Goal: Task Accomplishment & Management: Use online tool/utility

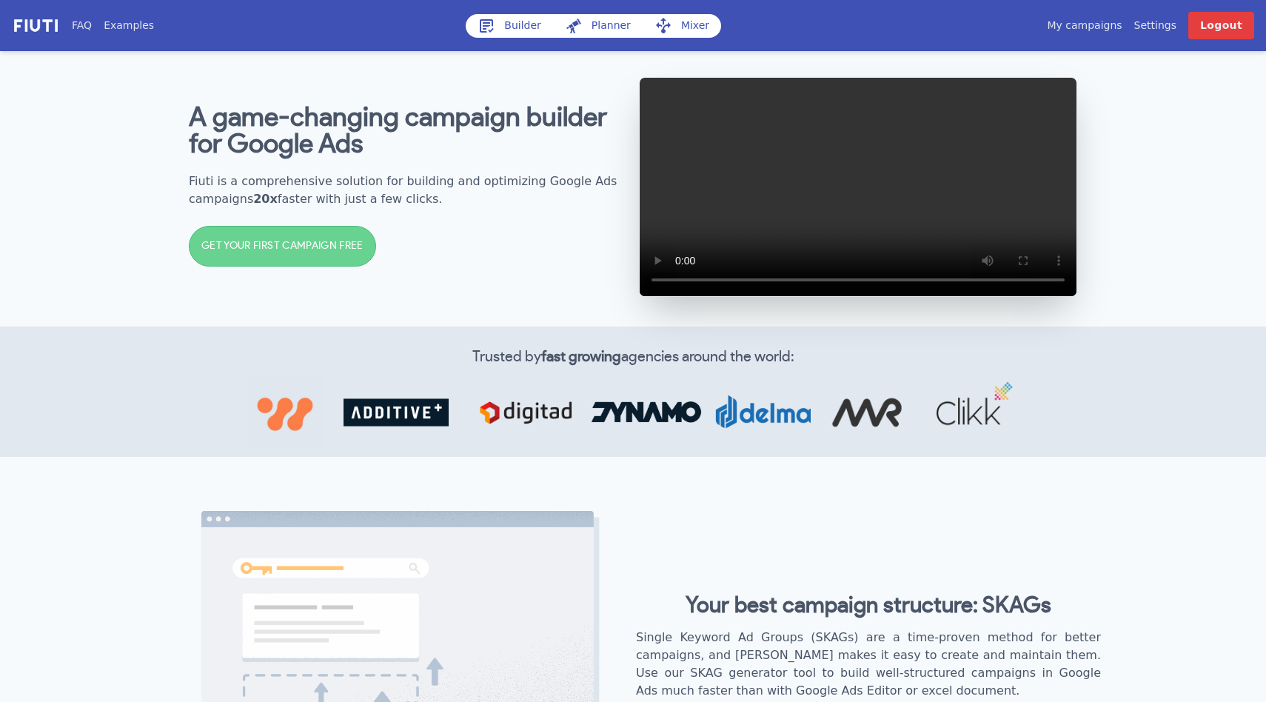
click at [513, 24] on link "Builder" at bounding box center [509, 26] width 87 height 24
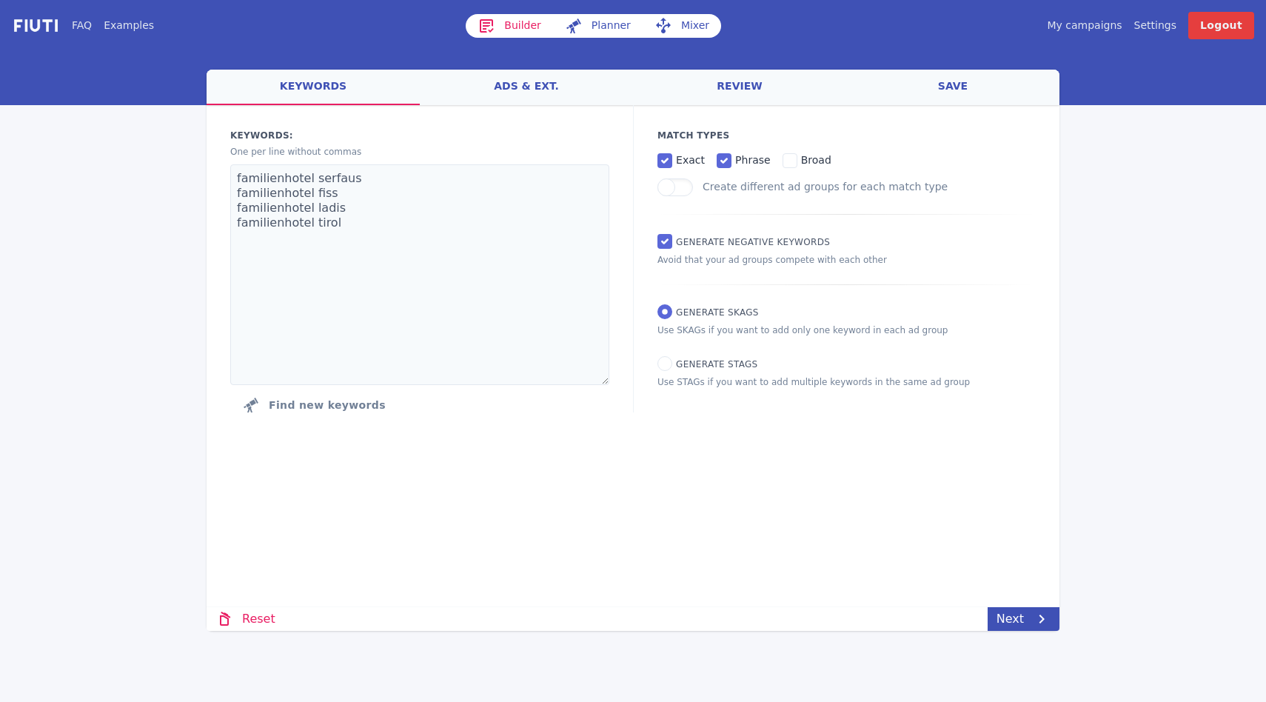
click at [1081, 30] on link "My campaigns" at bounding box center [1083, 26] width 75 height 16
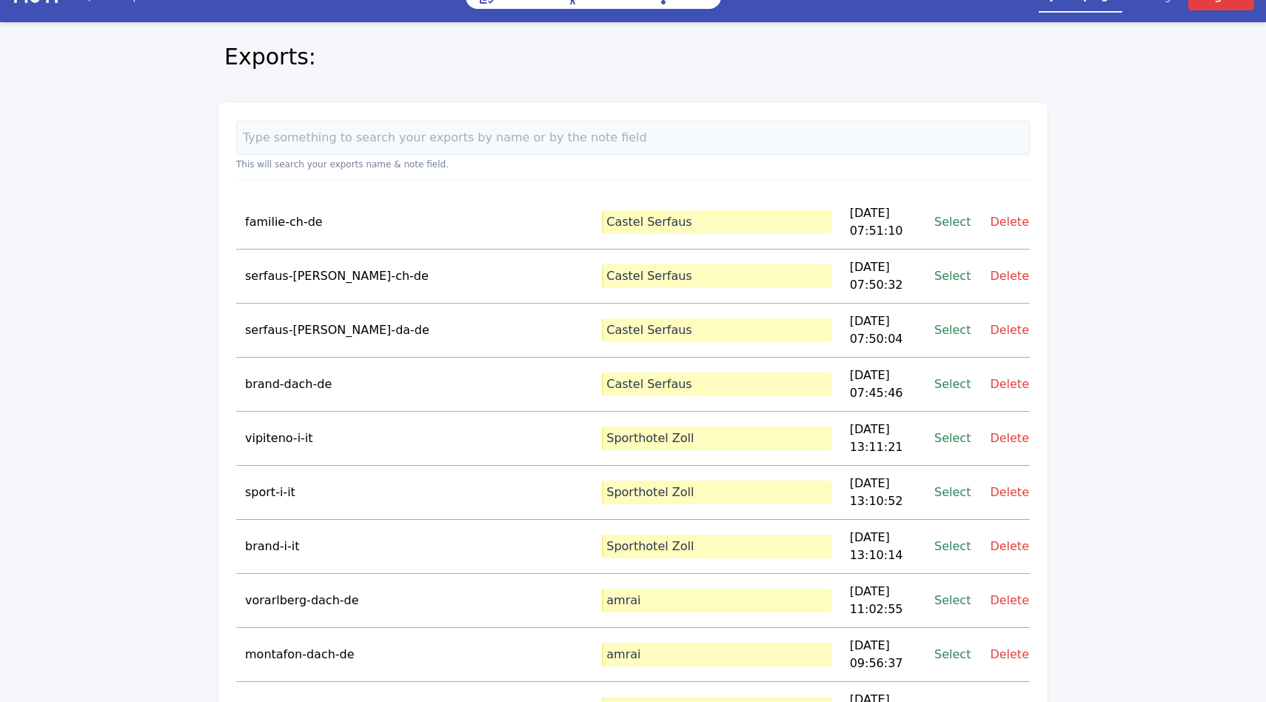
scroll to position [30, 0]
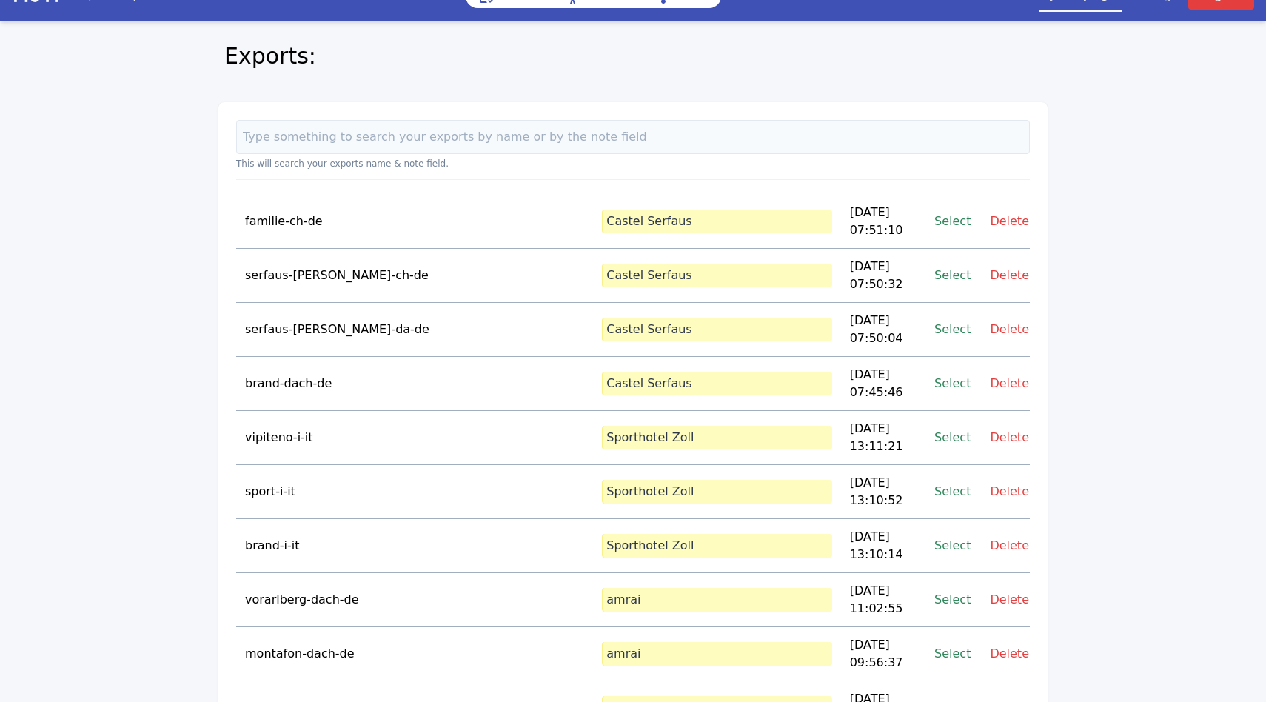
click at [602, 218] on p "Castel Serfaus" at bounding box center [716, 221] width 229 height 24
click at [639, 372] on p "Castel Serfaus" at bounding box center [716, 384] width 229 height 24
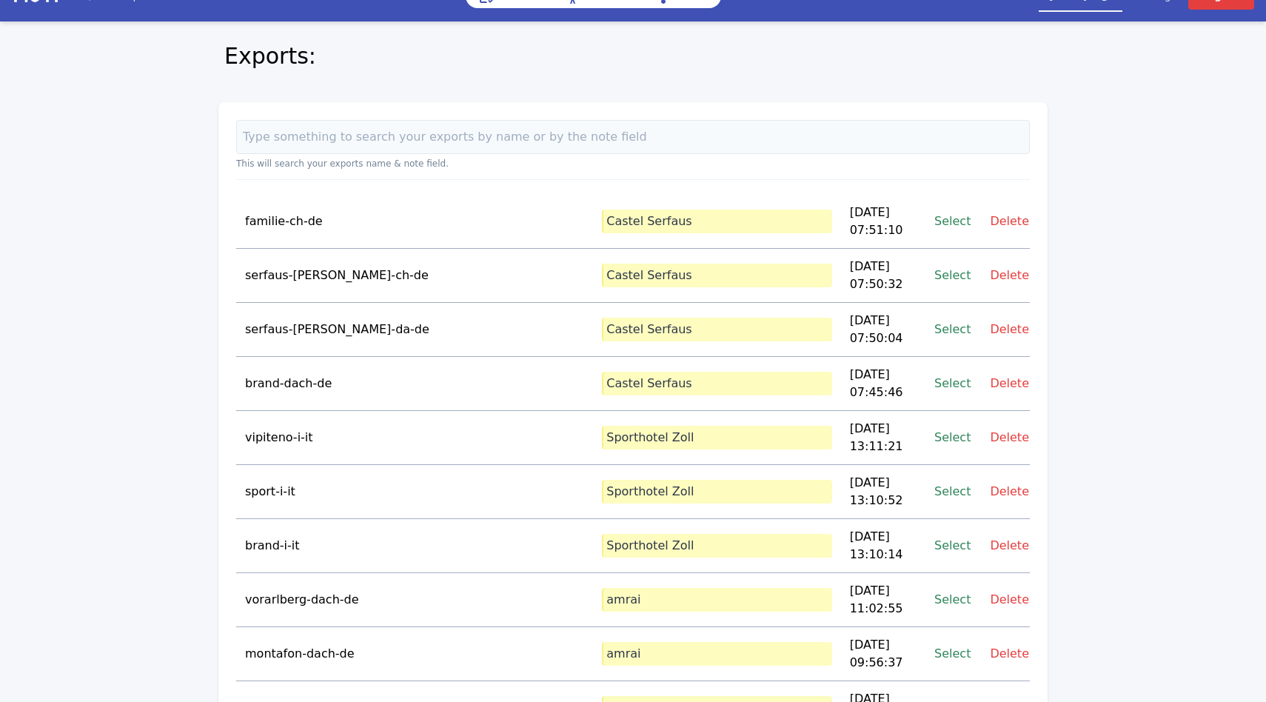
drag, startPoint x: 645, startPoint y: 345, endPoint x: 564, endPoint y: 208, distance: 158.9
click at [602, 209] on p "Castel Serfaus" at bounding box center [716, 221] width 229 height 24
click at [955, 217] on link "Select" at bounding box center [952, 221] width 36 height 20
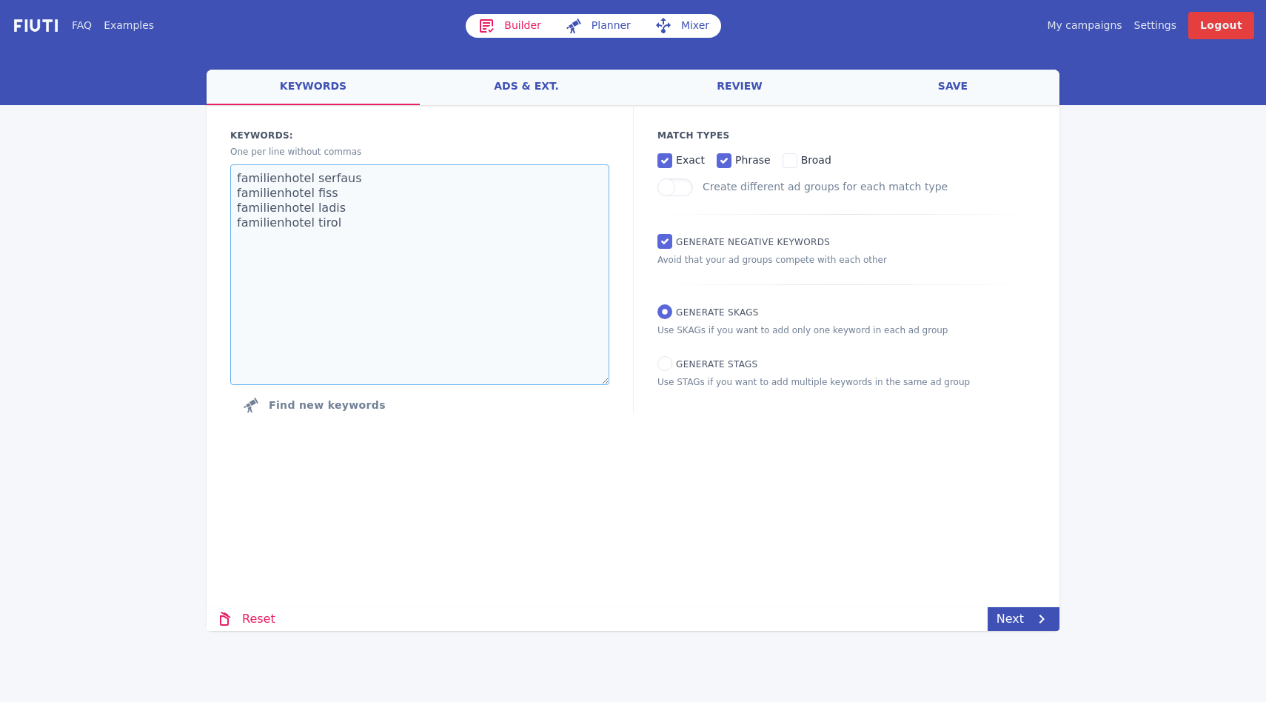
click at [326, 195] on textarea "familienhotel serfaus familienhotel fiss familienhotel ladis familienhotel tirol" at bounding box center [419, 274] width 379 height 221
click at [532, 94] on link "ads & ext." at bounding box center [526, 88] width 213 height 36
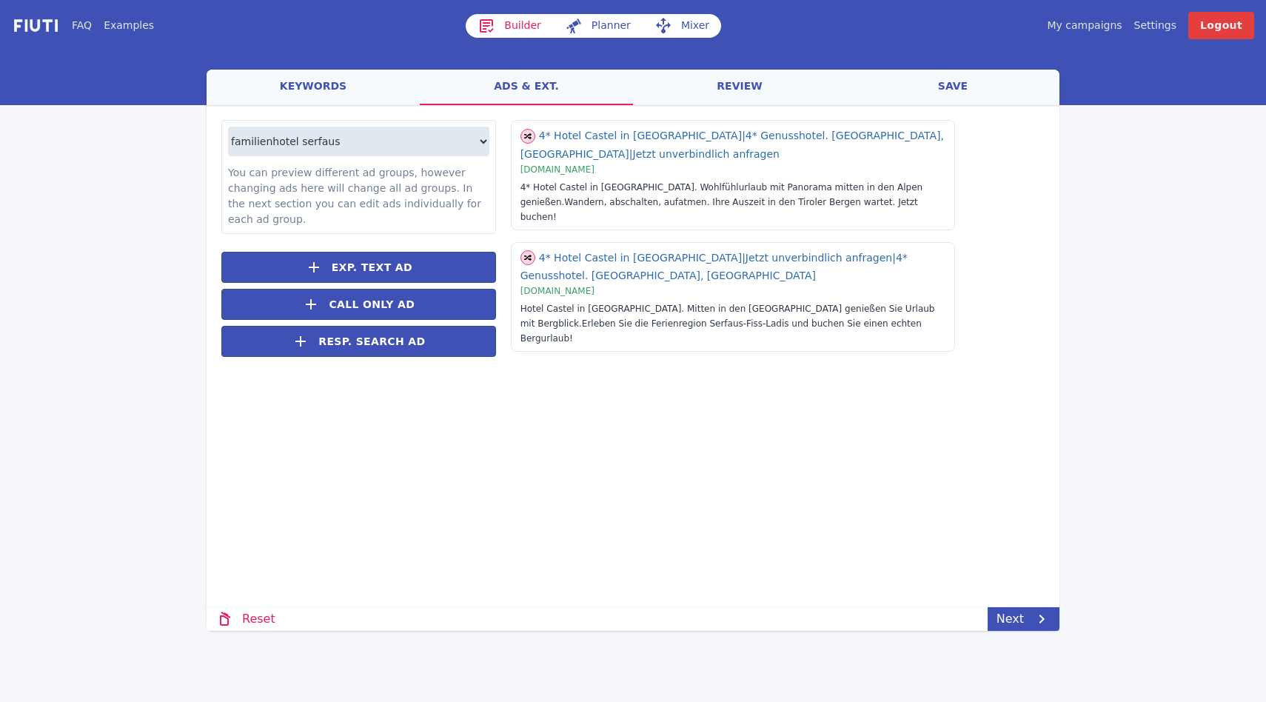
click at [684, 70] on link "review" at bounding box center [739, 88] width 213 height 36
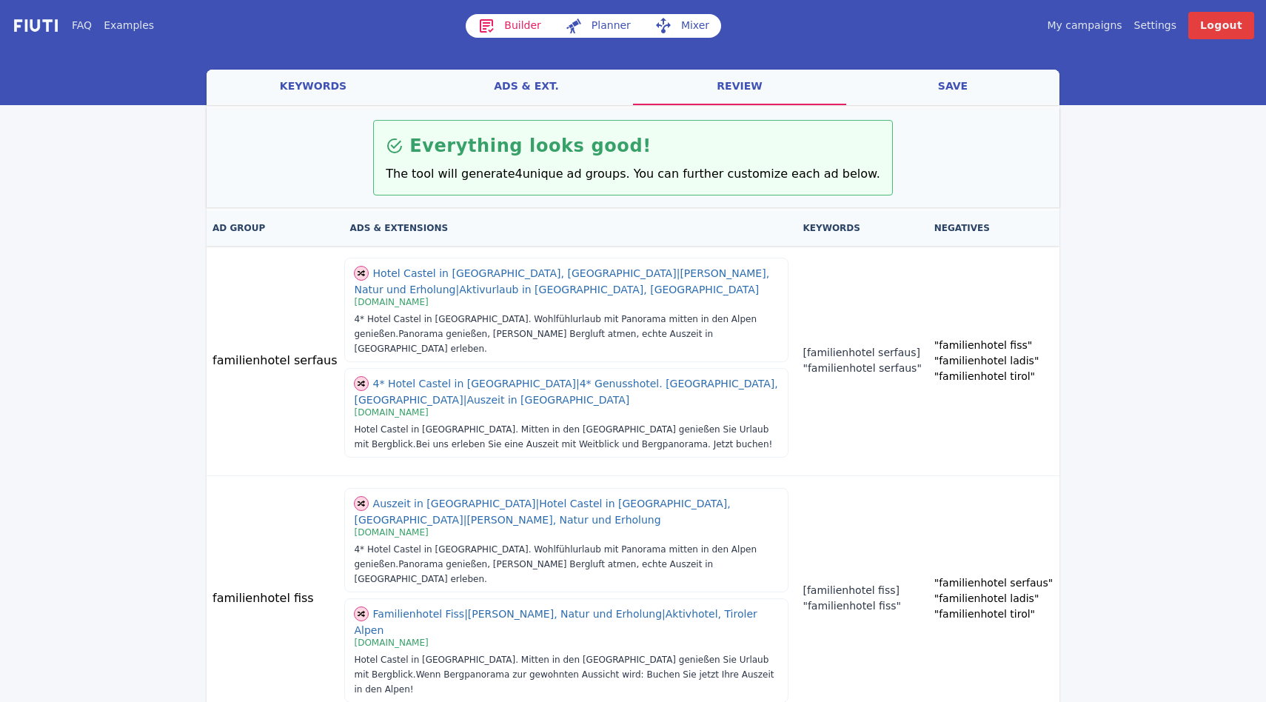
click at [972, 92] on link "save" at bounding box center [952, 88] width 213 height 36
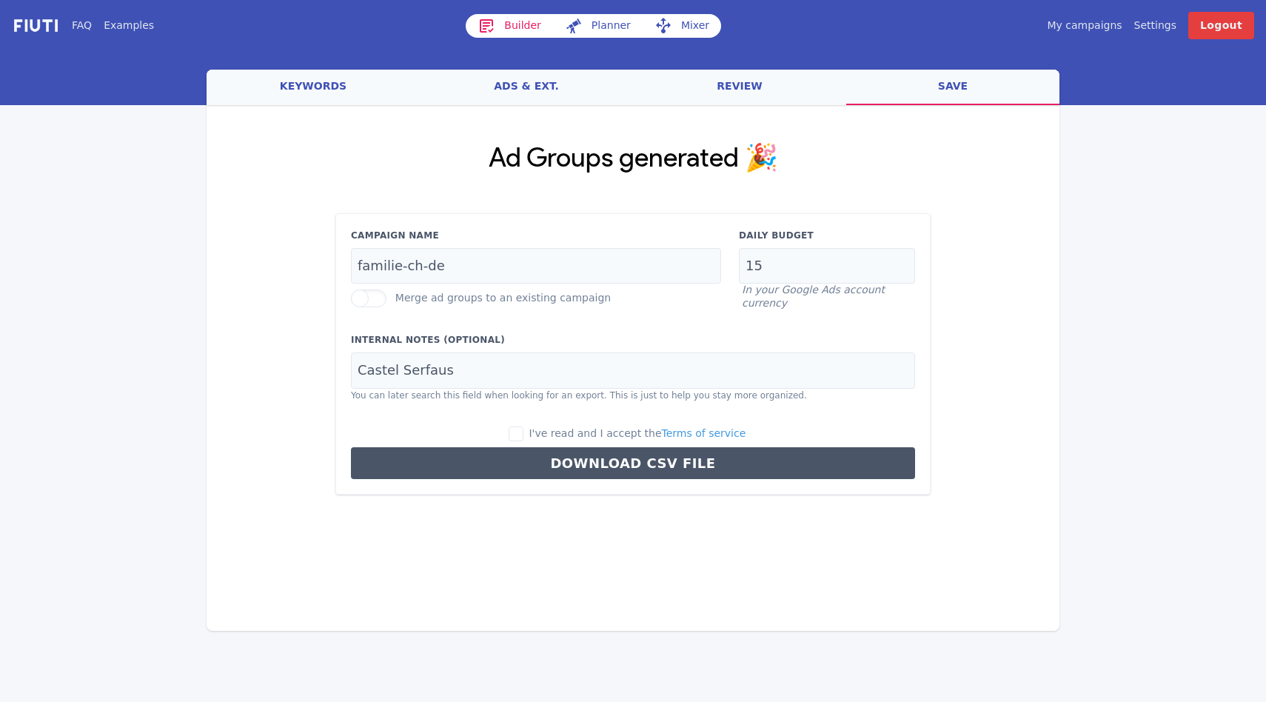
click at [521, 21] on link "Builder" at bounding box center [509, 26] width 87 height 24
click at [302, 72] on link "keywords" at bounding box center [312, 88] width 213 height 36
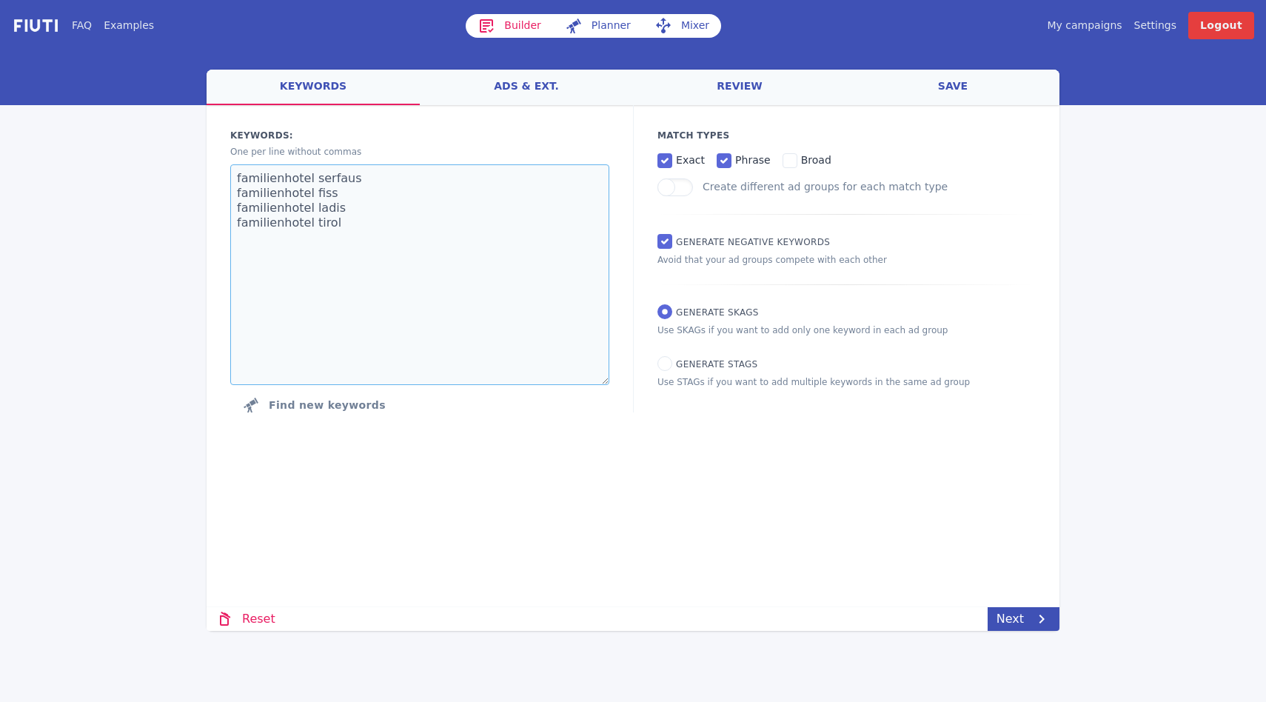
click at [485, 252] on textarea "familienhotel serfaus familienhotel fiss familienhotel ladis familienhotel tirol" at bounding box center [419, 274] width 379 height 221
drag, startPoint x: 485, startPoint y: 252, endPoint x: 224, endPoint y: 160, distance: 277.1
click at [224, 160] on div "Keywords: Ad groups: One per line without commas familienhotel serfaus familien…" at bounding box center [419, 274] width 426 height 338
click at [294, 204] on textarea "familienhotel serfaus familienhotel fiss familienhotel ladis familienhotel tirol" at bounding box center [419, 274] width 379 height 221
click at [522, 24] on link "Builder" at bounding box center [509, 26] width 87 height 24
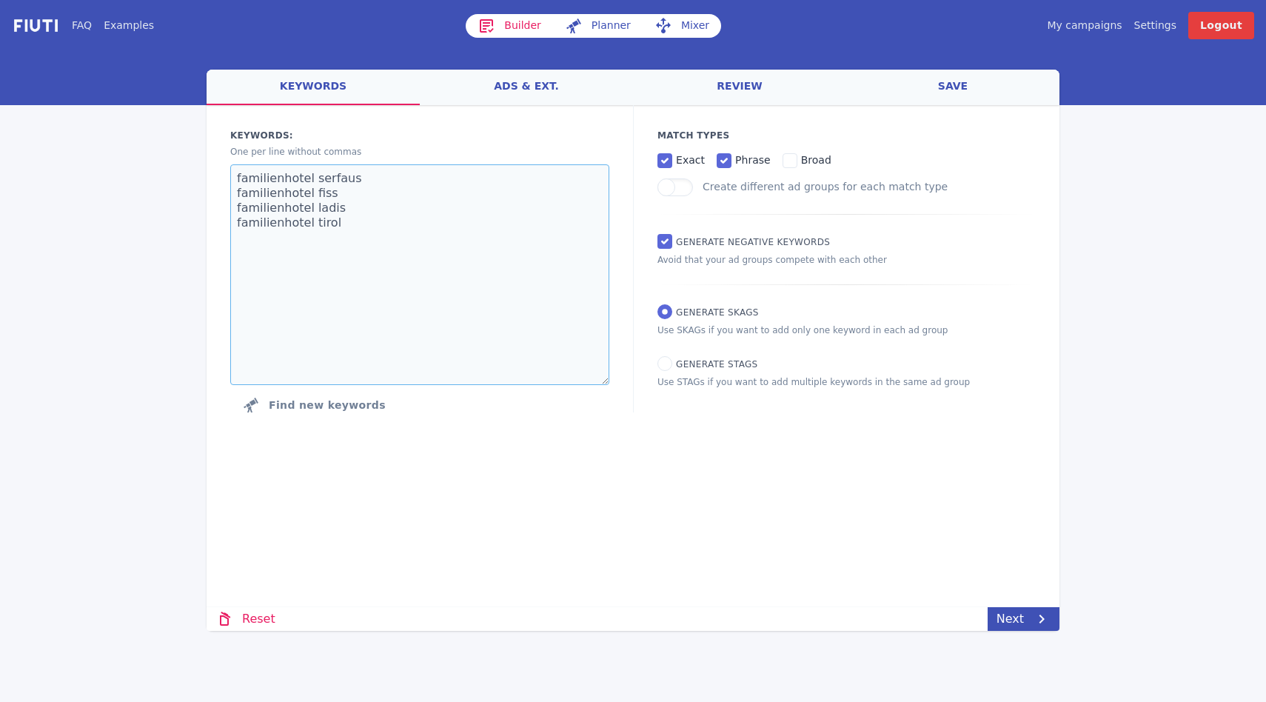
drag, startPoint x: 336, startPoint y: 226, endPoint x: 215, endPoint y: 181, distance: 129.1
click at [221, 183] on div "Keywords: Ad groups: One per line without commas familienhotel serfaus familien…" at bounding box center [419, 274] width 426 height 338
click at [414, 258] on textarea at bounding box center [419, 274] width 379 height 221
paste textarea "hotel kristall leutasch hotel kristall tirol"
type textarea "hotel kristall leutasch hotel kristall tirol"
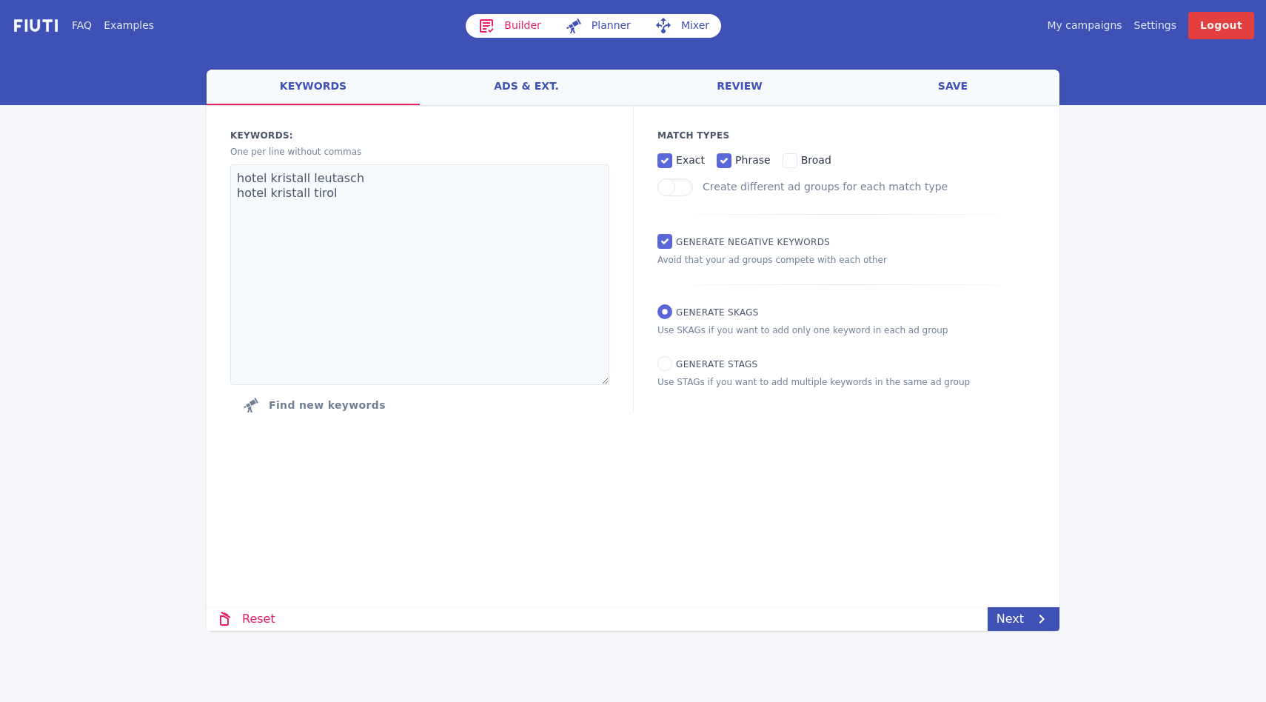
click at [1105, 23] on link "My campaigns" at bounding box center [1083, 26] width 75 height 16
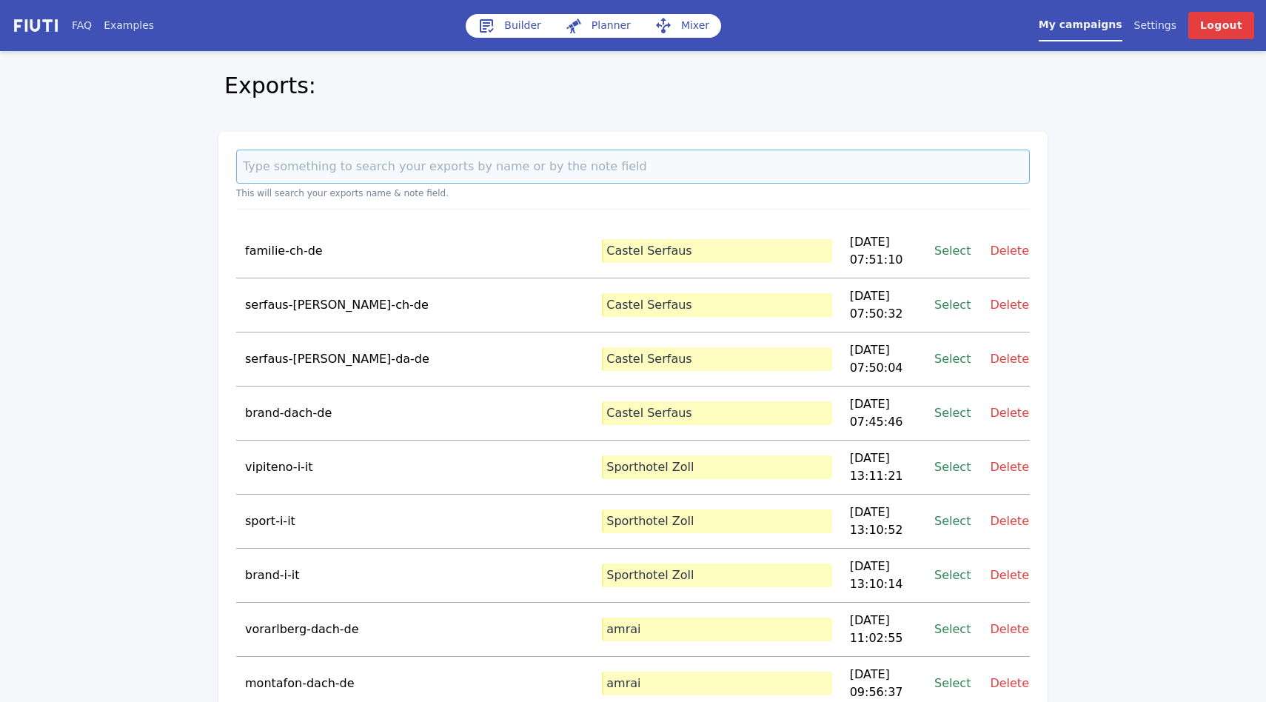
click at [554, 170] on input at bounding box center [632, 166] width 793 height 34
type input "c"
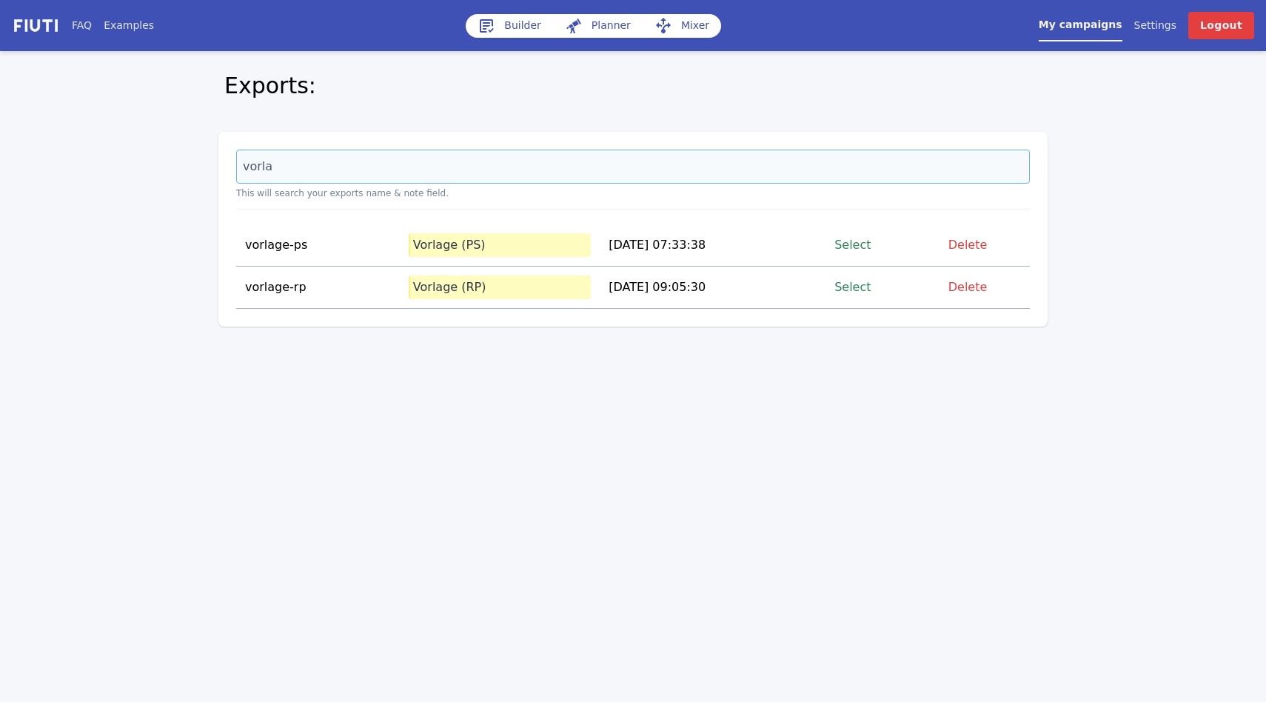
type input "vorla"
click at [861, 289] on link "Select" at bounding box center [852, 287] width 36 height 20
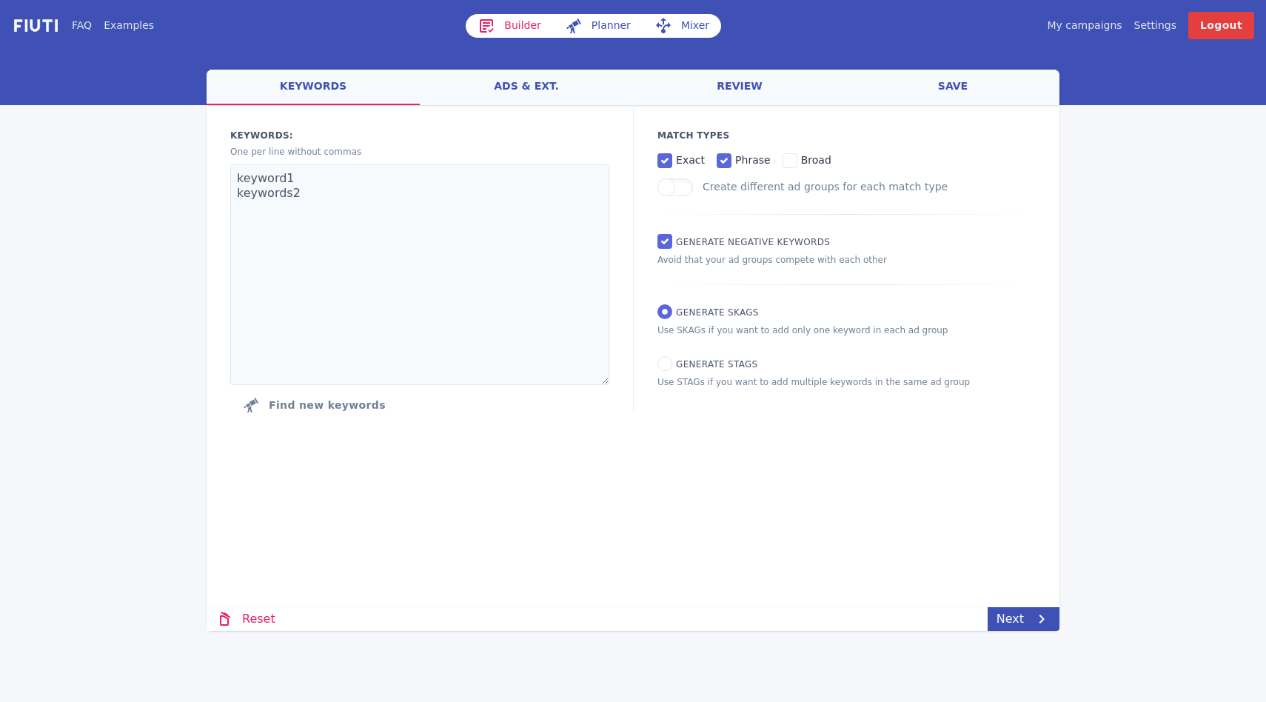
click at [478, 93] on link "ads & ext." at bounding box center [526, 88] width 213 height 36
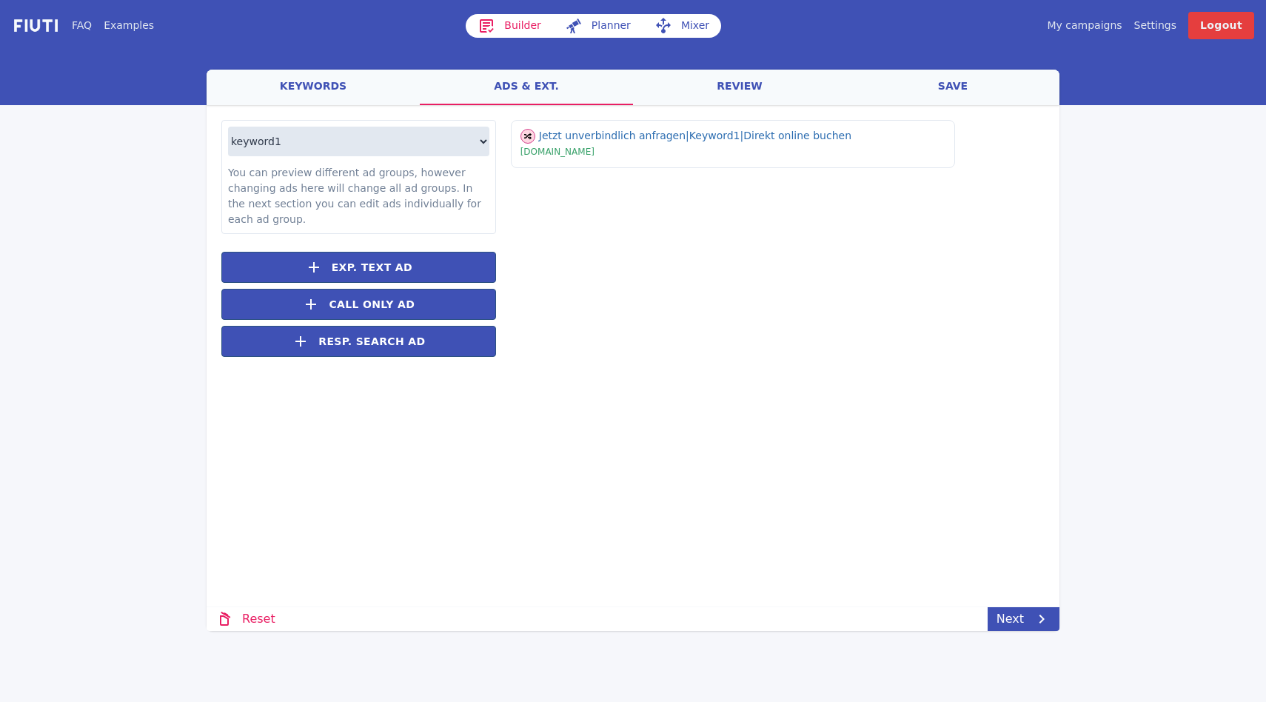
click at [713, 97] on link "review" at bounding box center [739, 88] width 213 height 36
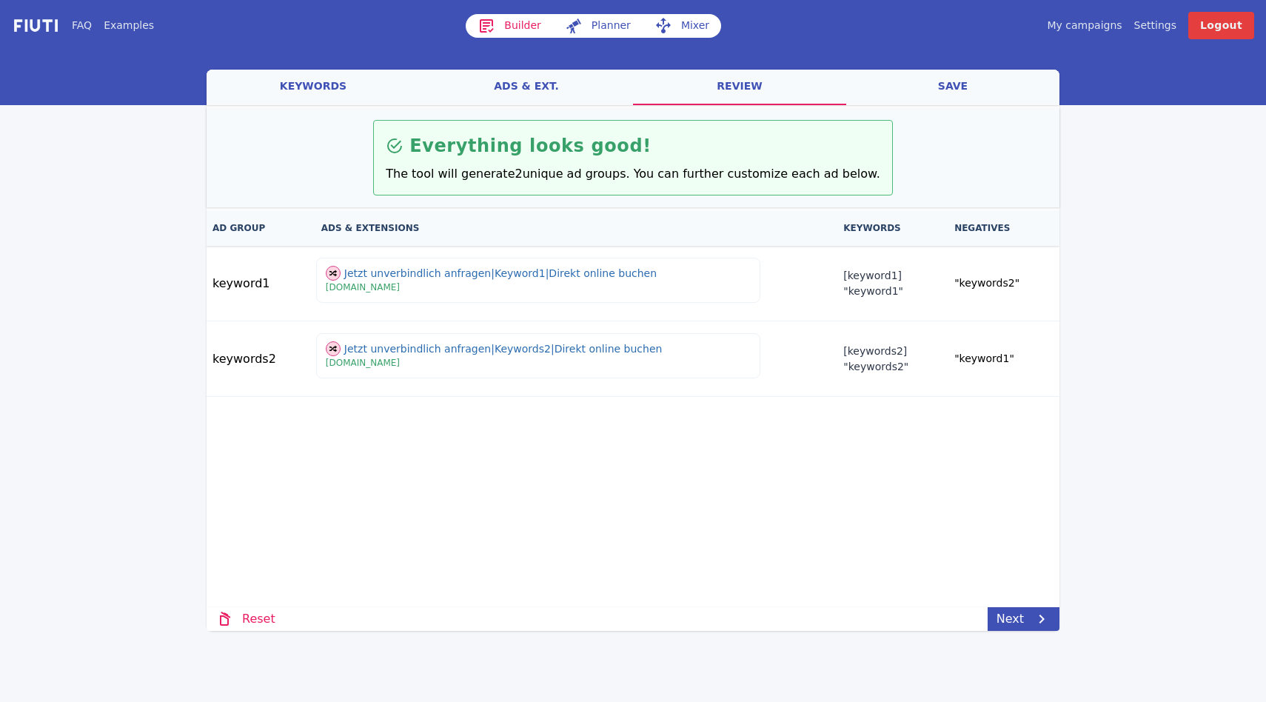
click at [975, 92] on link "save" at bounding box center [952, 88] width 213 height 36
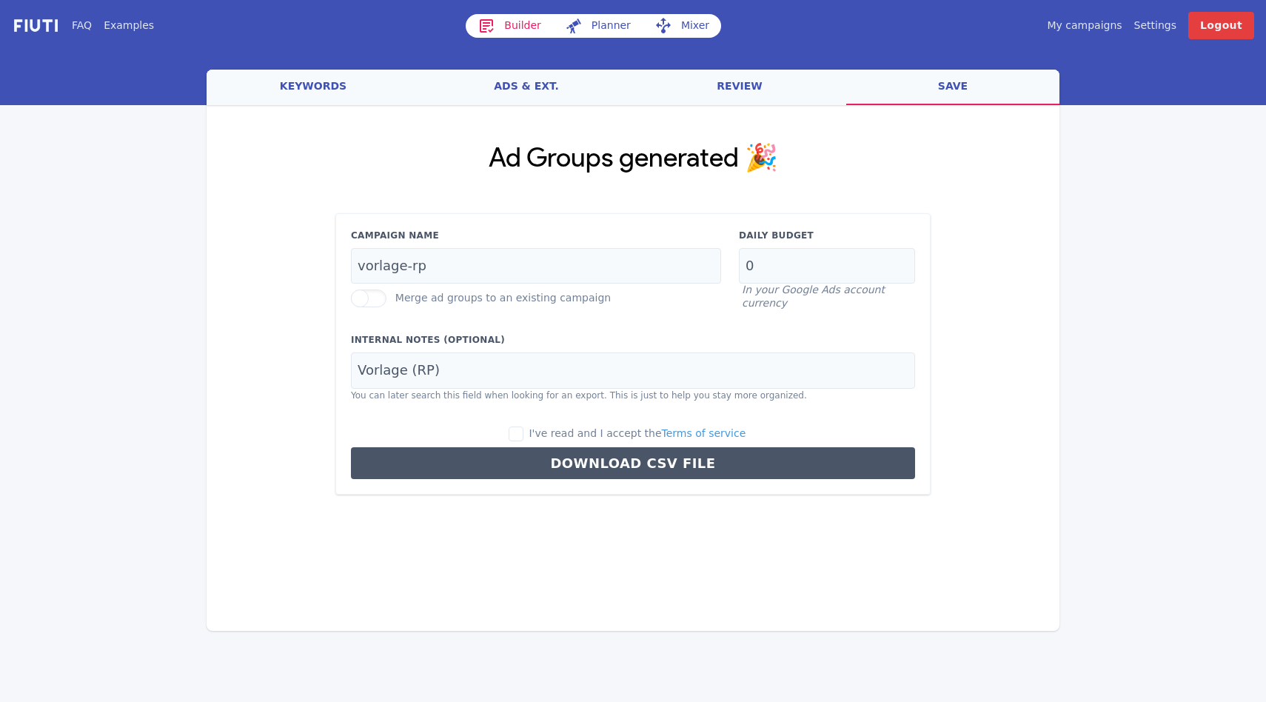
click at [317, 86] on link "keywords" at bounding box center [312, 88] width 213 height 36
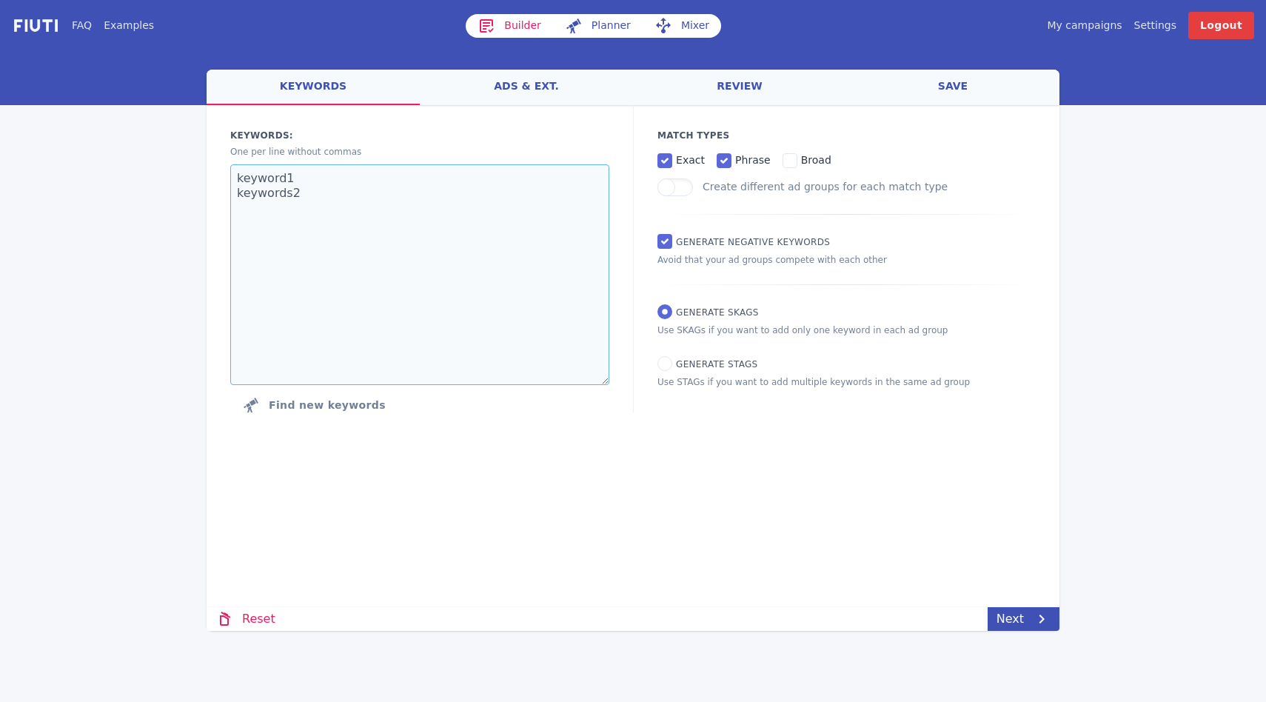
drag, startPoint x: 313, startPoint y: 195, endPoint x: 217, endPoint y: 169, distance: 99.8
click at [217, 169] on div "Keywords: Ad groups: One per line without commas keyword1 keywords2 Find new ke…" at bounding box center [419, 274] width 426 height 338
paste textarea "hotel kristall leutasch hotel kristall tirol"
type textarea "hotel kristall leutasch hotel kristall tirol"
click at [1047, 617] on icon at bounding box center [1041, 619] width 18 height 18
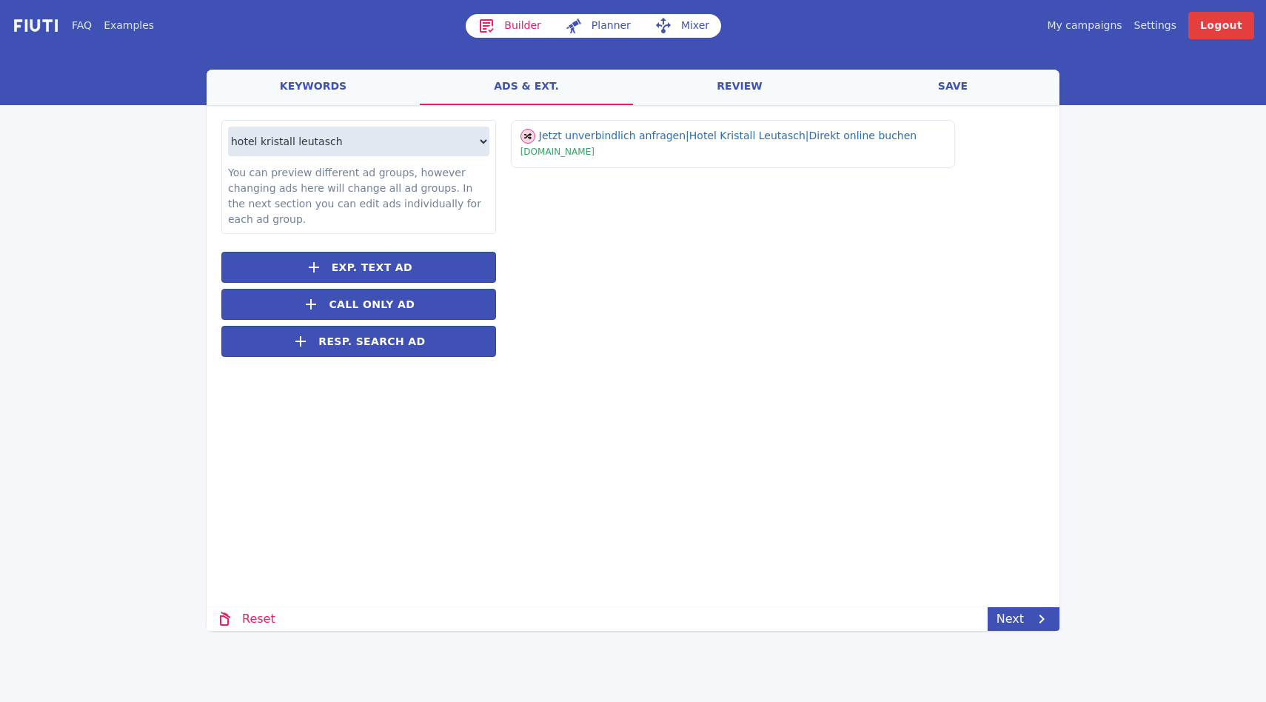
click at [825, 377] on div "hotel kristall leutasch hotel kristall tirol You can preview different ad group…" at bounding box center [632, 245] width 853 height 281
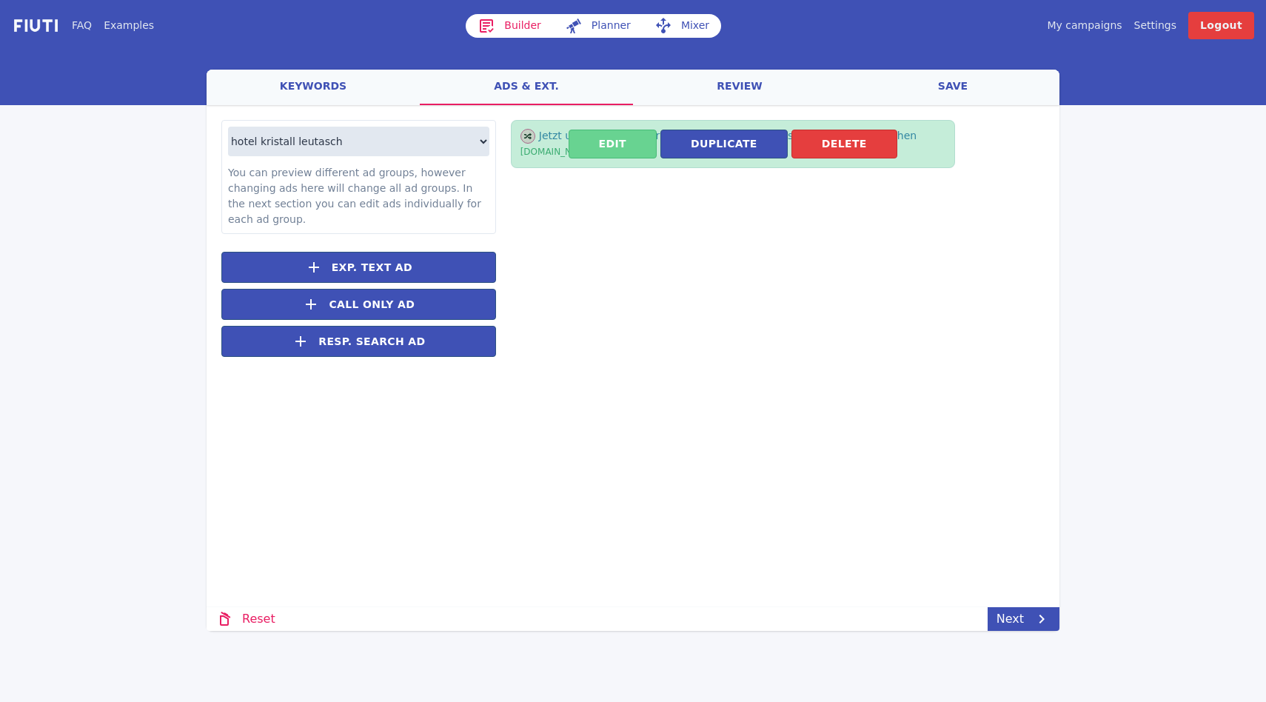
click at [620, 138] on button "Edit" at bounding box center [612, 144] width 88 height 29
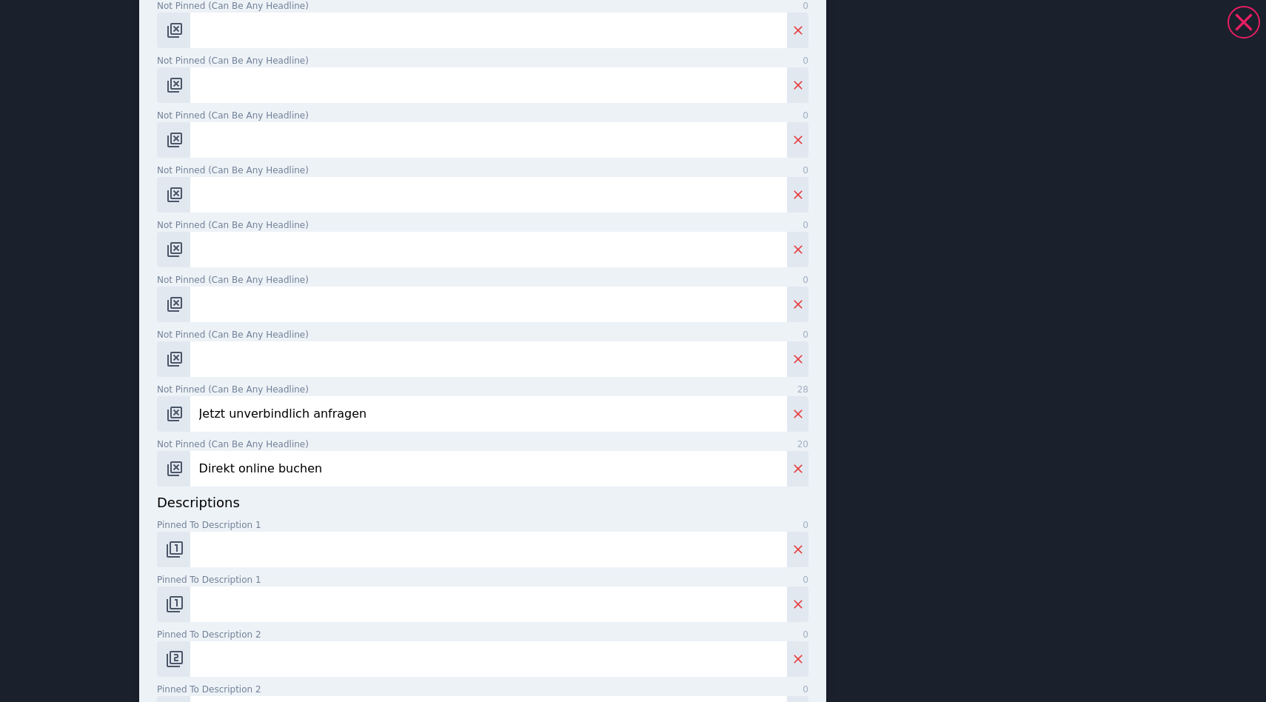
scroll to position [591, 0]
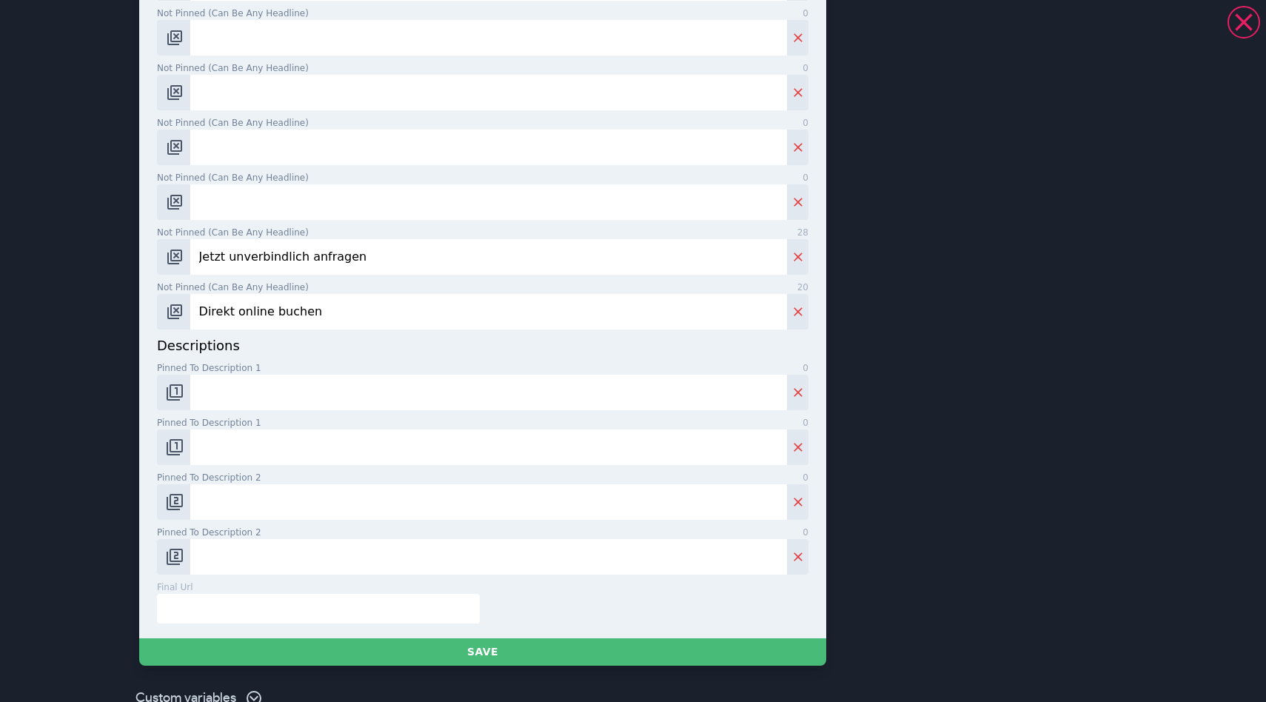
click at [238, 598] on input "text" at bounding box center [318, 609] width 323 height 30
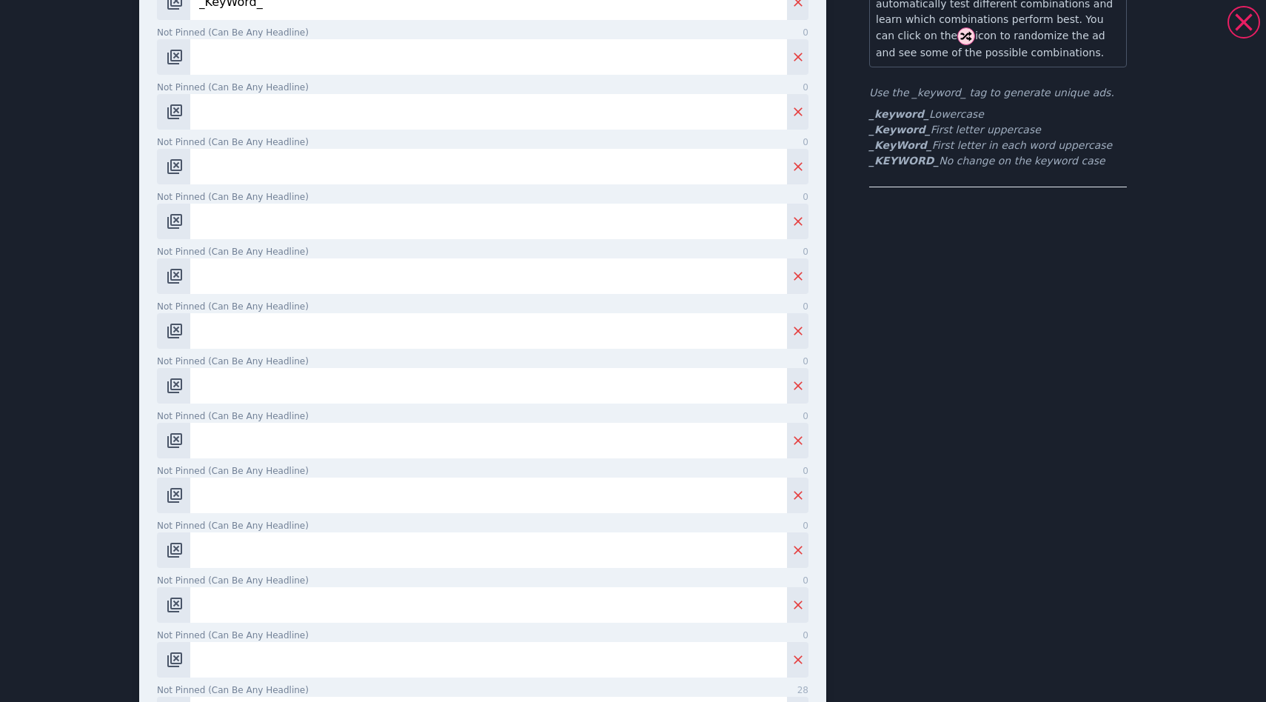
scroll to position [0, 0]
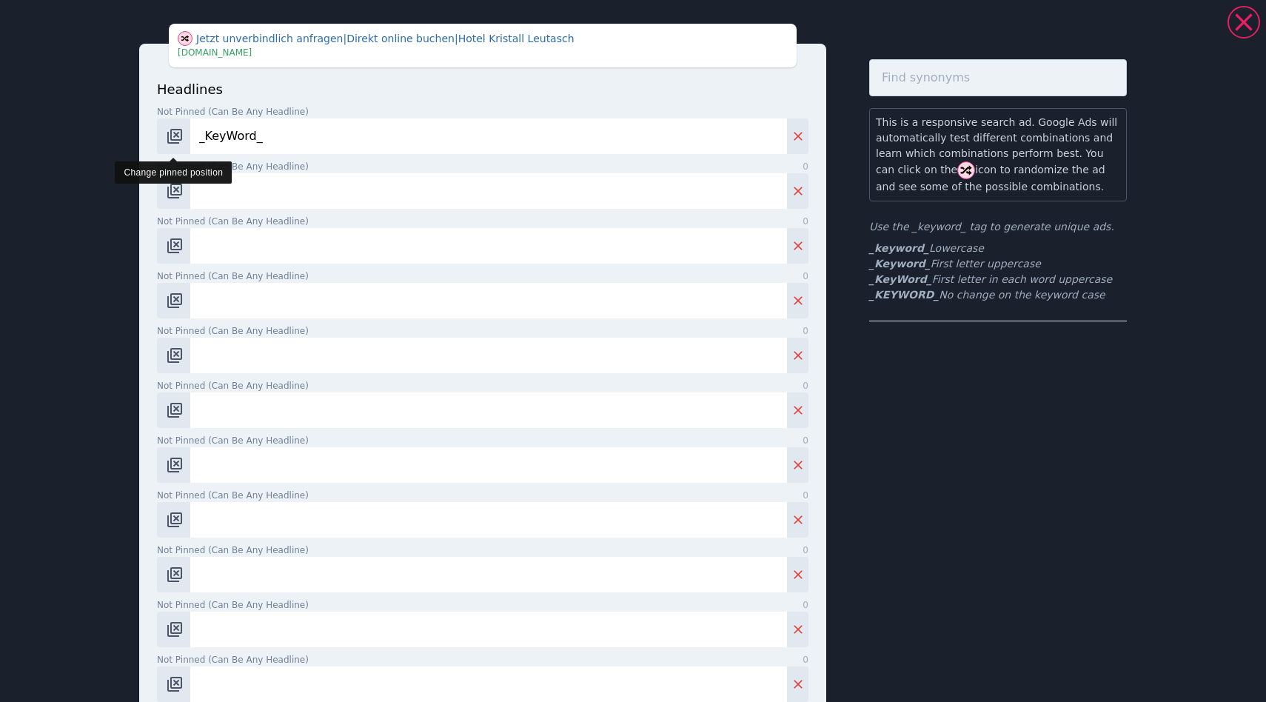
click at [181, 135] on img "Change pinned position" at bounding box center [175, 136] width 18 height 18
click at [177, 135] on img "Change pinned position" at bounding box center [175, 136] width 18 height 18
click at [170, 143] on img "Change pinned position" at bounding box center [175, 136] width 18 height 18
click at [178, 132] on img "Change pinned position" at bounding box center [175, 136] width 18 height 18
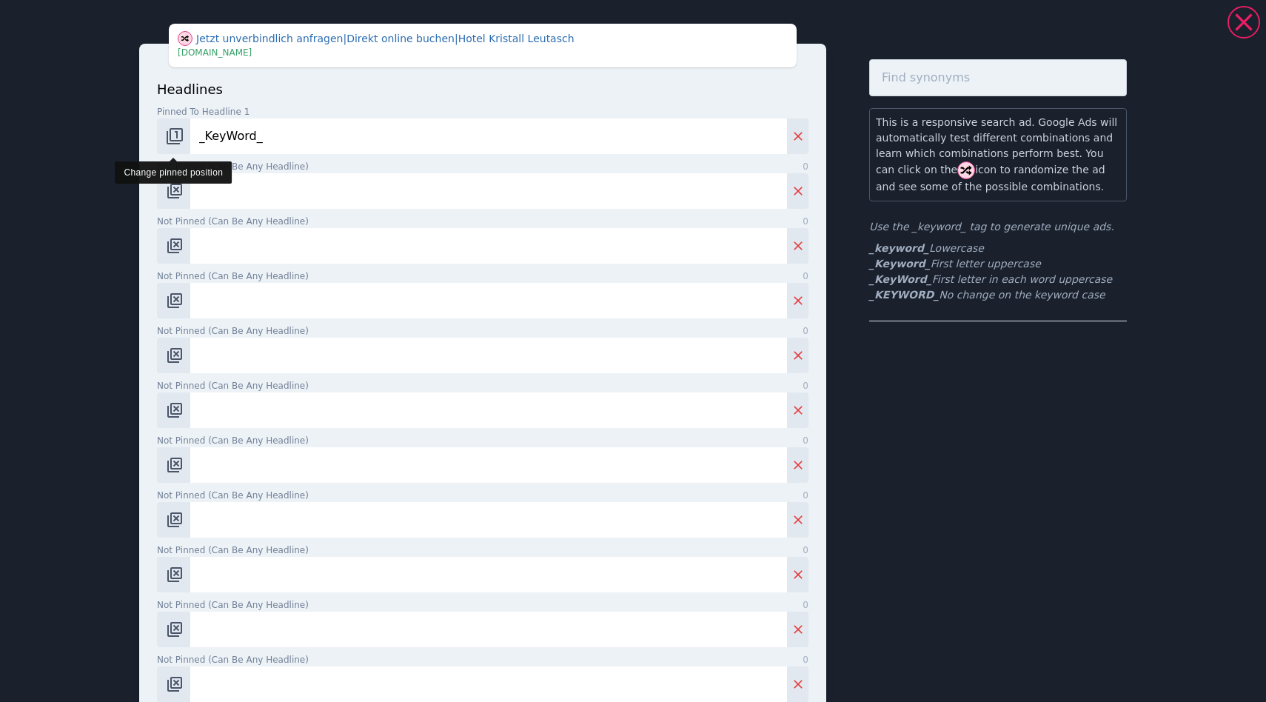
click at [177, 136] on img "Change pinned position" at bounding box center [175, 136] width 18 height 18
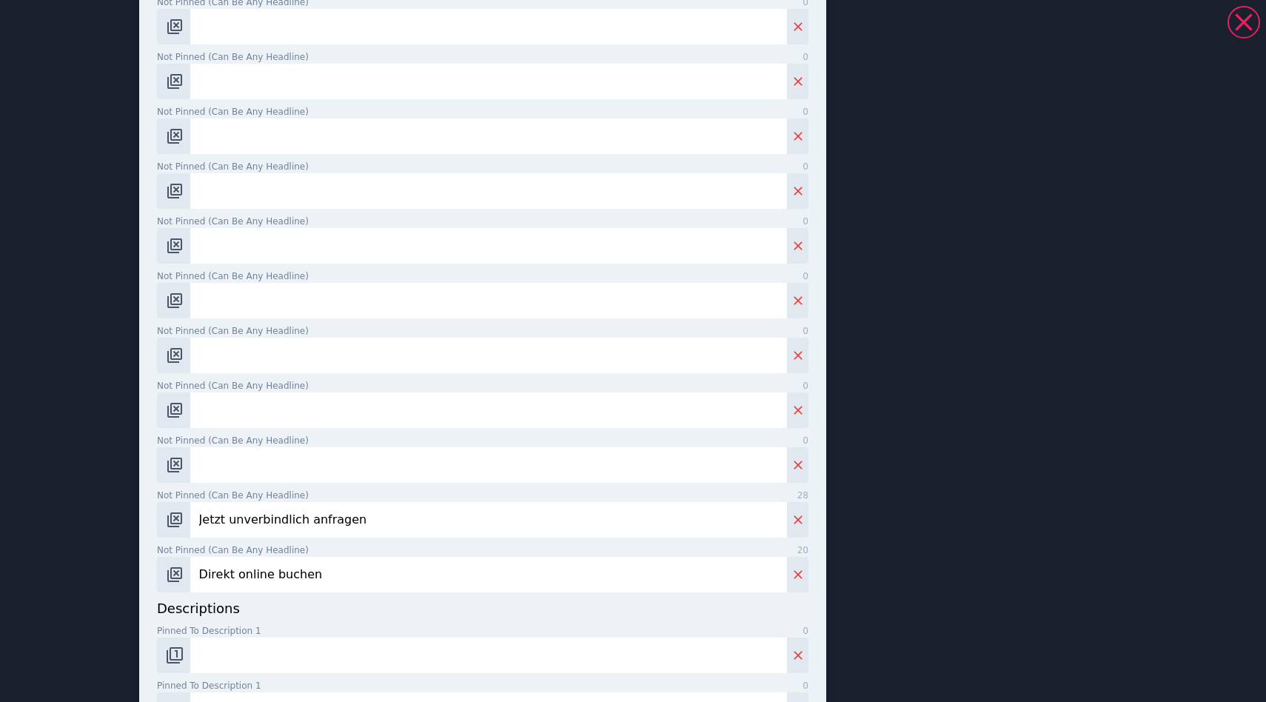
scroll to position [327, 0]
click at [241, 192] on input "Not pinned (Can be any headline) 0" at bounding box center [488, 193] width 596 height 36
click at [265, 239] on input "Not pinned (Can be any headline) 0" at bounding box center [488, 247] width 596 height 36
click at [275, 293] on input "Not pinned (Can be any headline) 0" at bounding box center [488, 302] width 596 height 36
click at [280, 526] on input "Jetzt unverbindlich anfragen" at bounding box center [488, 521] width 596 height 36
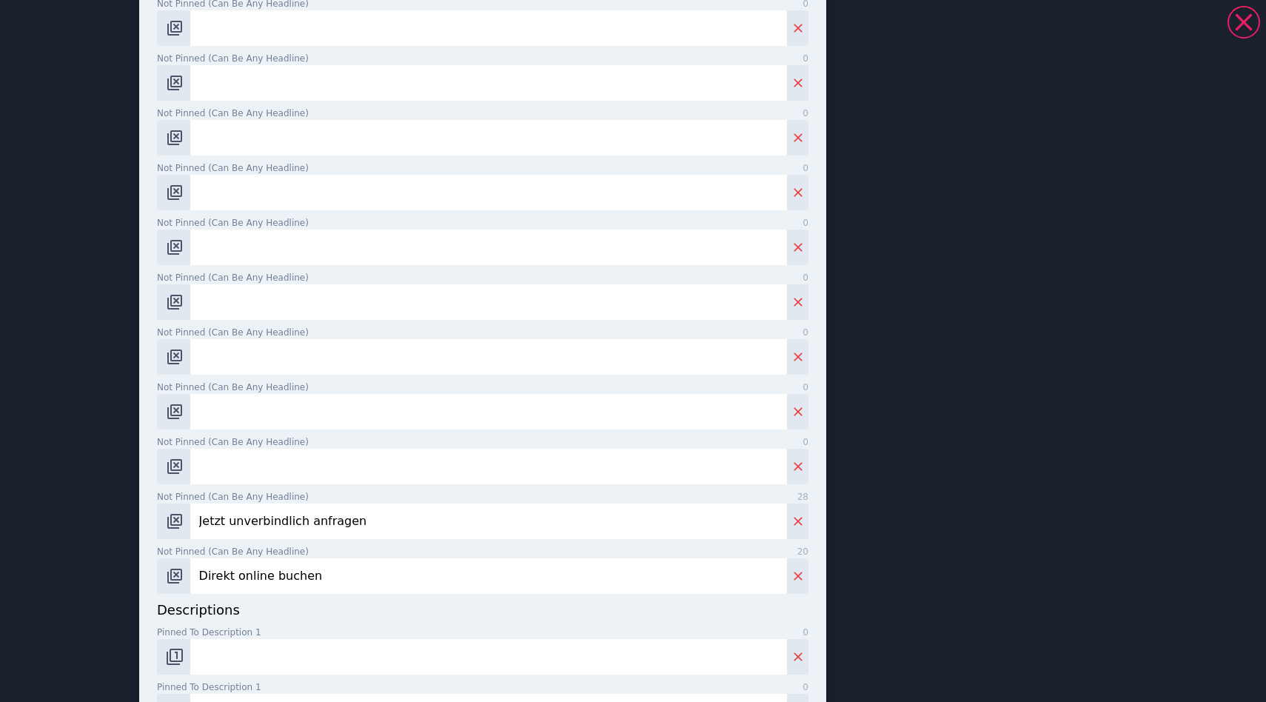
click at [280, 526] on input "Jetzt unverbindlich anfragen" at bounding box center [488, 521] width 596 height 36
click at [249, 574] on input "Direkt online buchen" at bounding box center [488, 576] width 596 height 36
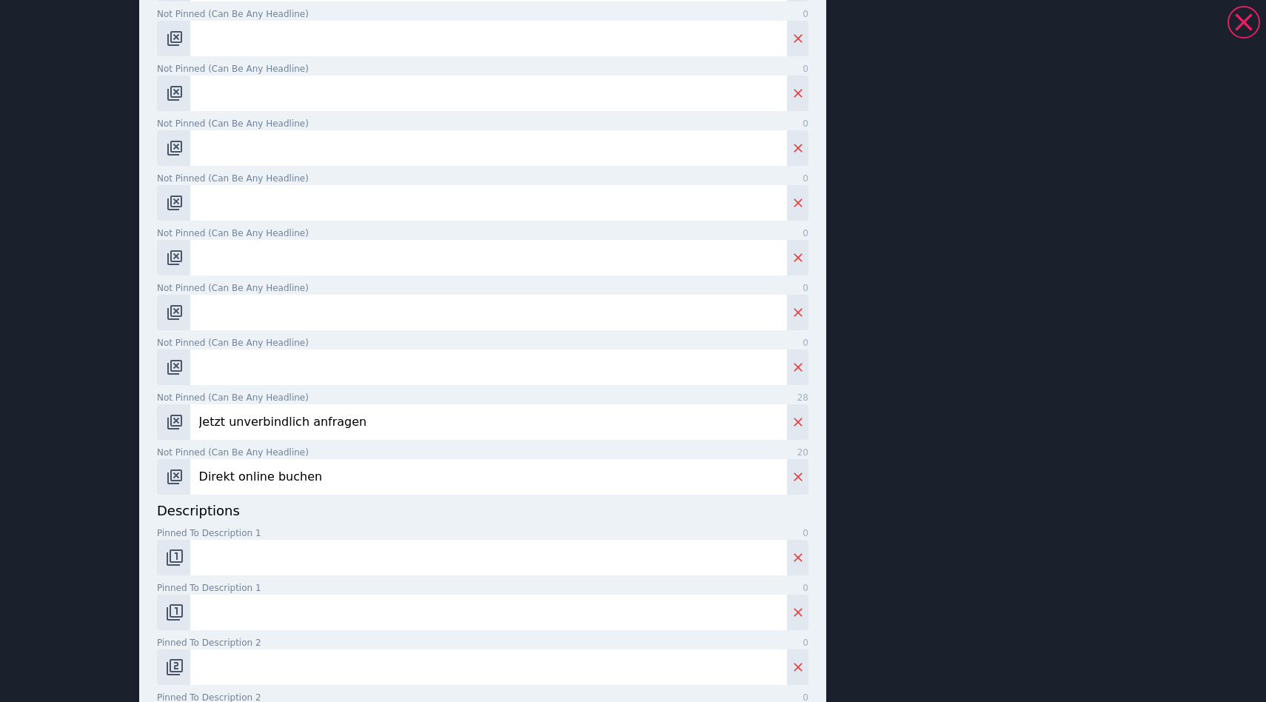
scroll to position [493, 0]
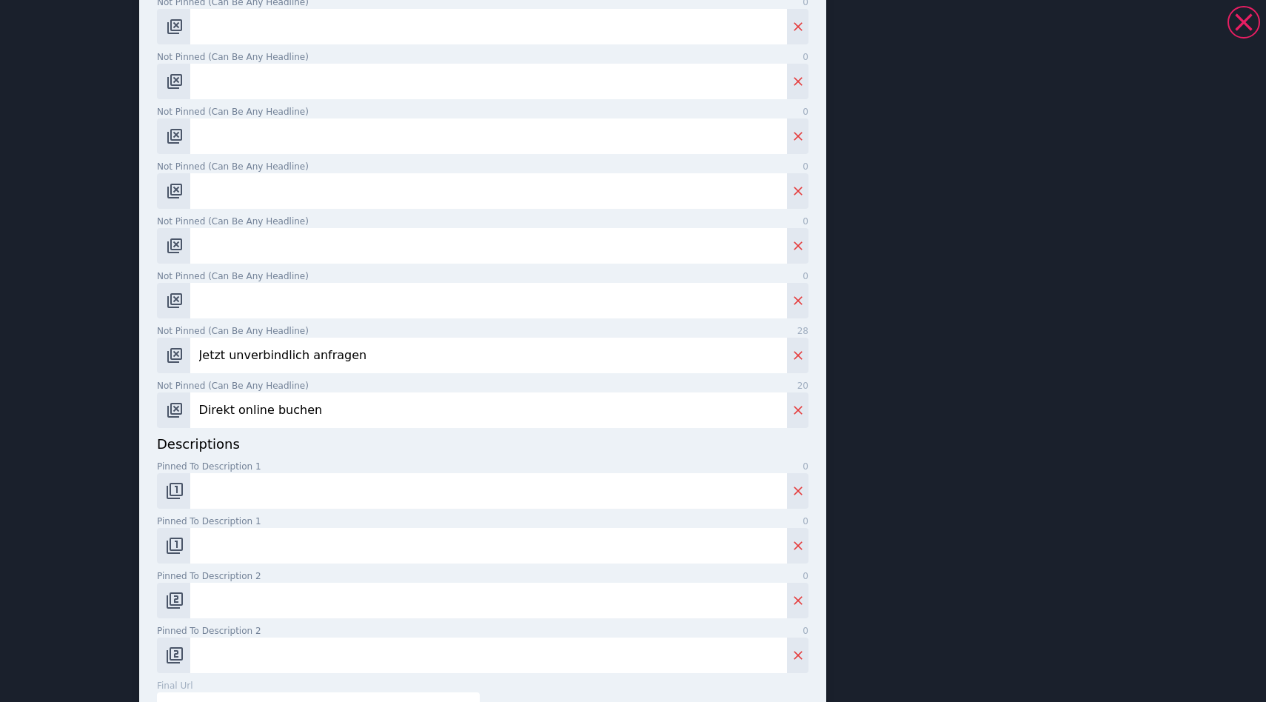
click at [215, 491] on input "Pinned to description 1 0" at bounding box center [488, 491] width 596 height 36
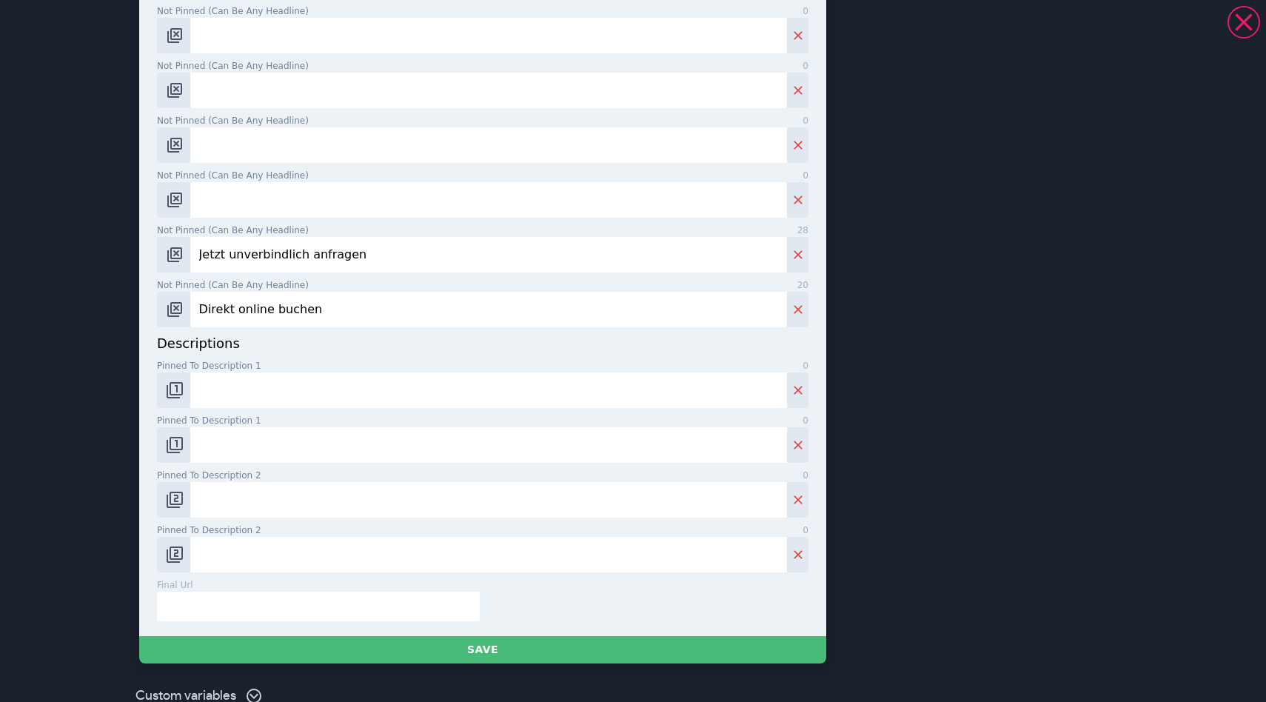
click at [323, 606] on input "text" at bounding box center [318, 606] width 323 height 30
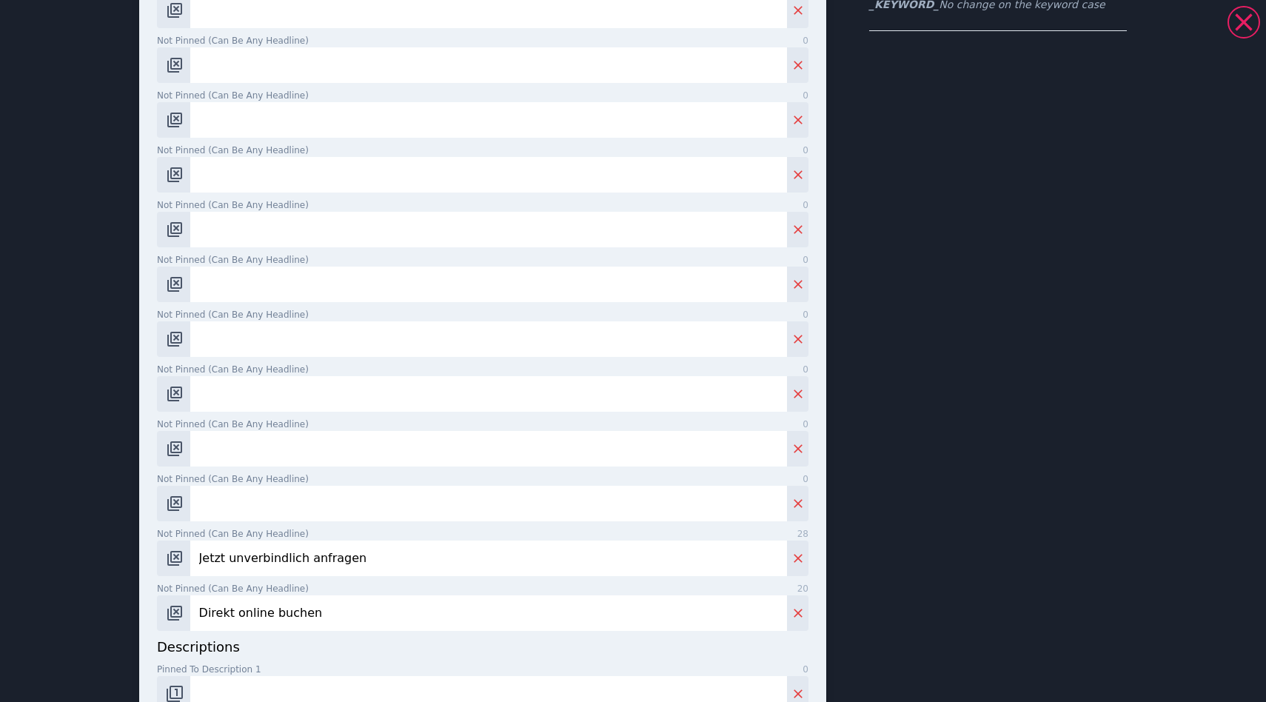
scroll to position [0, 0]
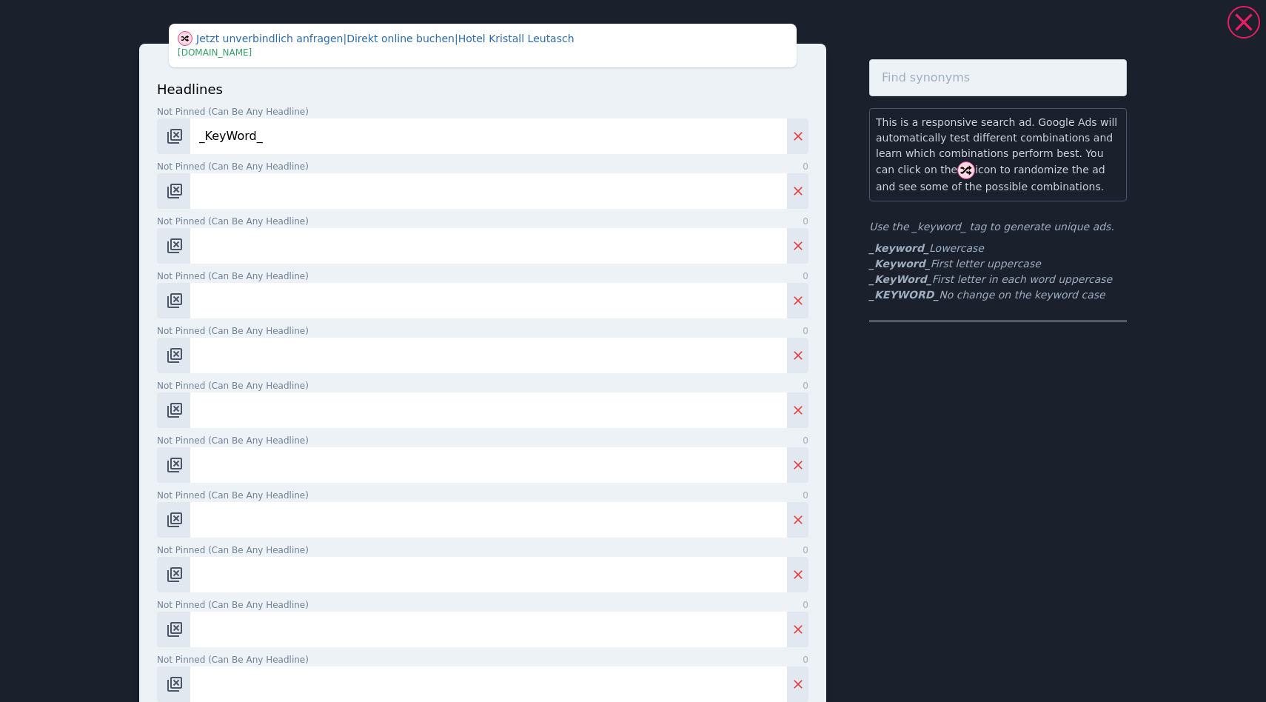
click at [279, 135] on input "_KeyWord_" at bounding box center [488, 136] width 596 height 36
click at [276, 130] on input "_KeyWord_" at bounding box center [488, 136] width 596 height 36
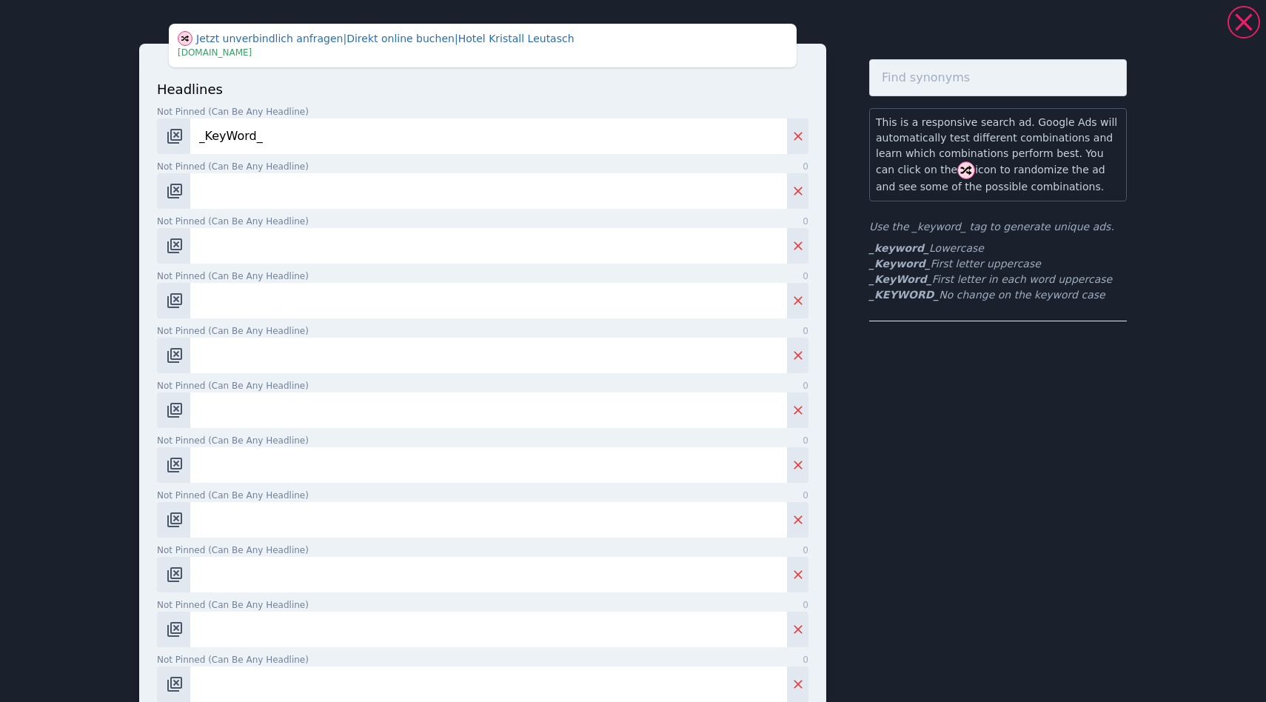
click at [48, 108] on div "Jetzt unverbindlich anfragen | Direkt online buchen | Hotel Kristall Leutasch |…" at bounding box center [633, 351] width 1266 height 702
click at [1245, 21] on icon at bounding box center [1242, 21] width 17 height 17
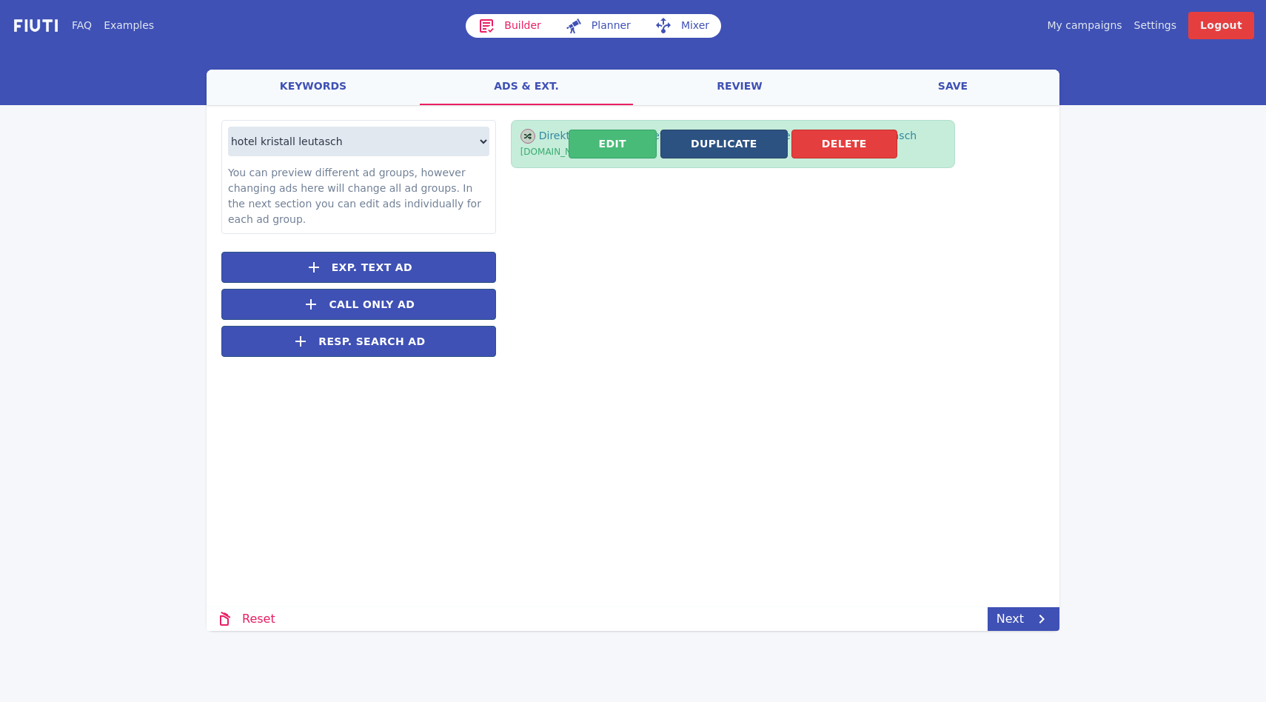
click at [688, 152] on button "Duplicate" at bounding box center [723, 144] width 127 height 29
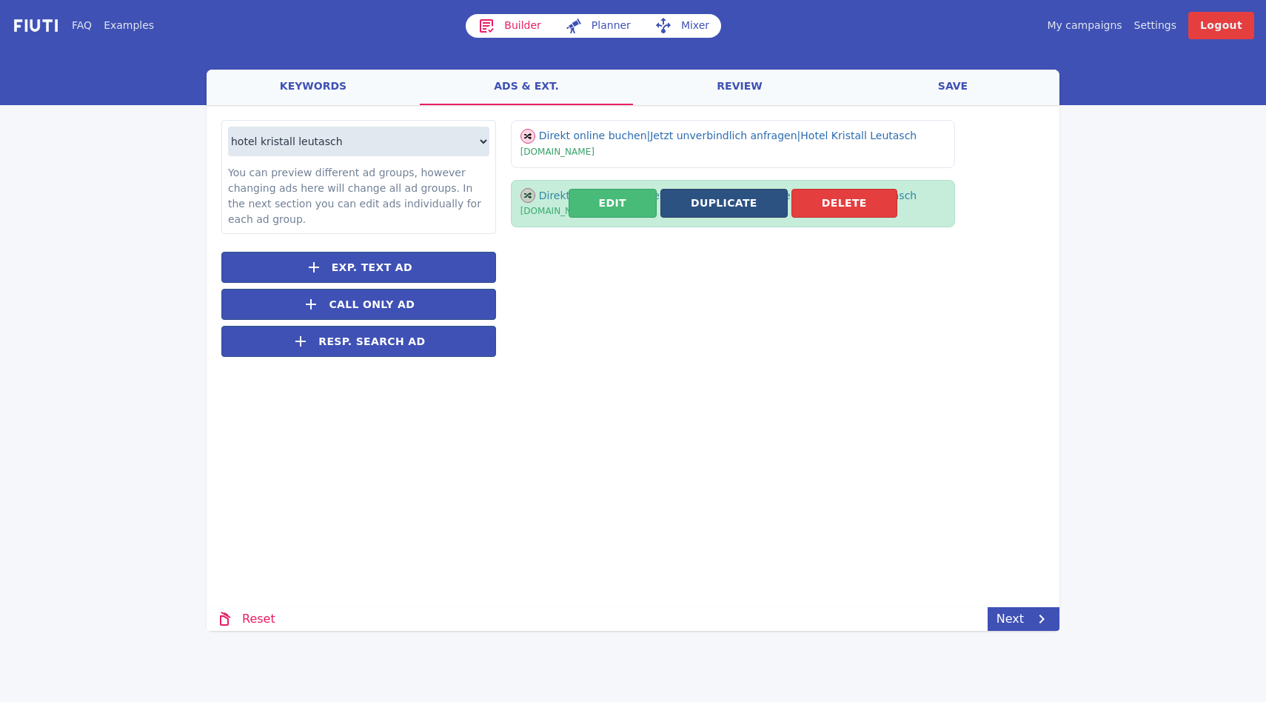
drag, startPoint x: 678, startPoint y: 227, endPoint x: 688, endPoint y: 211, distance: 18.9
click at [688, 211] on button "Duplicate" at bounding box center [723, 203] width 127 height 29
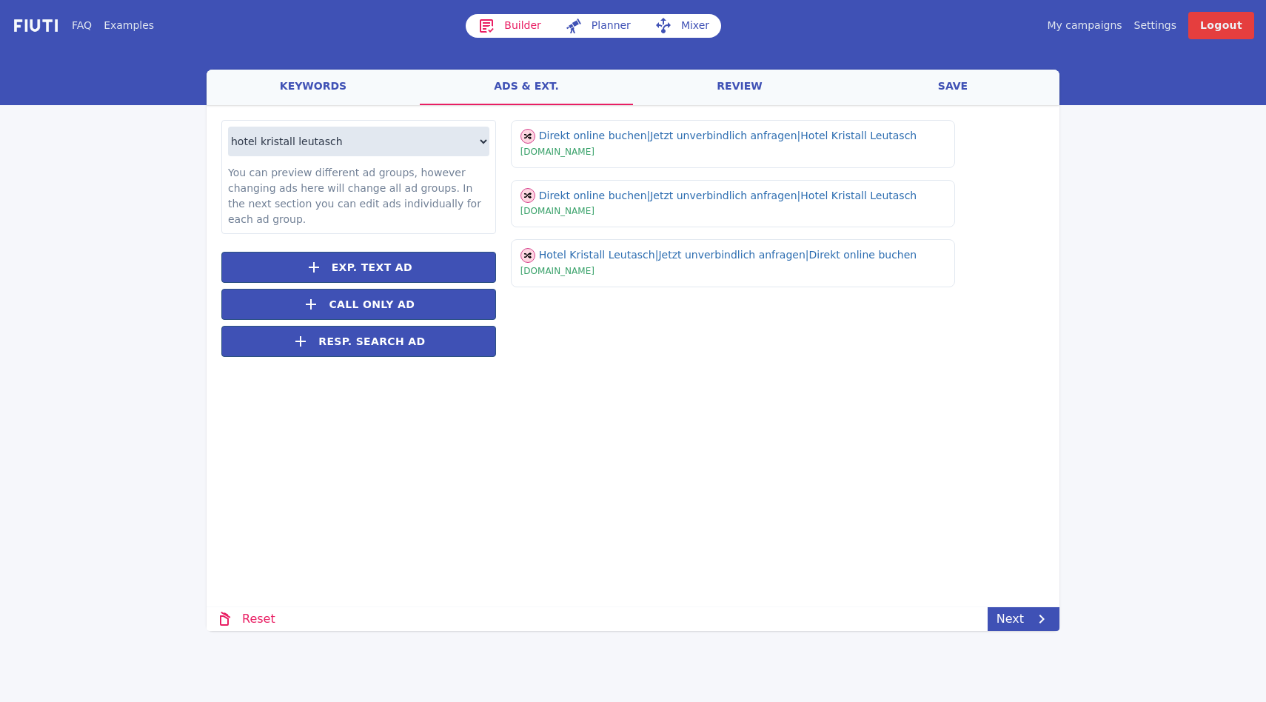
click at [609, 475] on div "Loading... Loading hotel kristall leutasch hotel kristall tirol You can preview…" at bounding box center [632, 315] width 853 height 421
click at [428, 135] on select "hotel kristall leutasch hotel kristall tirol" at bounding box center [358, 142] width 261 height 30
select select "hotel kristall tirol"
click at [228, 127] on select "hotel kristall leutasch hotel kristall tirol" at bounding box center [358, 142] width 261 height 30
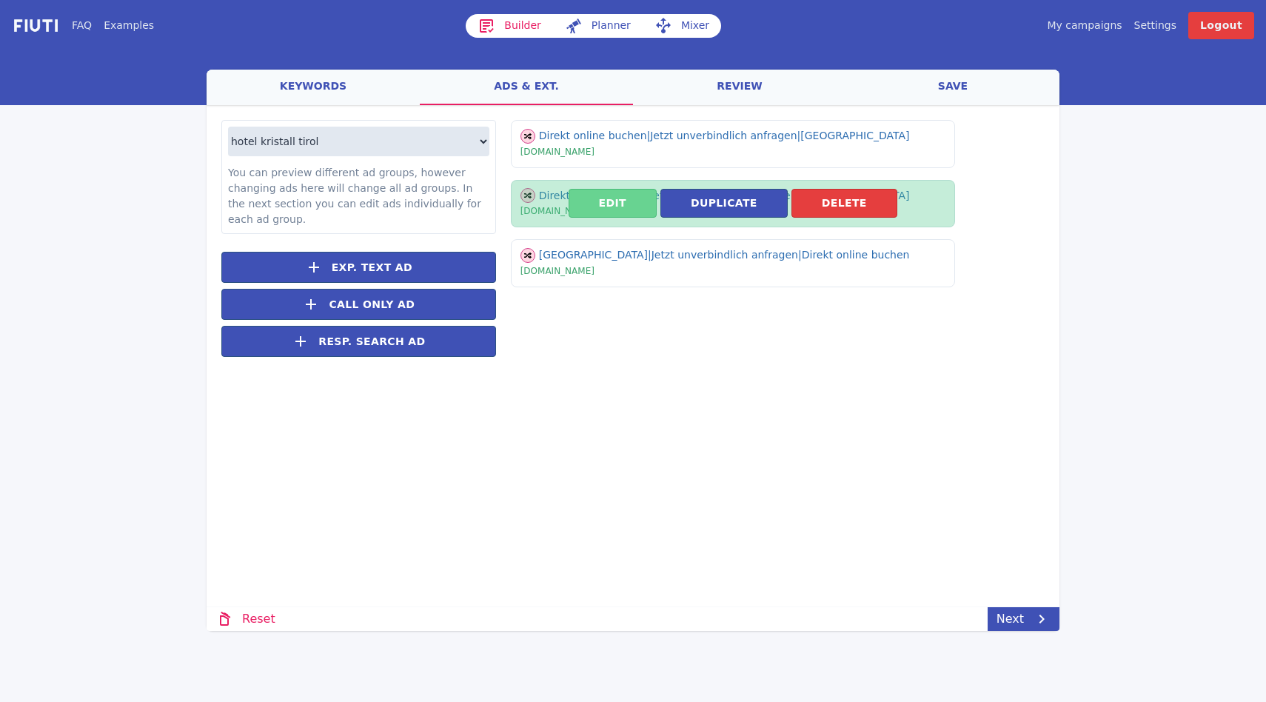
click at [611, 204] on button "Edit" at bounding box center [612, 203] width 88 height 29
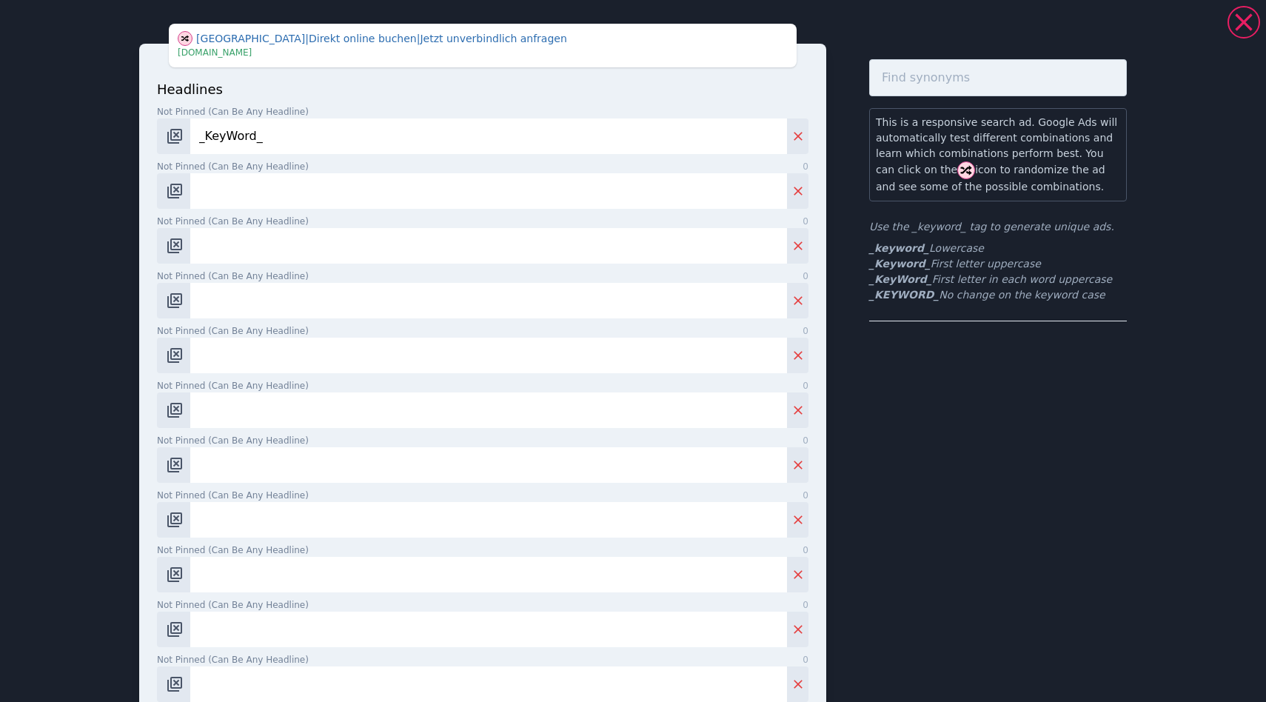
click at [291, 133] on input "_KeyWord_" at bounding box center [488, 136] width 596 height 36
type input "test"
click at [1237, 23] on icon at bounding box center [1244, 22] width 30 height 30
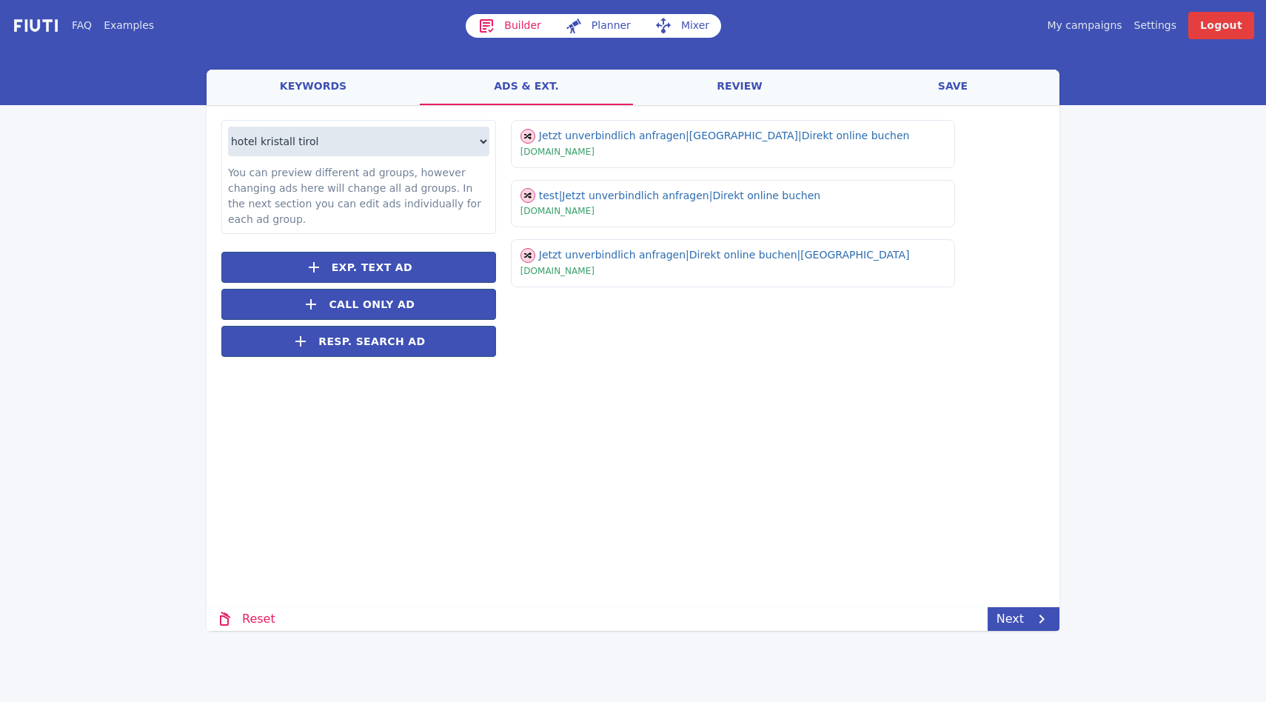
click at [640, 415] on div "Loading... Loading hotel kristall leutasch hotel kristall tirol You can preview…" at bounding box center [632, 315] width 853 height 421
click at [332, 132] on select "hotel kristall leutasch hotel kristall tirol" at bounding box center [358, 142] width 261 height 30
click at [228, 127] on select "hotel kristall leutasch hotel kristall tirol" at bounding box center [358, 142] width 261 height 30
click at [777, 404] on div "Loading... Loading hotel kristall leutasch hotel kristall tirol You can preview…" at bounding box center [632, 315] width 853 height 421
click at [262, 129] on select "hotel kristall leutasch hotel kristall tirol" at bounding box center [358, 142] width 261 height 30
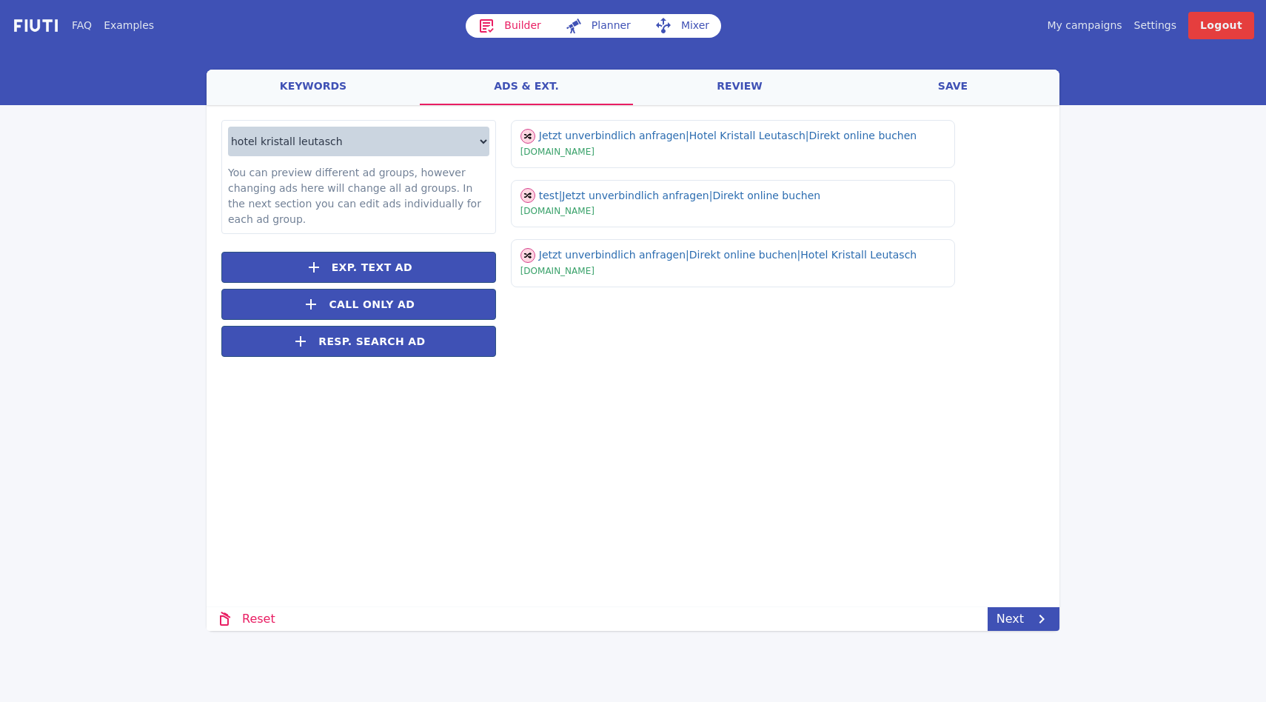
select select "hotel kristall tirol"
click at [228, 127] on select "hotel kristall leutasch hotel kristall tirol" at bounding box center [358, 142] width 261 height 30
click at [728, 89] on link "review" at bounding box center [739, 88] width 213 height 36
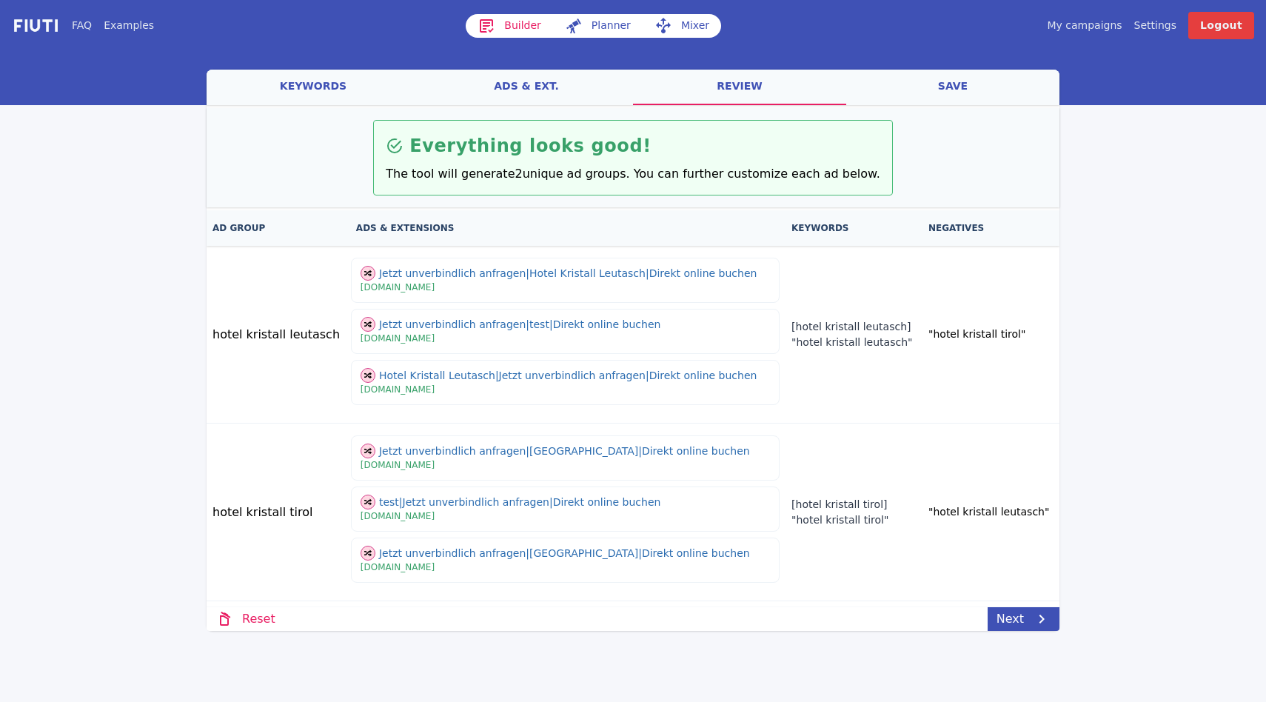
click at [505, 83] on link "ads & ext." at bounding box center [526, 88] width 213 height 36
select select "hotel kristall tirol"
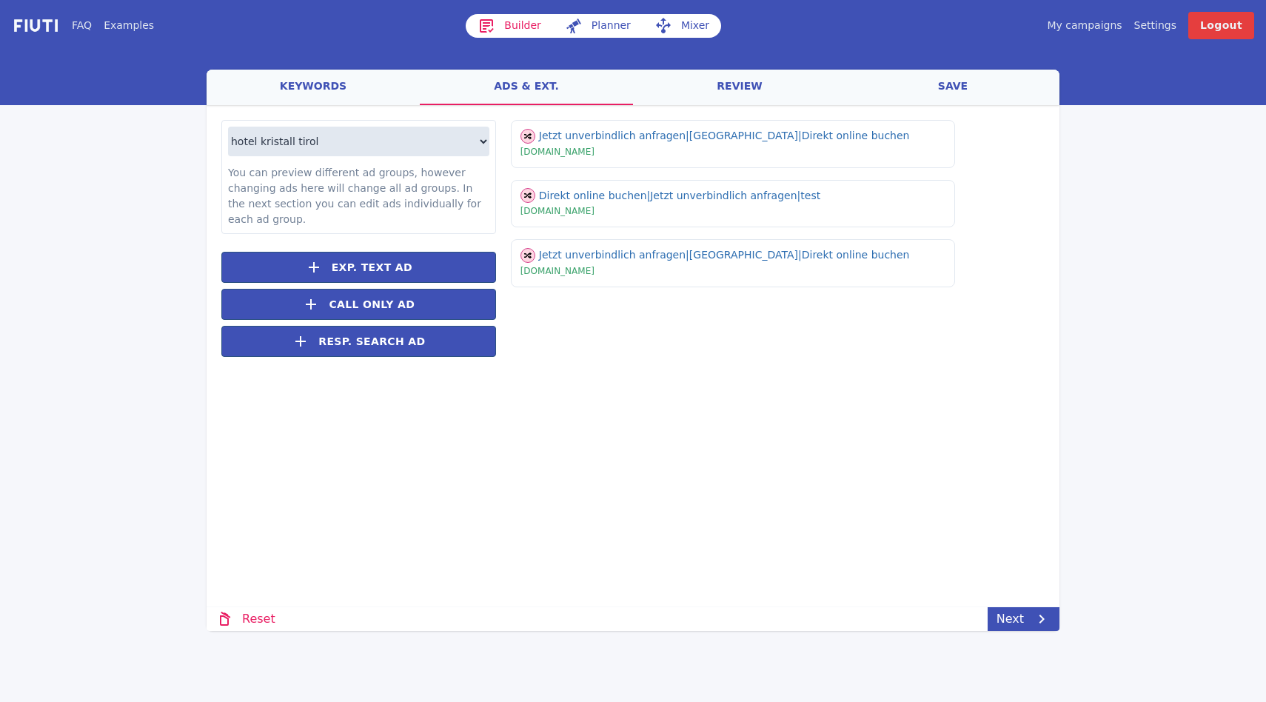
click at [813, 424] on div "Loading... Loading hotel kristall leutasch hotel kristall tirol You can preview…" at bounding box center [632, 315] width 853 height 421
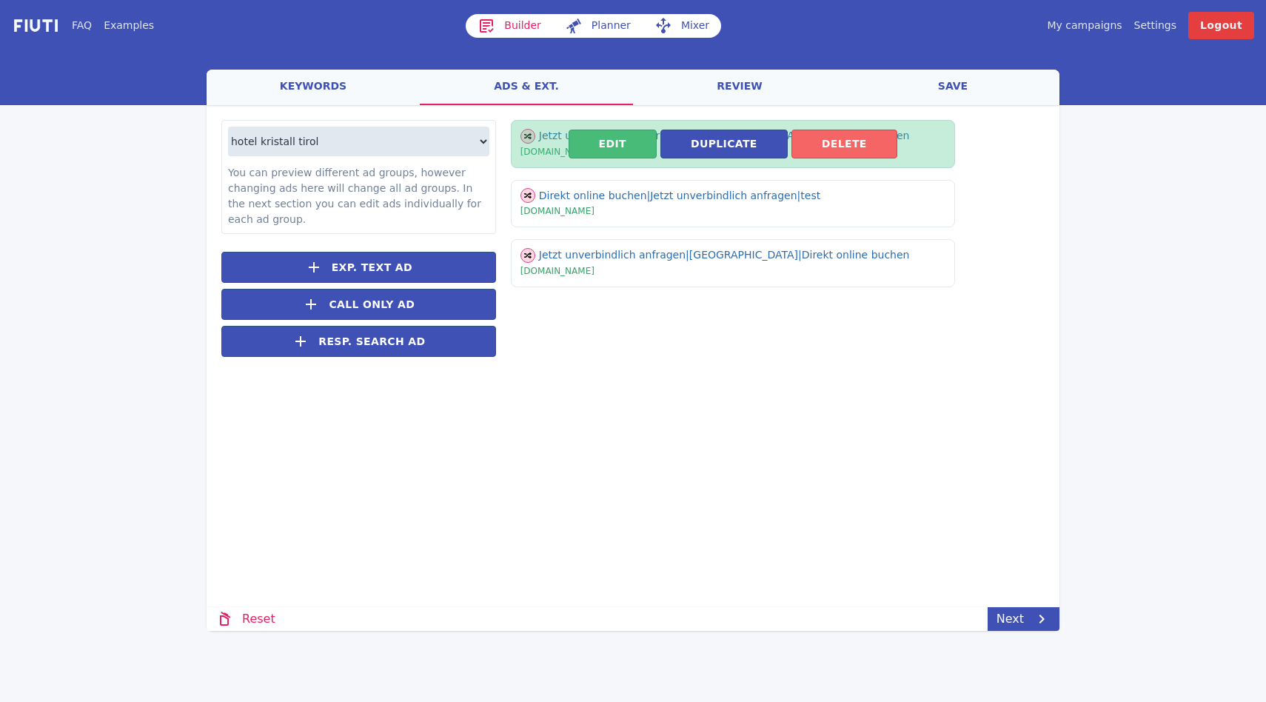
click at [853, 155] on button "Delete" at bounding box center [844, 144] width 106 height 29
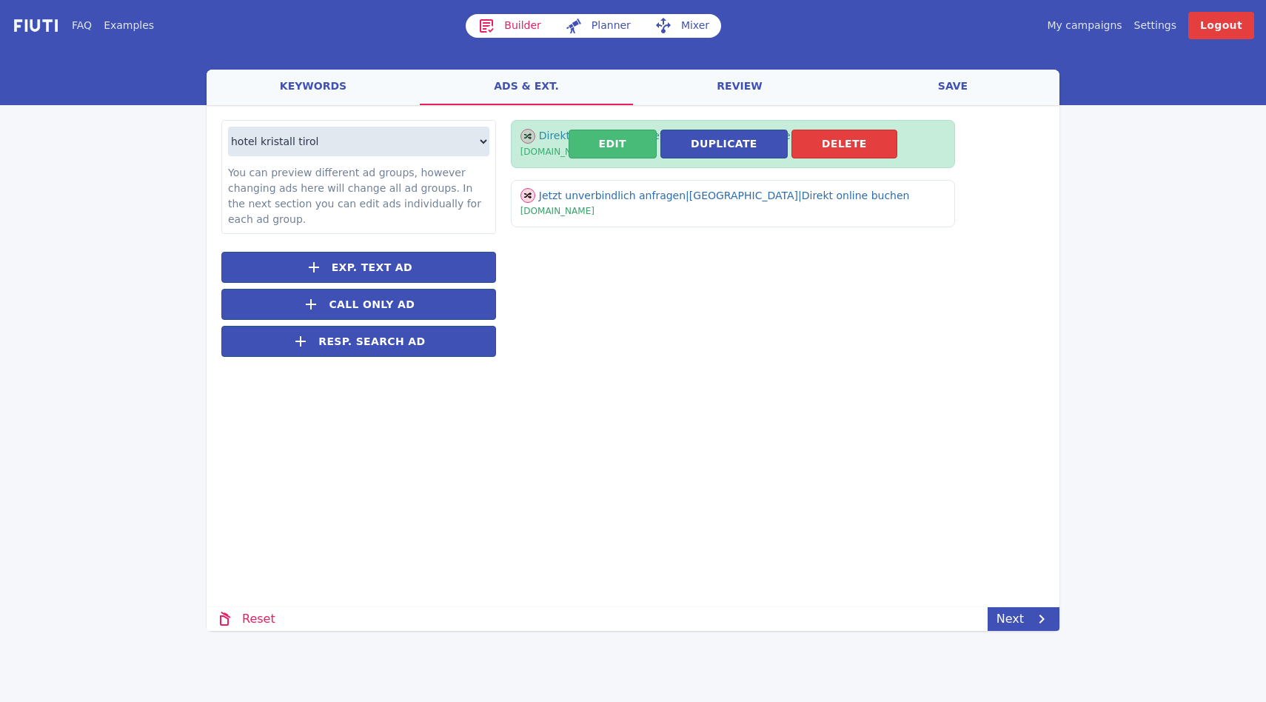
click at [853, 155] on button "Delete" at bounding box center [844, 144] width 106 height 29
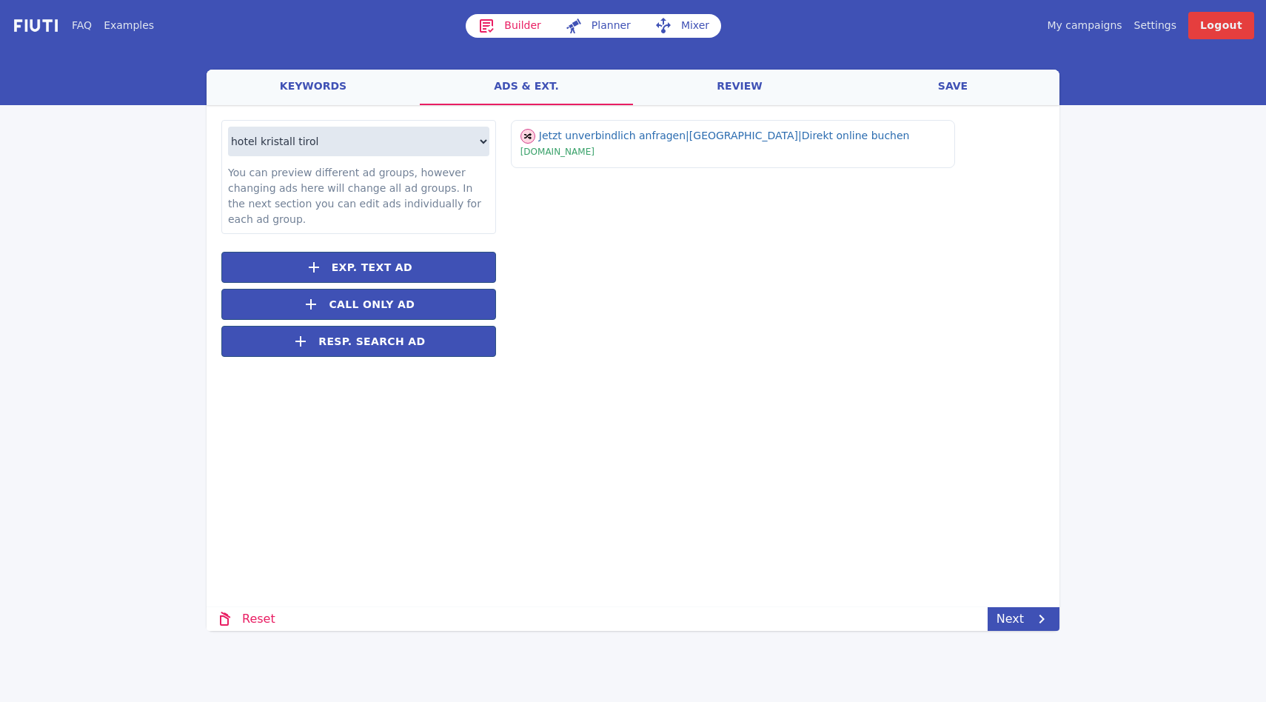
click at [825, 307] on div "Jetzt unverbindlich anfragen | Hotel Kristall Tirol | Direkt online buchen | [D…" at bounding box center [770, 246] width 548 height 252
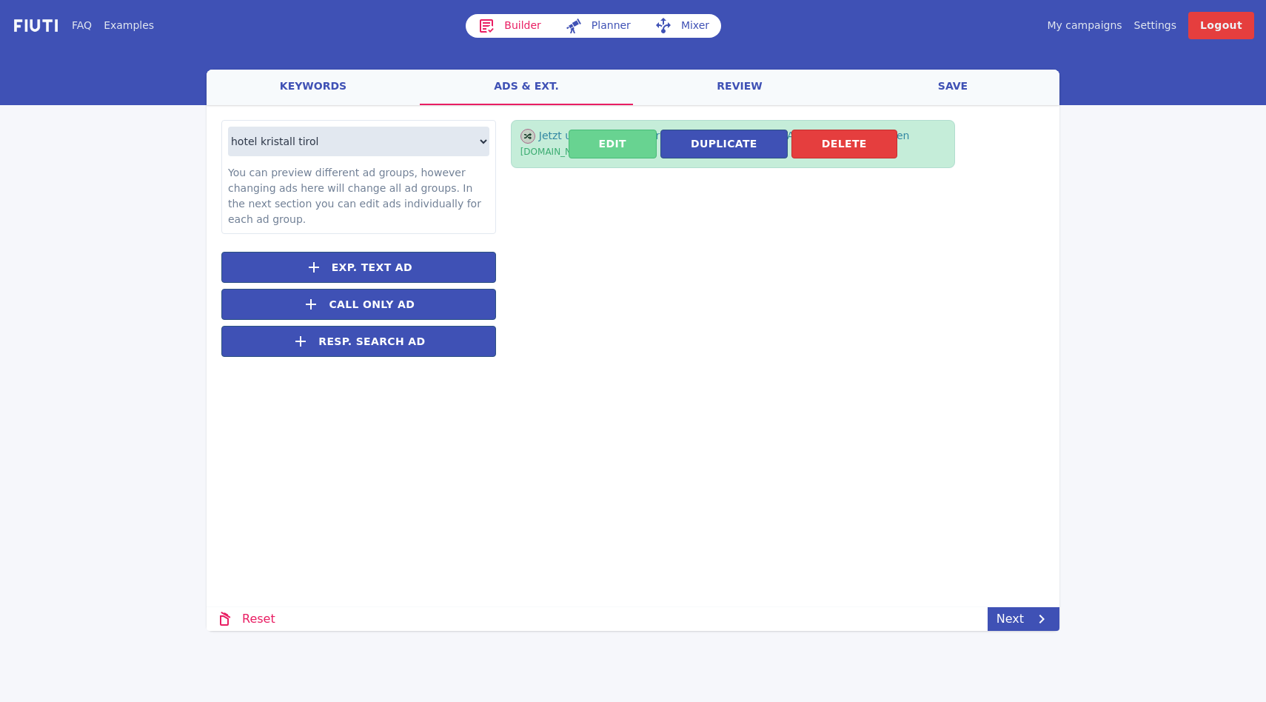
click at [614, 153] on button "Edit" at bounding box center [612, 144] width 88 height 29
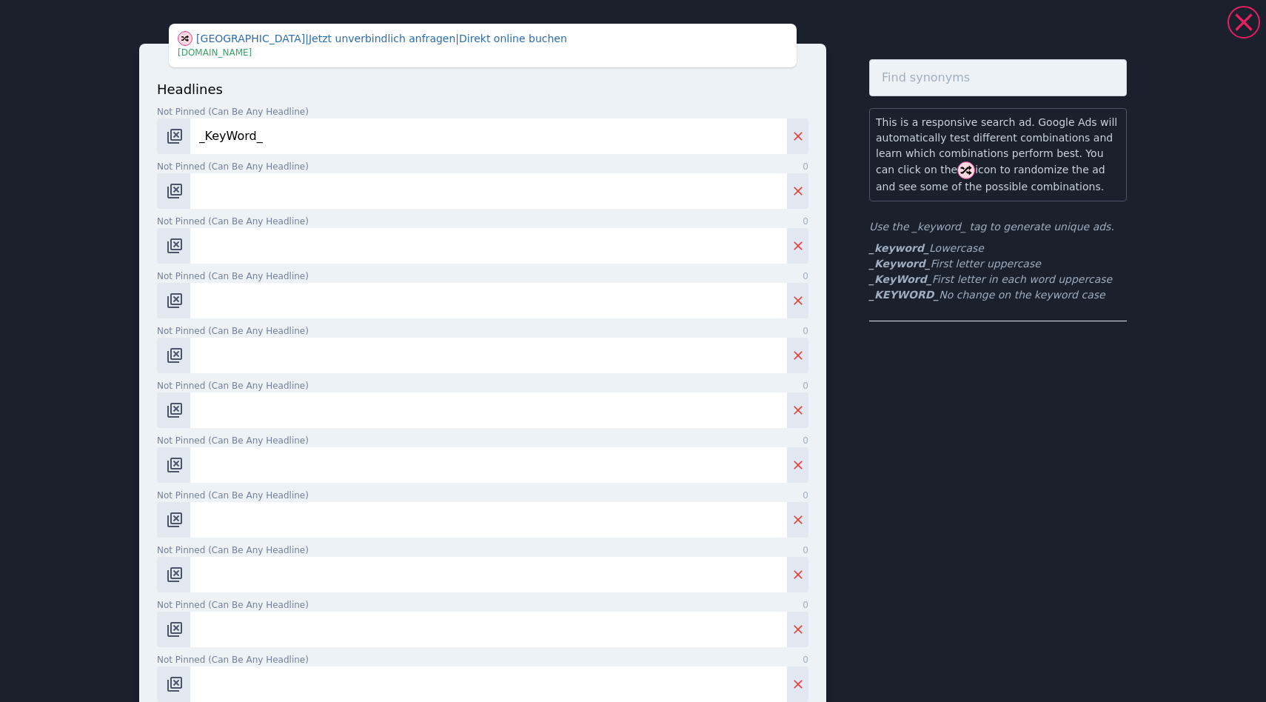
click at [329, 195] on input "Not pinned (Can be any headline) 0" at bounding box center [488, 191] width 596 height 36
type input "erver"
type input "efvwev1"
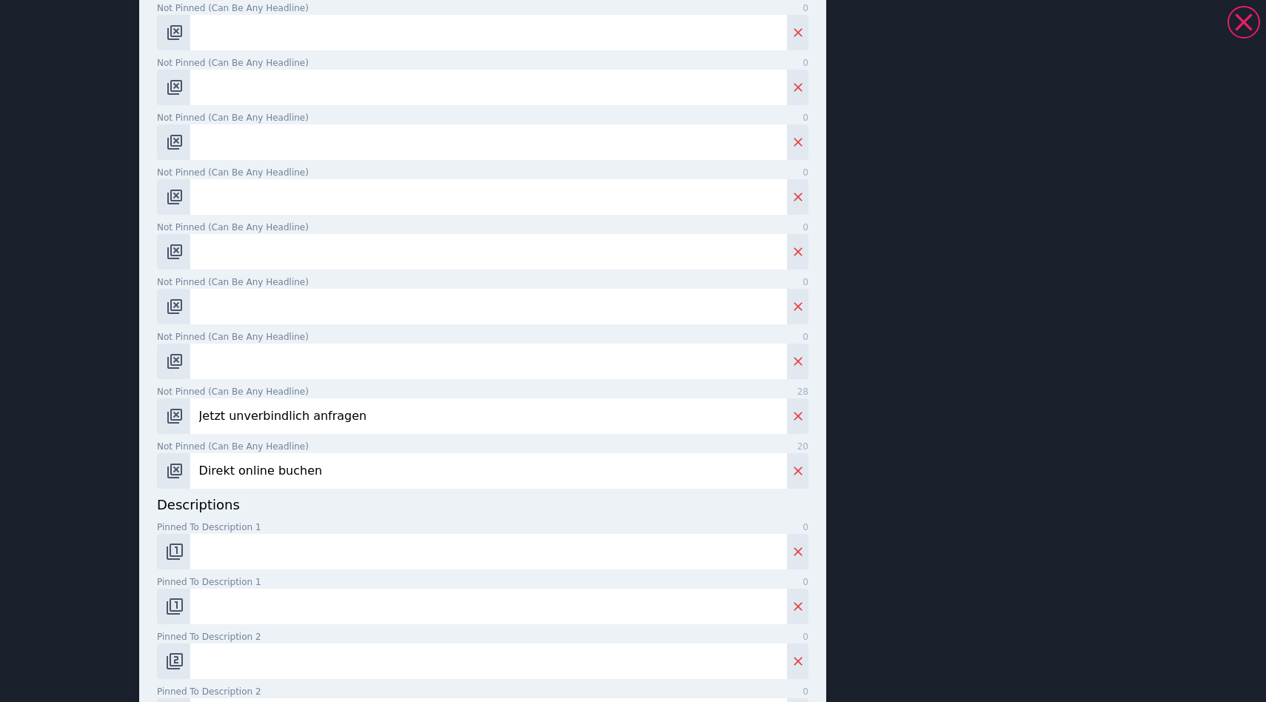
scroll to position [518, 0]
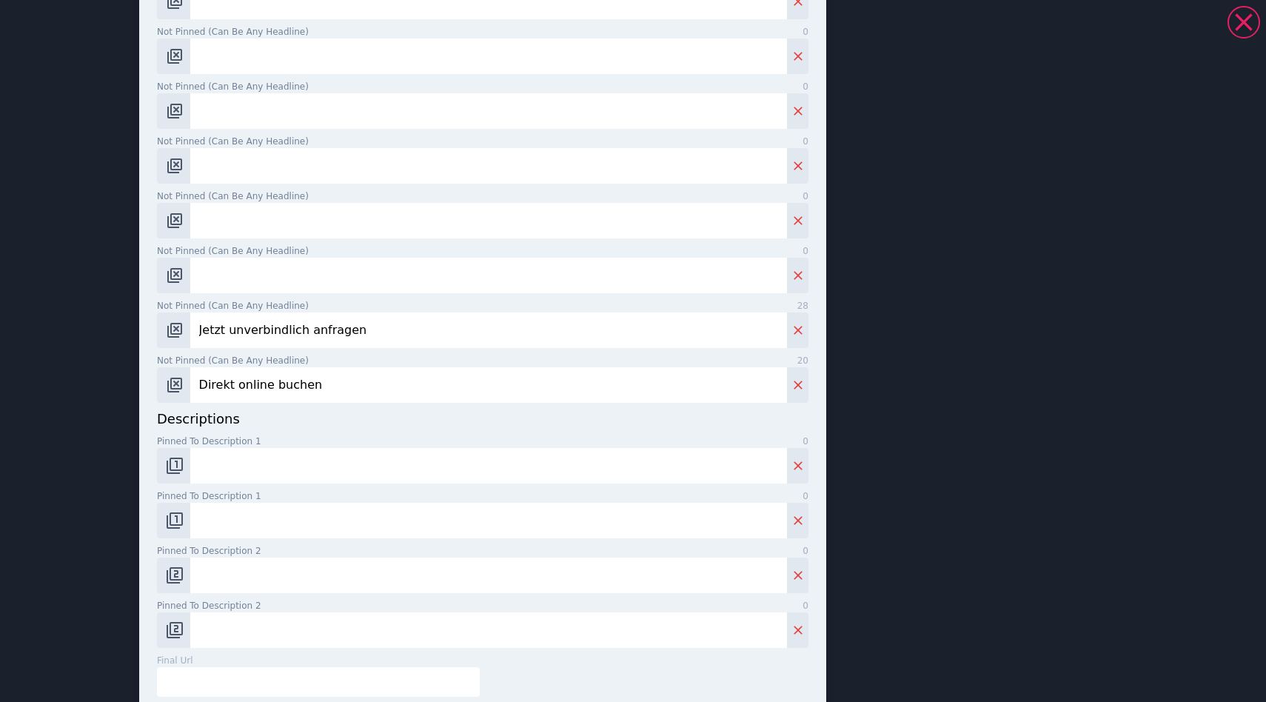
type input "eqvve"
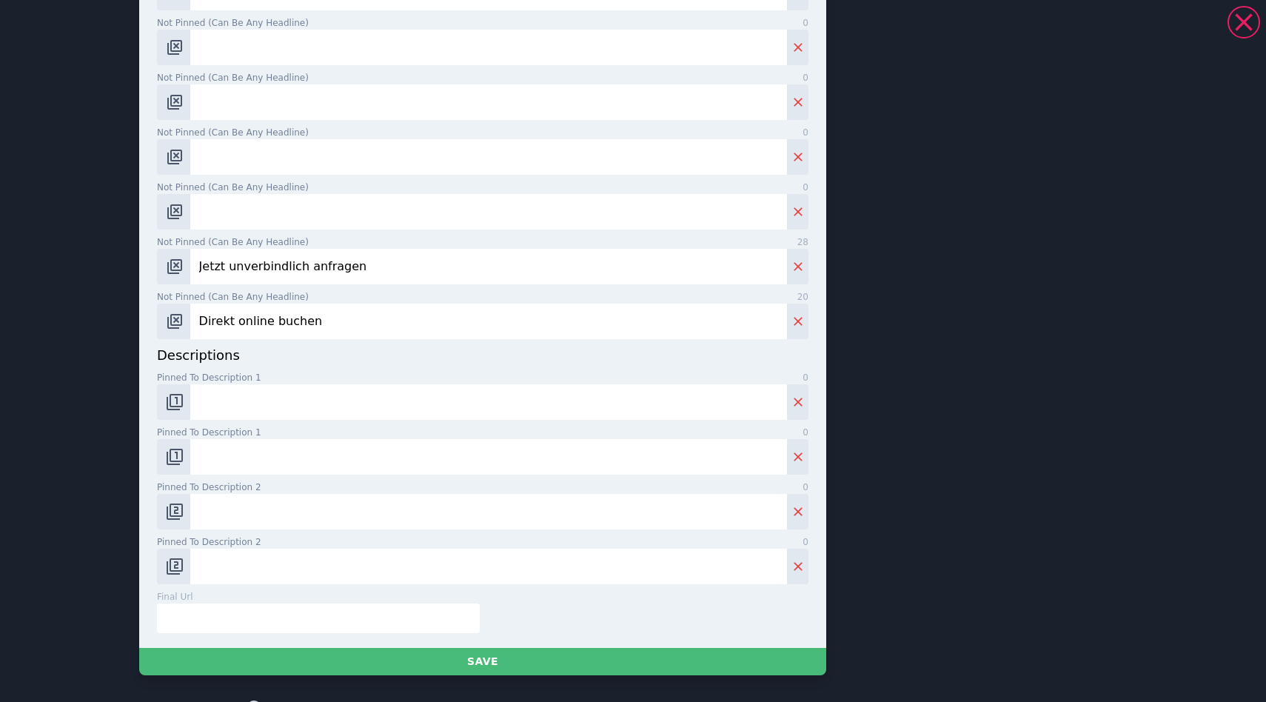
scroll to position [592, 0]
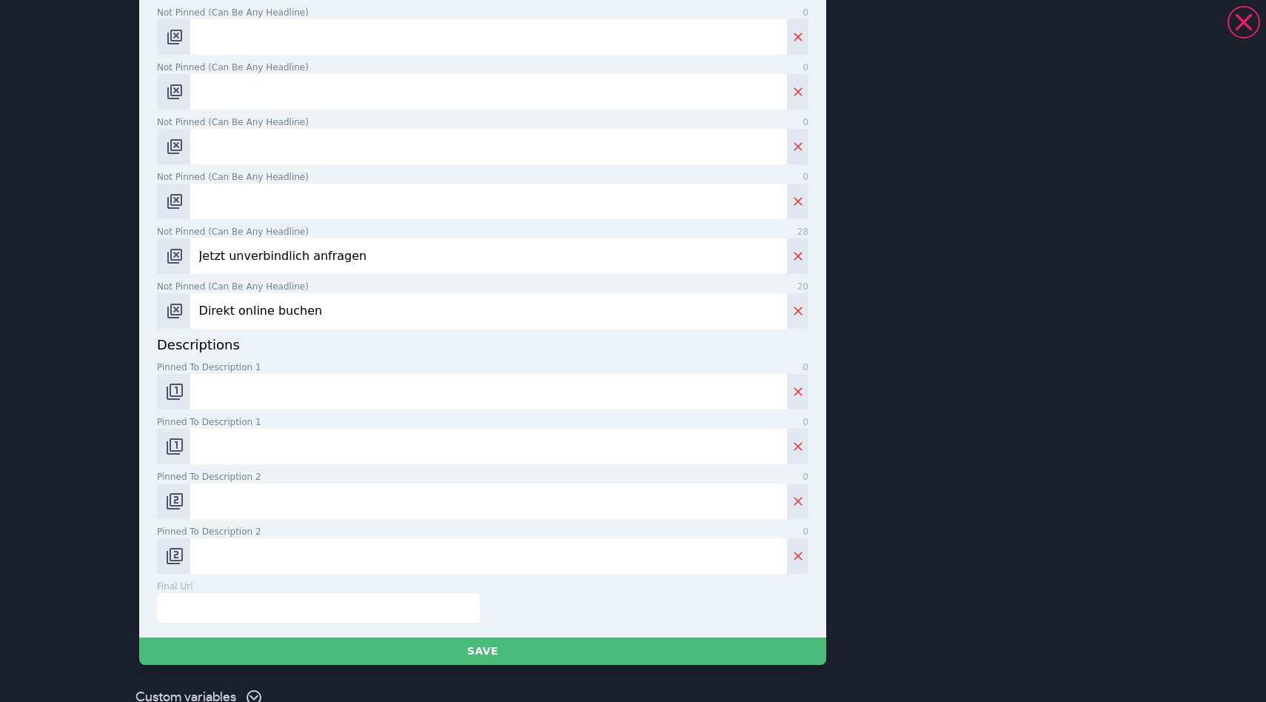
click at [235, 407] on div "descriptions Pinned to description 1 0 Pinned to description 1 0 Pinned to desc…" at bounding box center [482, 454] width 651 height 239
click at [224, 389] on input "Pinned to description 1 0" at bounding box center [488, 392] width 596 height 36
paste input "Exklusiver Rückzugsort in den [GEOGRAPHIC_DATA]: Romantik & Zweisamkeit im [GEO…"
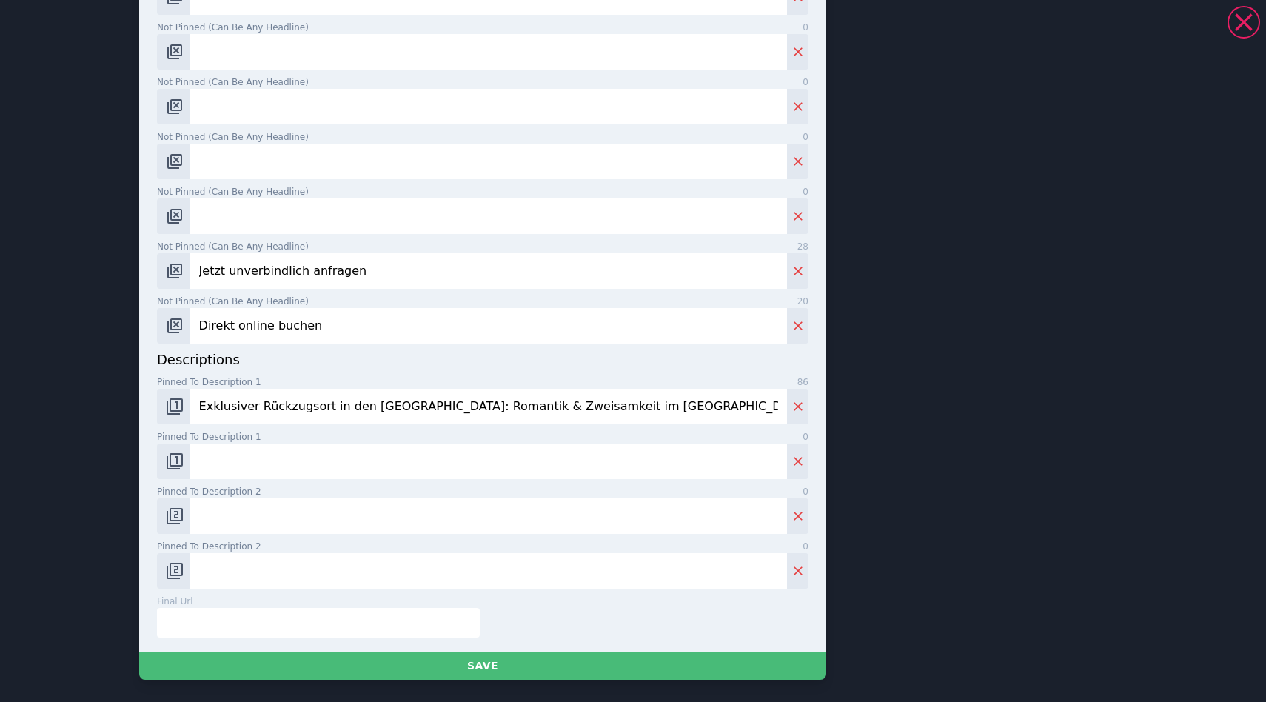
scroll to position [607, 0]
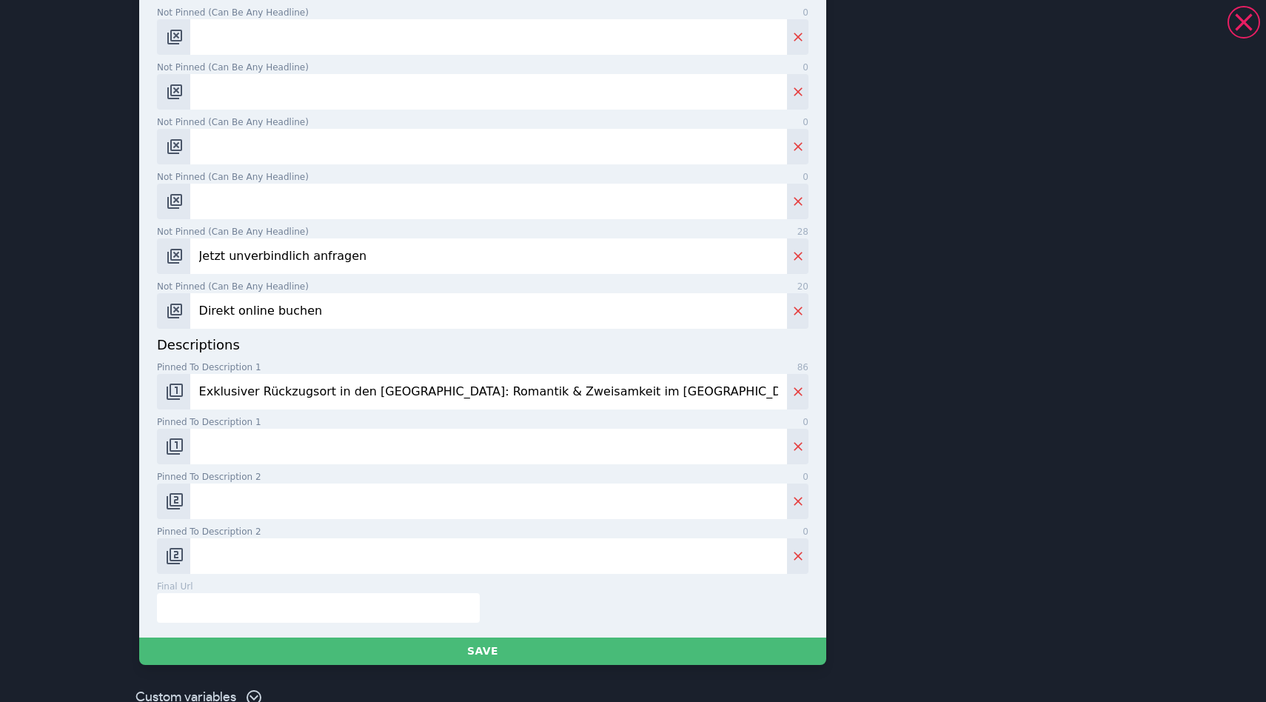
type input "Exklusiver Rückzugsort in den [GEOGRAPHIC_DATA]: Romantik & Zweisamkeit im [GEO…"
click at [250, 601] on input "text" at bounding box center [318, 608] width 323 height 30
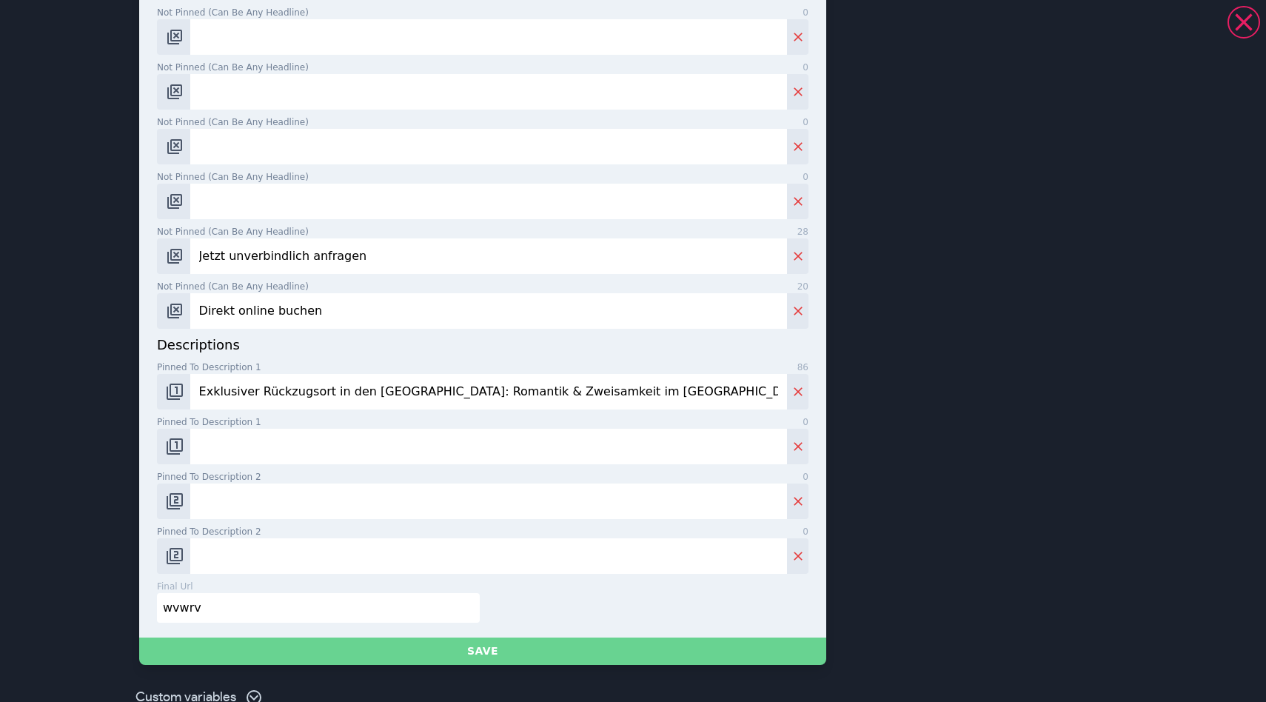
type input "wvwrv"
click at [468, 660] on button "Save" at bounding box center [482, 650] width 687 height 27
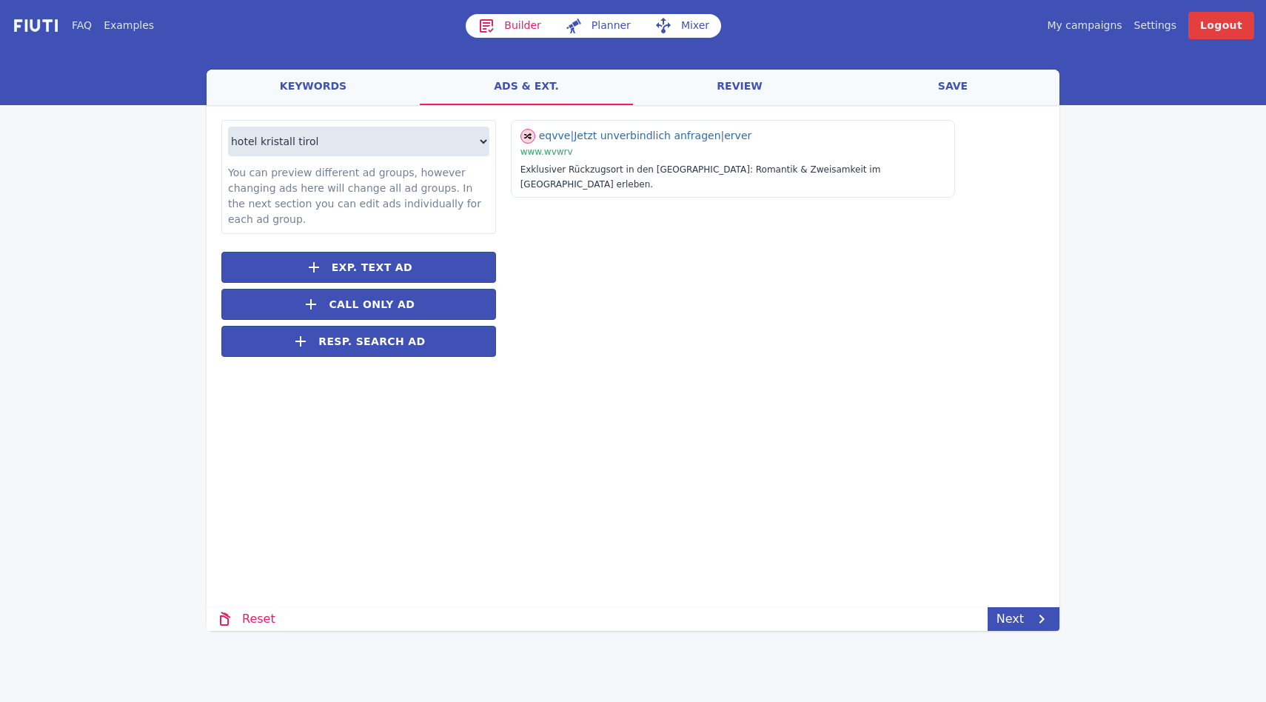
click at [852, 391] on div "Loading... Loading hotel kristall leutasch hotel kristall tirol You can preview…" at bounding box center [632, 315] width 853 height 421
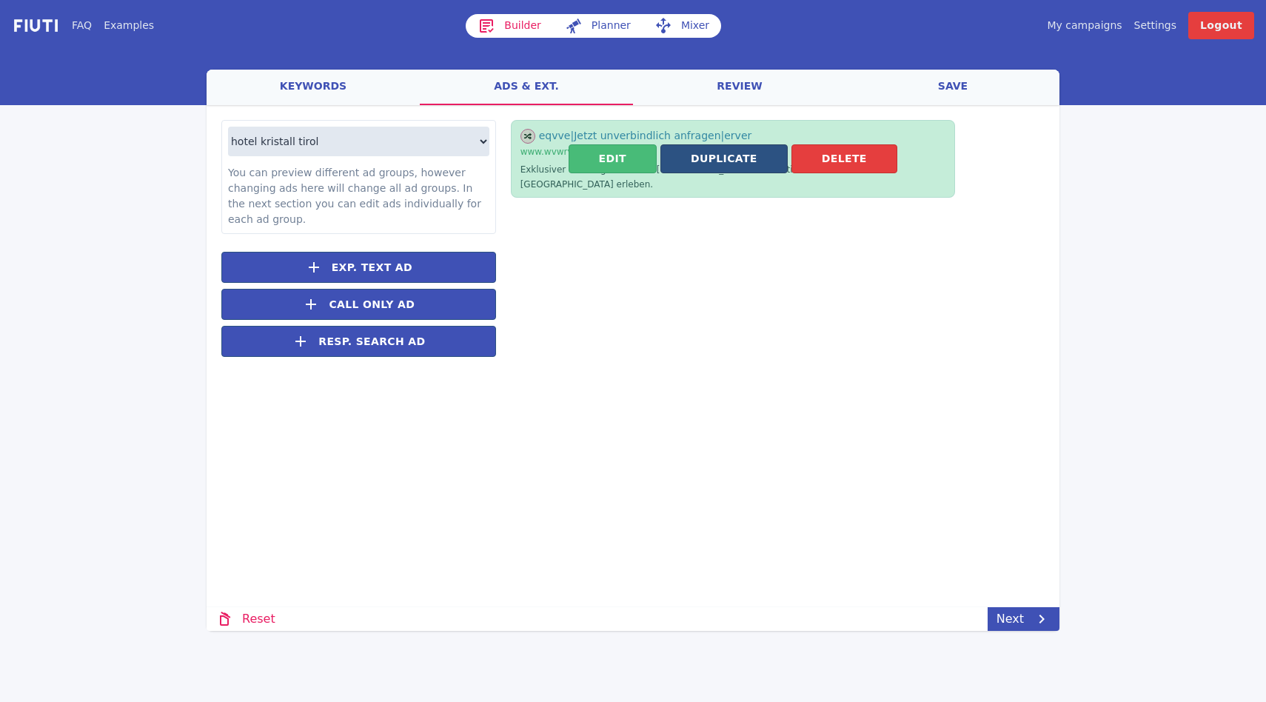
click at [718, 155] on button "Duplicate" at bounding box center [723, 158] width 127 height 29
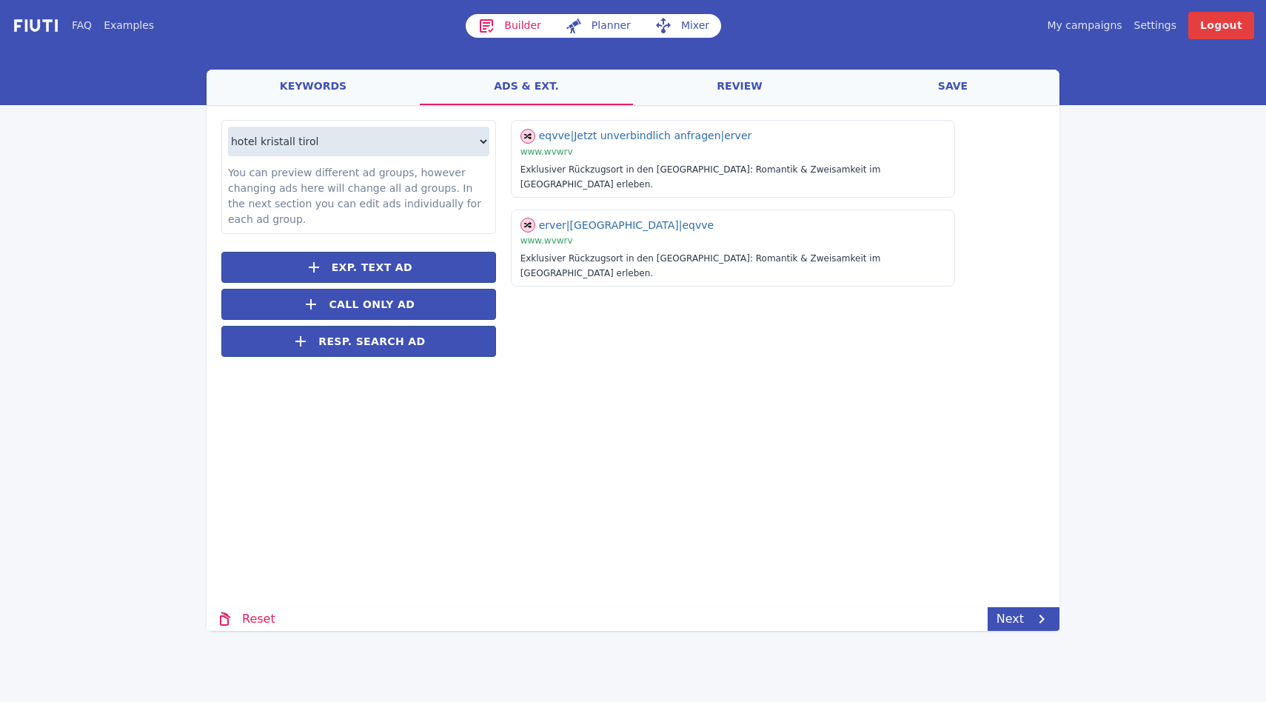
click at [708, 294] on div "eqvve | Jetzt unverbindlich anfragen | erver | www.wvwrv Exklusiver Rückzugsort…" at bounding box center [770, 246] width 548 height 252
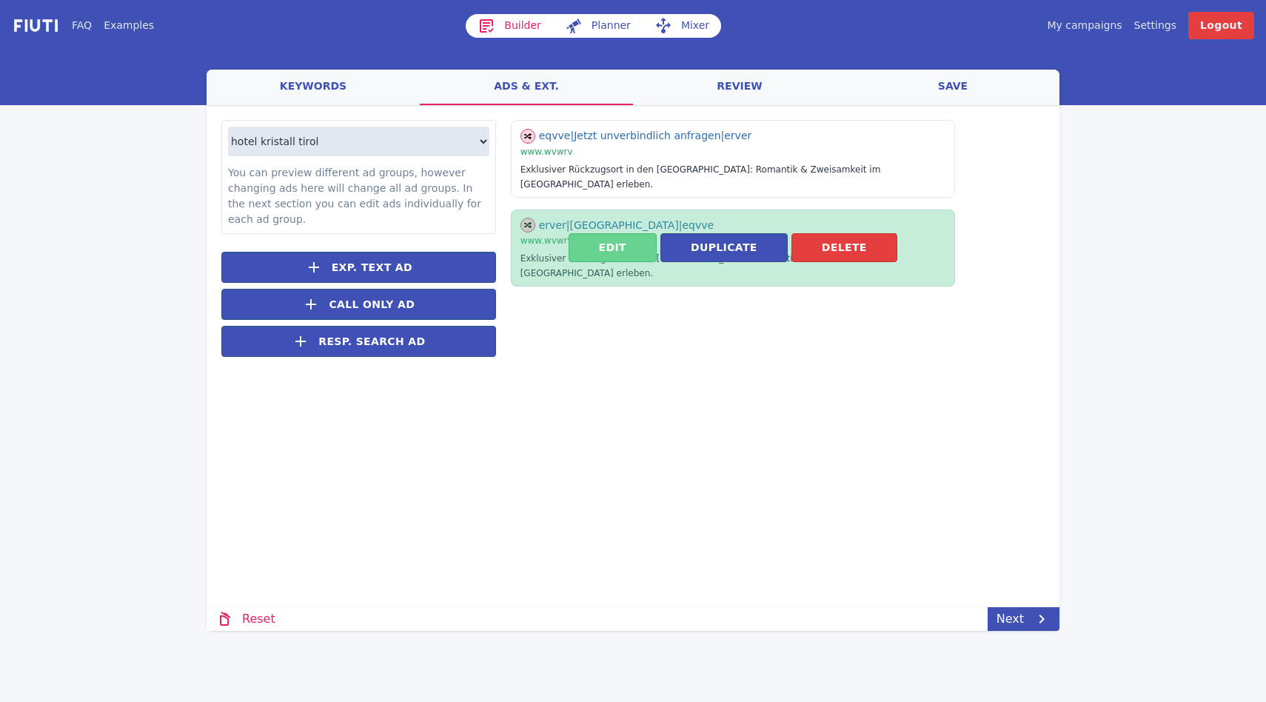
click at [644, 233] on button "Edit" at bounding box center [612, 247] width 88 height 29
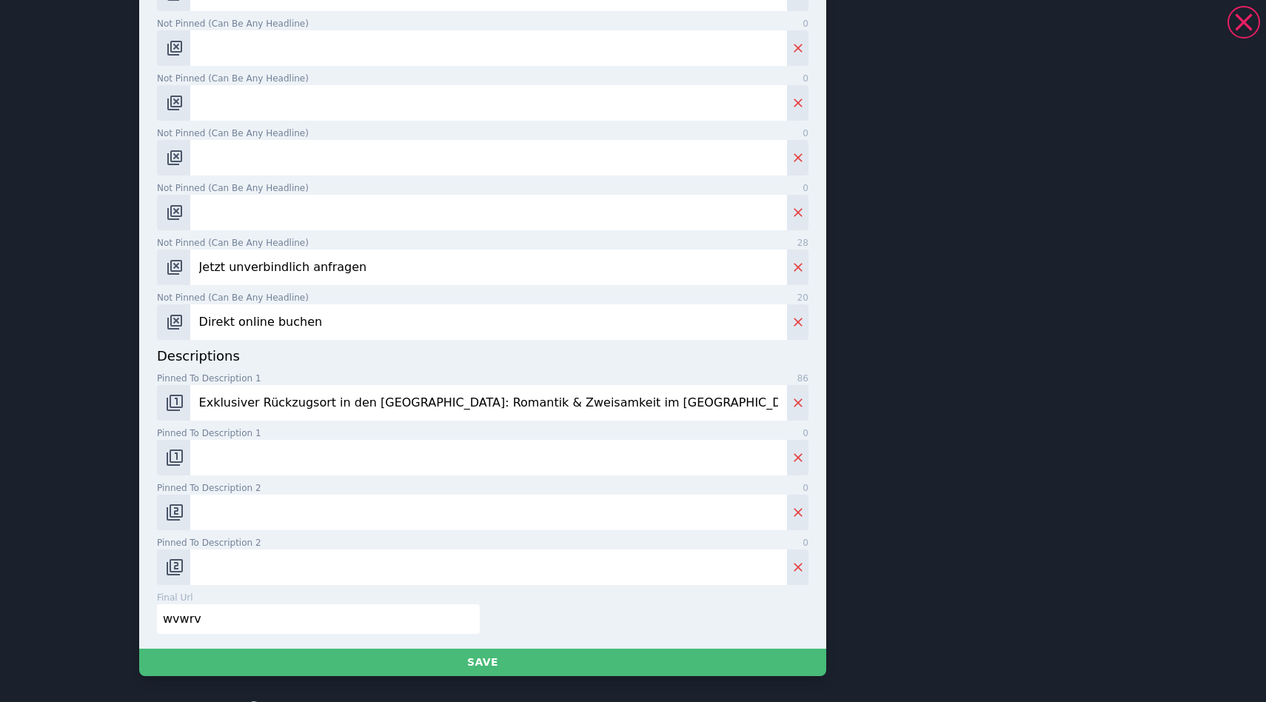
scroll to position [616, 0]
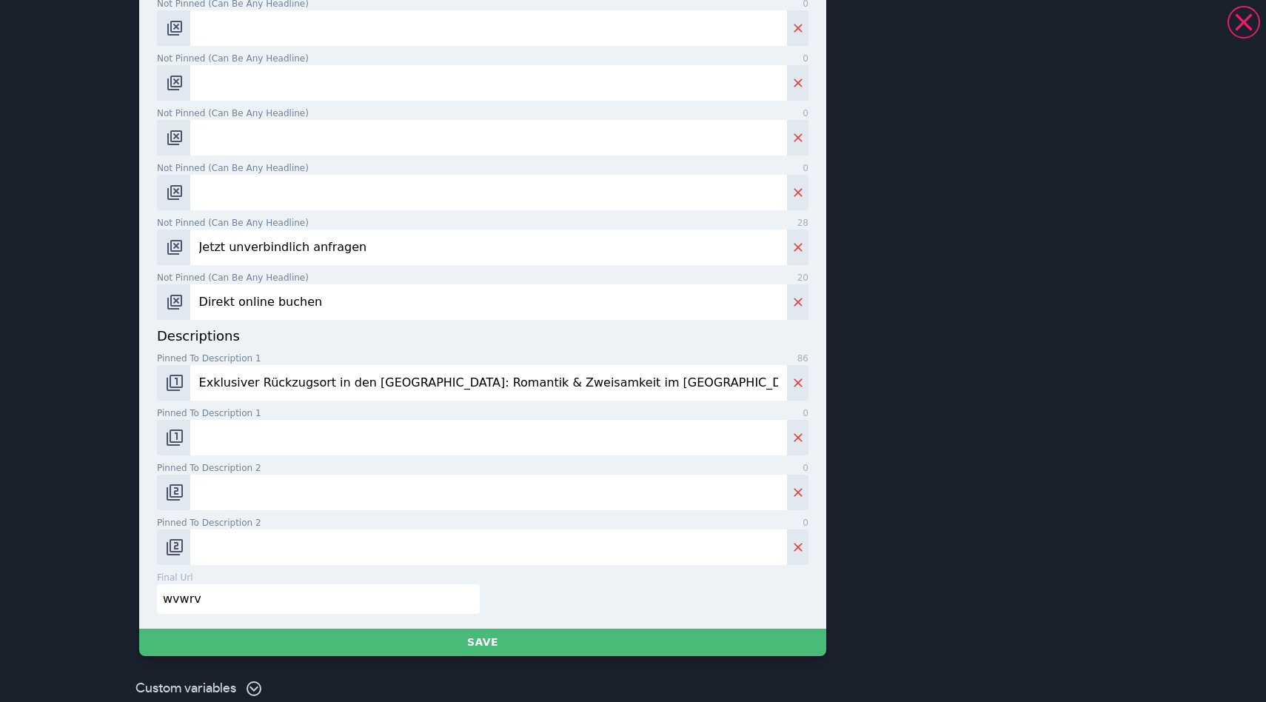
click at [444, 393] on input "Exklusiver Rückzugsort in den [GEOGRAPHIC_DATA]: Romantik & Zweisamkeit im [GEO…" at bounding box center [488, 383] width 596 height 36
paste input "Ihr Adults Only Hotel Kristall in [GEOGRAPHIC_DATA] für Wellness und Erholung a…"
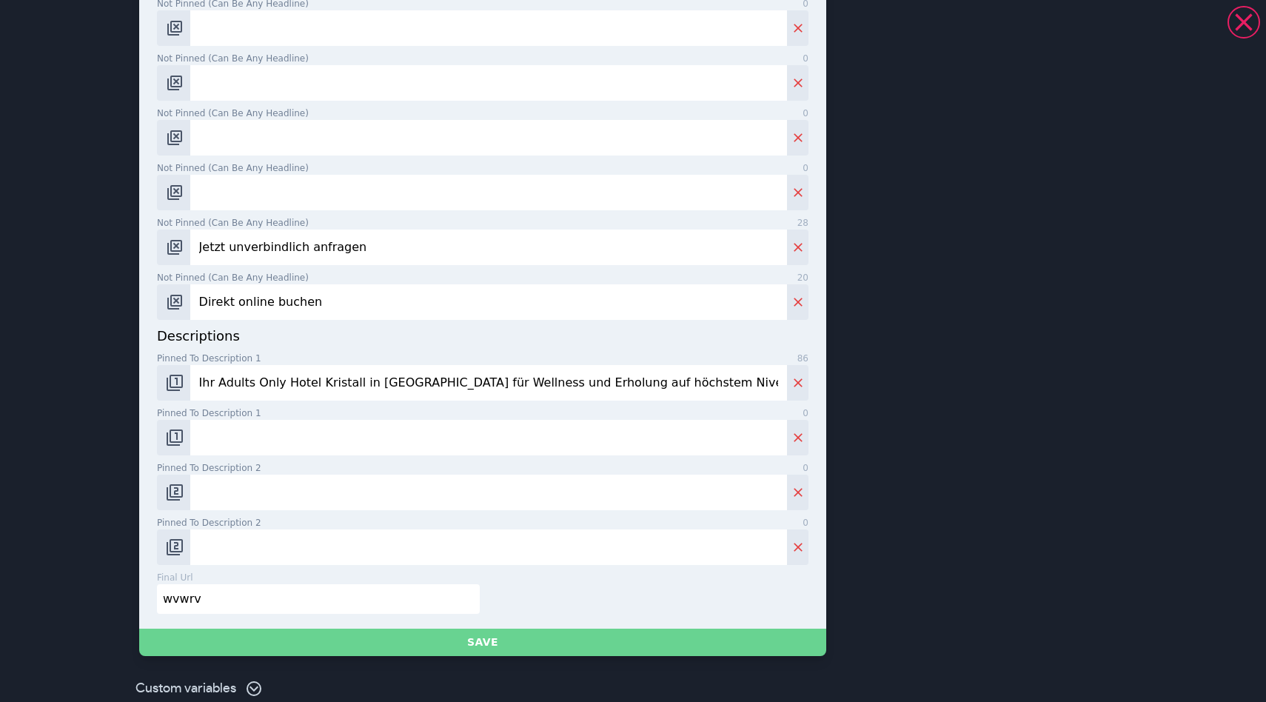
type input "Ihr Adults Only Hotel Kristall in [GEOGRAPHIC_DATA] für Wellness und Erholung a…"
click at [497, 647] on button "Save" at bounding box center [482, 641] width 687 height 27
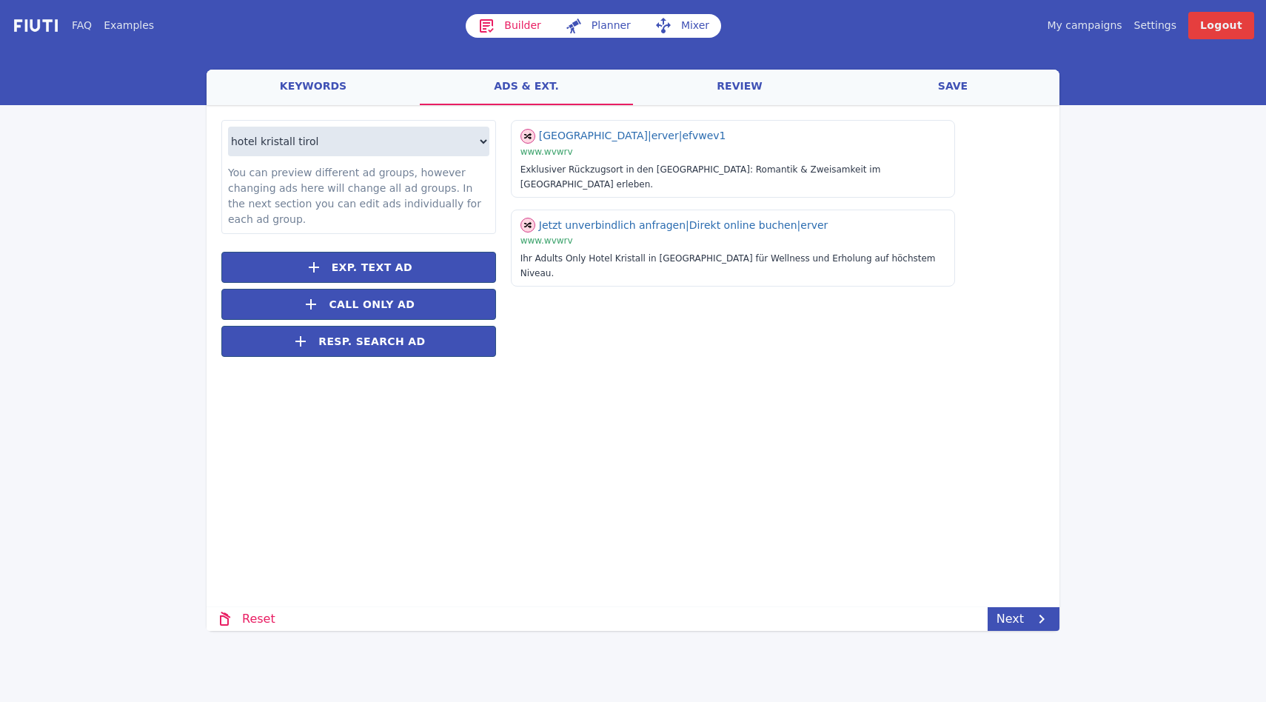
click at [550, 457] on div "Loading... Loading hotel kristall leutasch hotel kristall tirol You can preview…" at bounding box center [632, 315] width 853 height 421
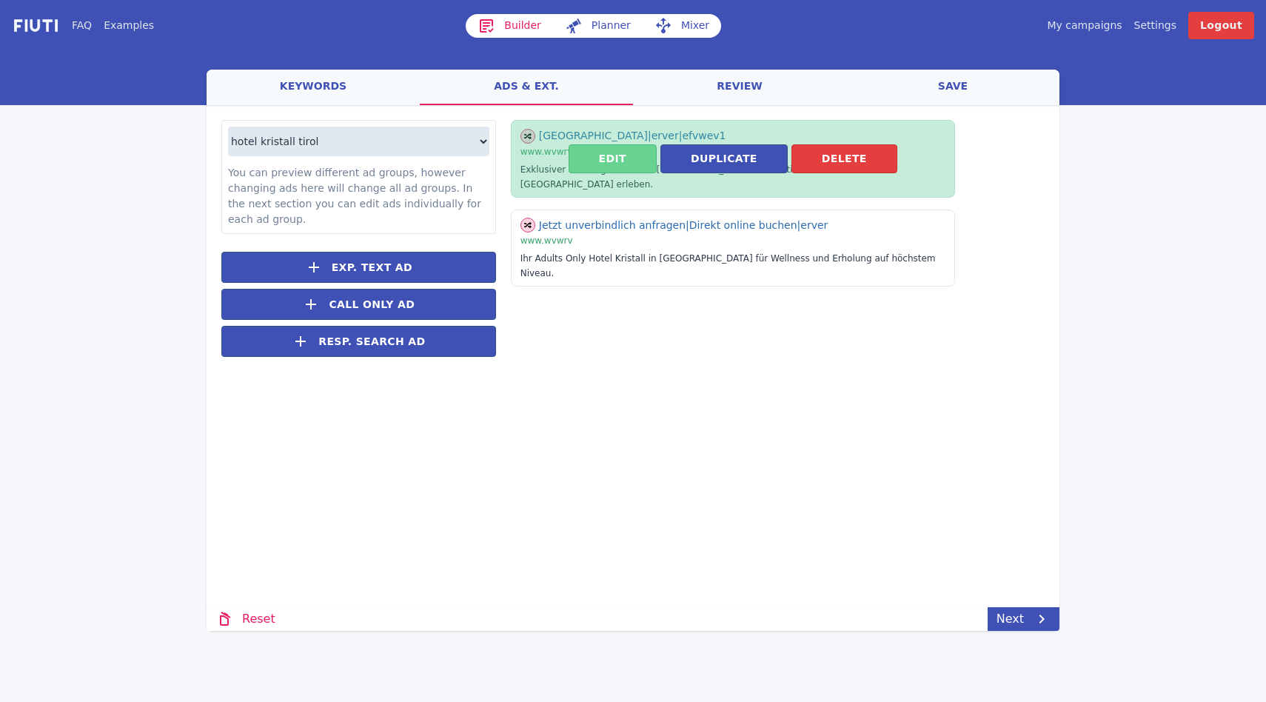
click at [595, 148] on button "Edit" at bounding box center [612, 158] width 88 height 29
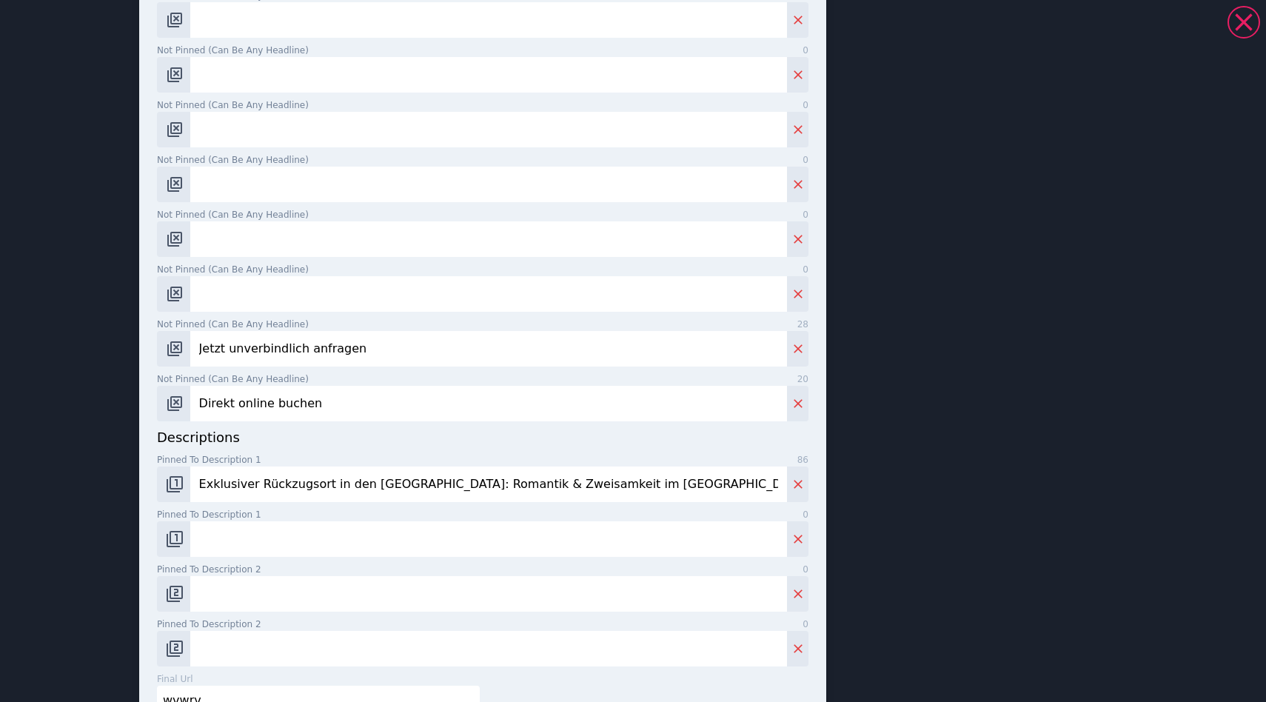
scroll to position [571, 0]
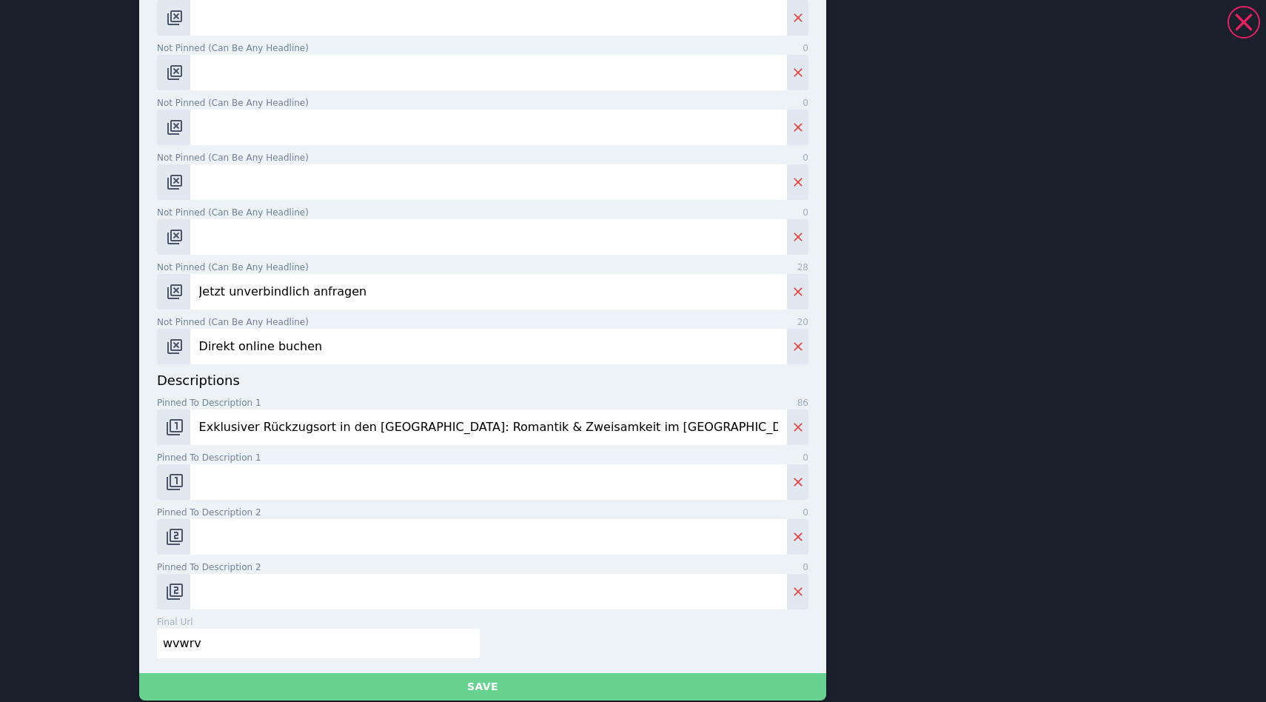
click at [528, 682] on button "Save" at bounding box center [482, 686] width 687 height 27
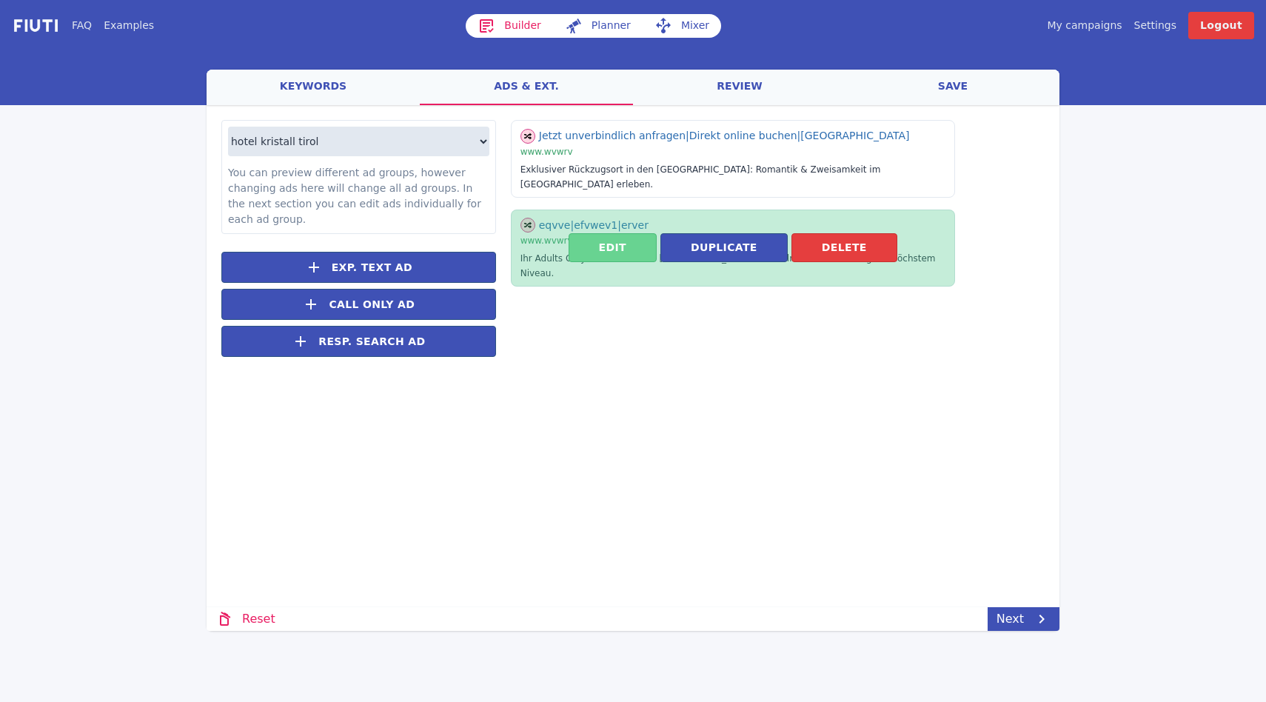
click at [611, 233] on button "Edit" at bounding box center [612, 247] width 88 height 29
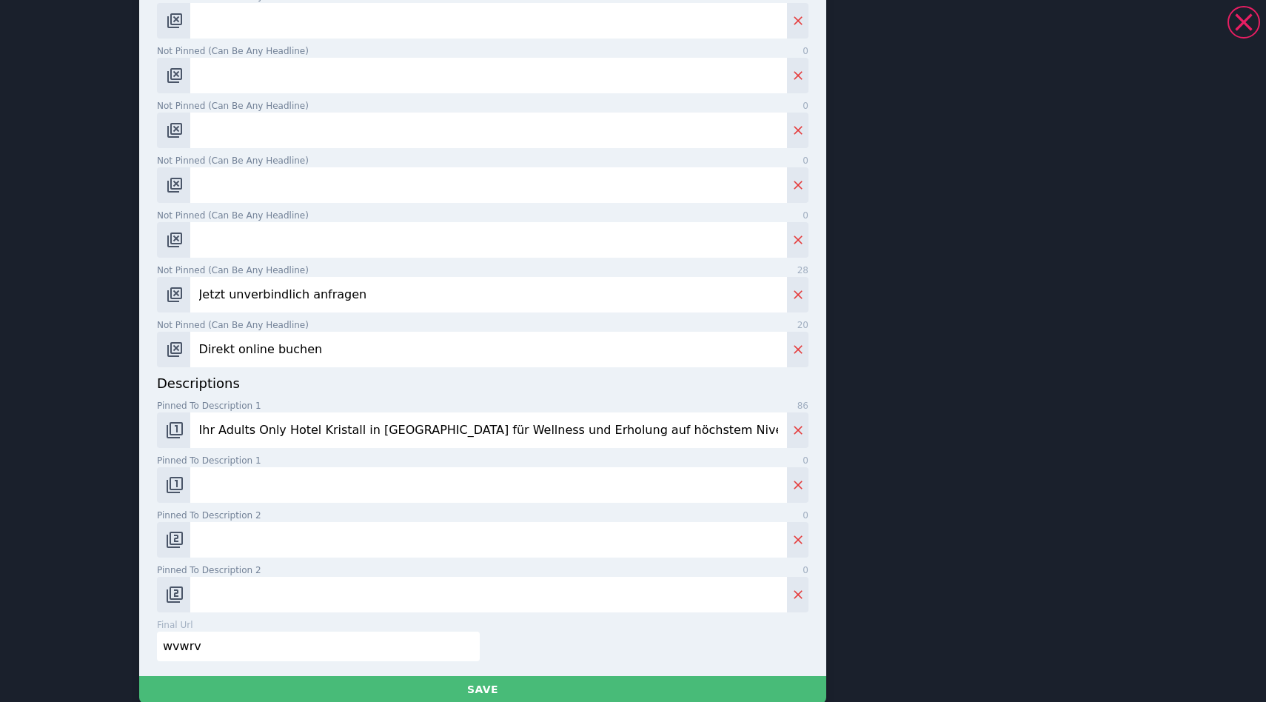
scroll to position [578, 0]
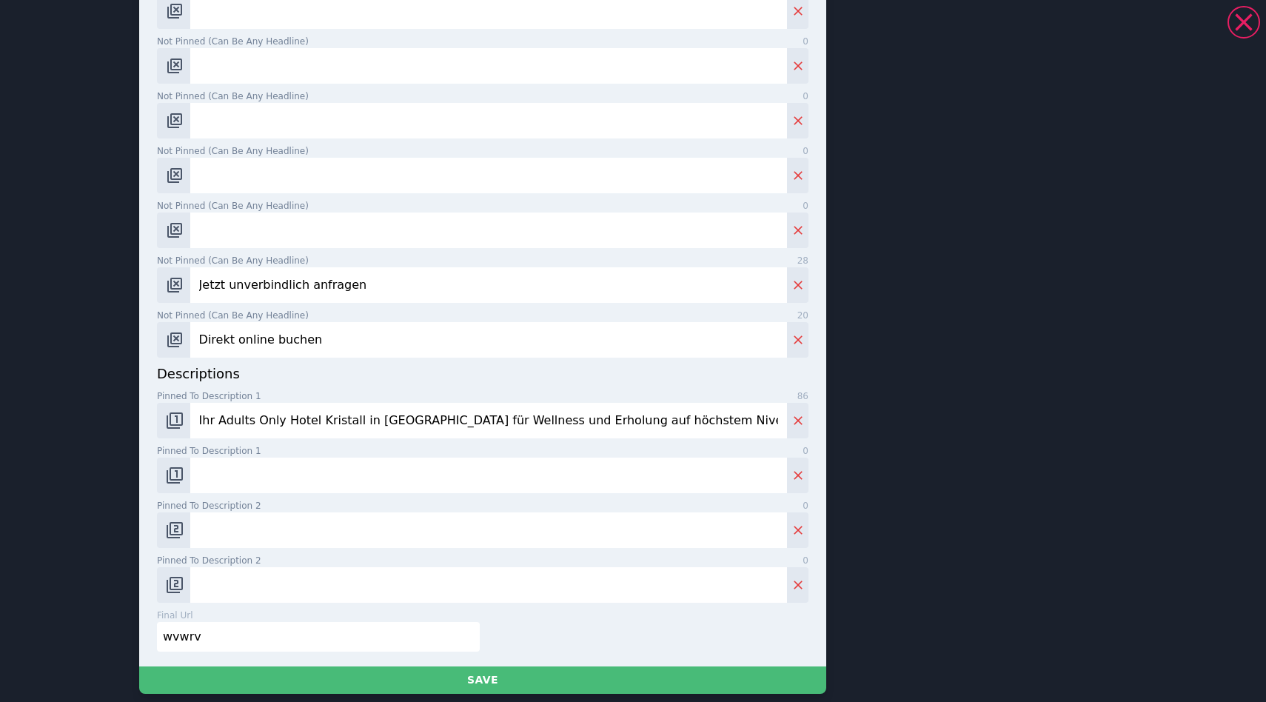
click at [438, 427] on input "Ihr Adults Only Hotel Kristall in [GEOGRAPHIC_DATA] für Wellness und Erholung a…" at bounding box center [488, 421] width 596 height 36
click at [437, 460] on input "Pinned to description 1 0" at bounding box center [488, 475] width 596 height 36
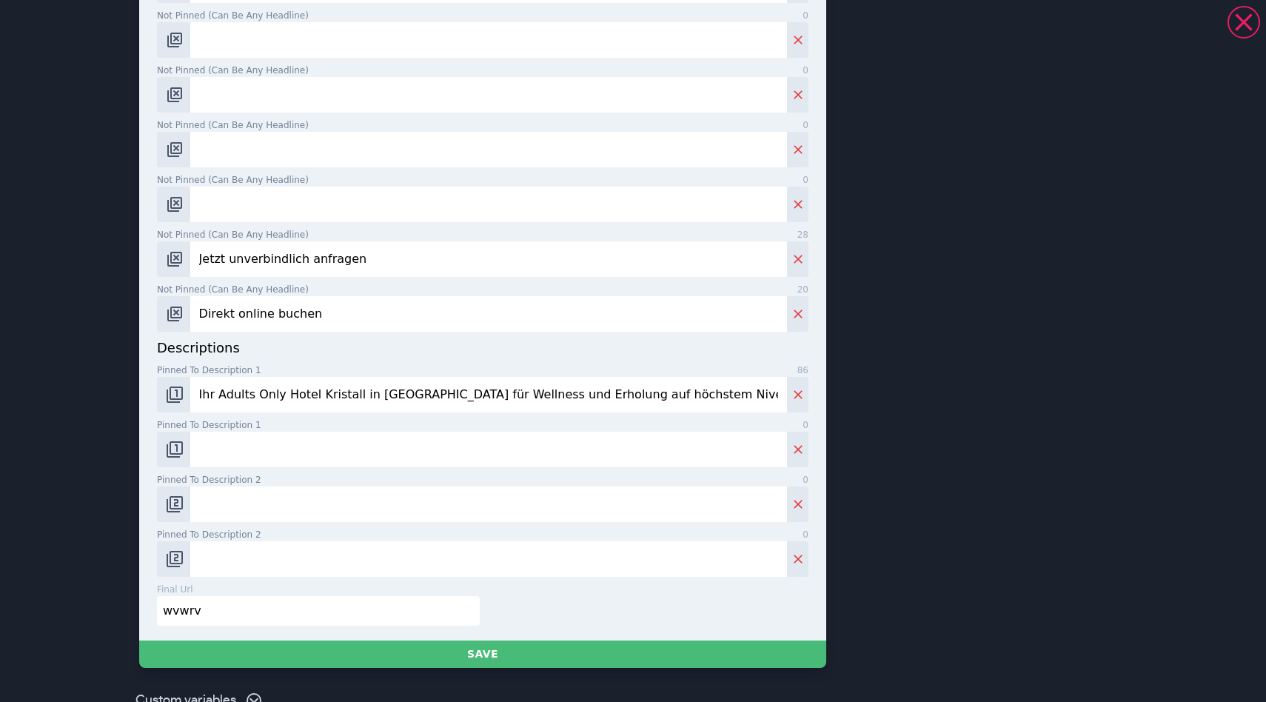
scroll to position [625, 0]
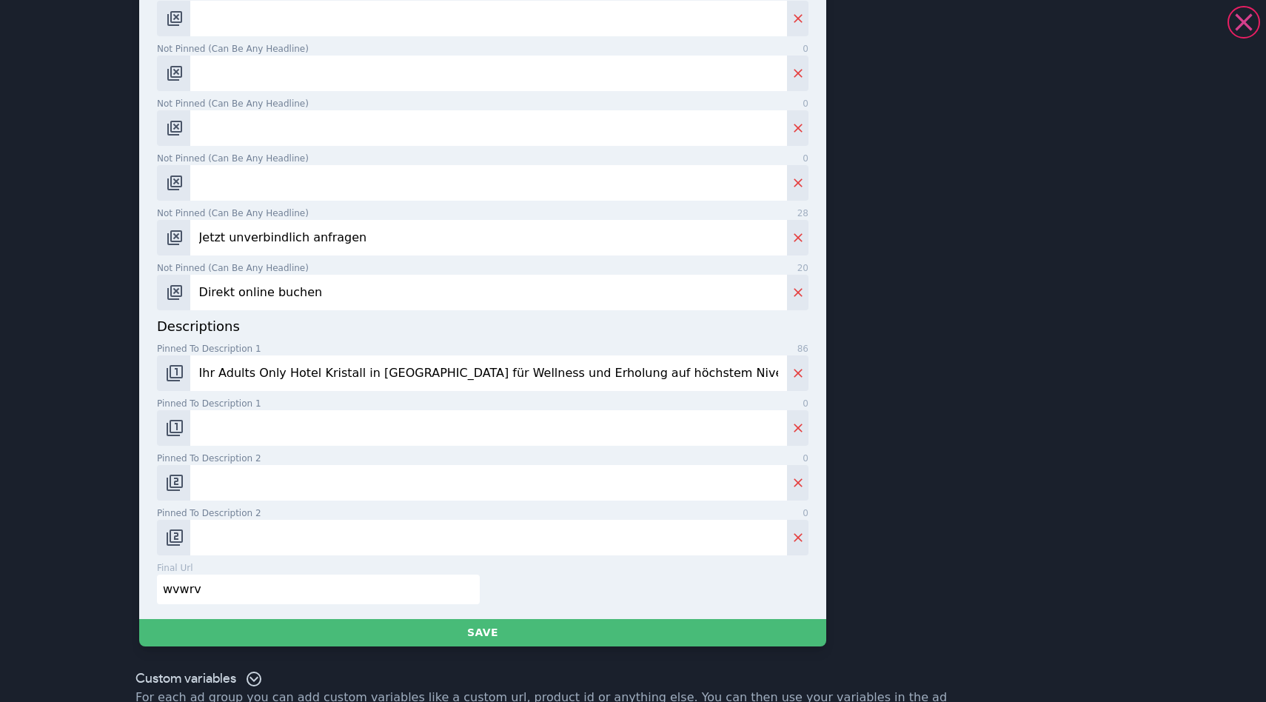
click at [1246, 19] on icon at bounding box center [1242, 21] width 17 height 17
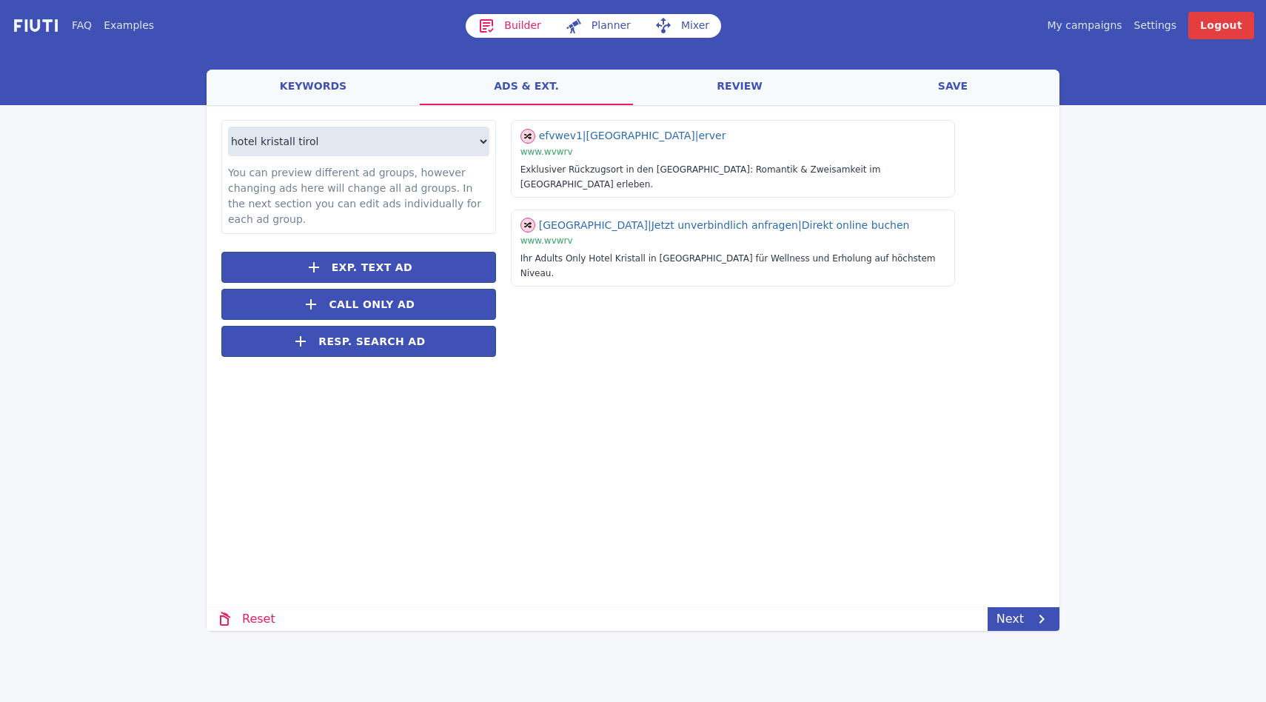
click at [930, 336] on div "efvwev1 | [GEOGRAPHIC_DATA] | erver | www.wvwrv Exklusiver Rückzugsort in den A…" at bounding box center [770, 246] width 548 height 252
click at [815, 312] on div "efvwev1 | [GEOGRAPHIC_DATA] | erver | www.wvwrv Exklusiver Rückzugsort in den A…" at bounding box center [770, 246] width 548 height 252
click at [409, 346] on span "Resp. Search Ad" at bounding box center [371, 342] width 107 height 16
click at [603, 386] on div "hotel kristall leutasch hotel kristall tirol You can preview different ad group…" at bounding box center [632, 254] width 853 height 298
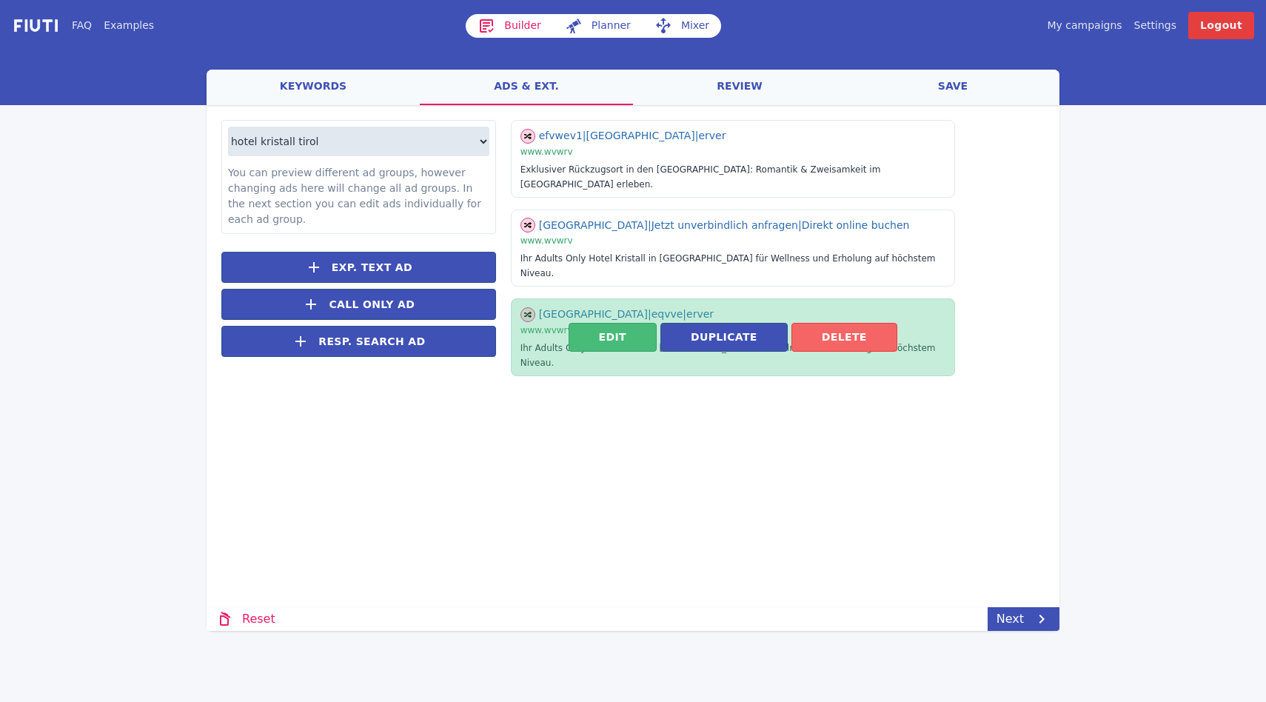
click at [859, 323] on button "Delete" at bounding box center [844, 337] width 106 height 29
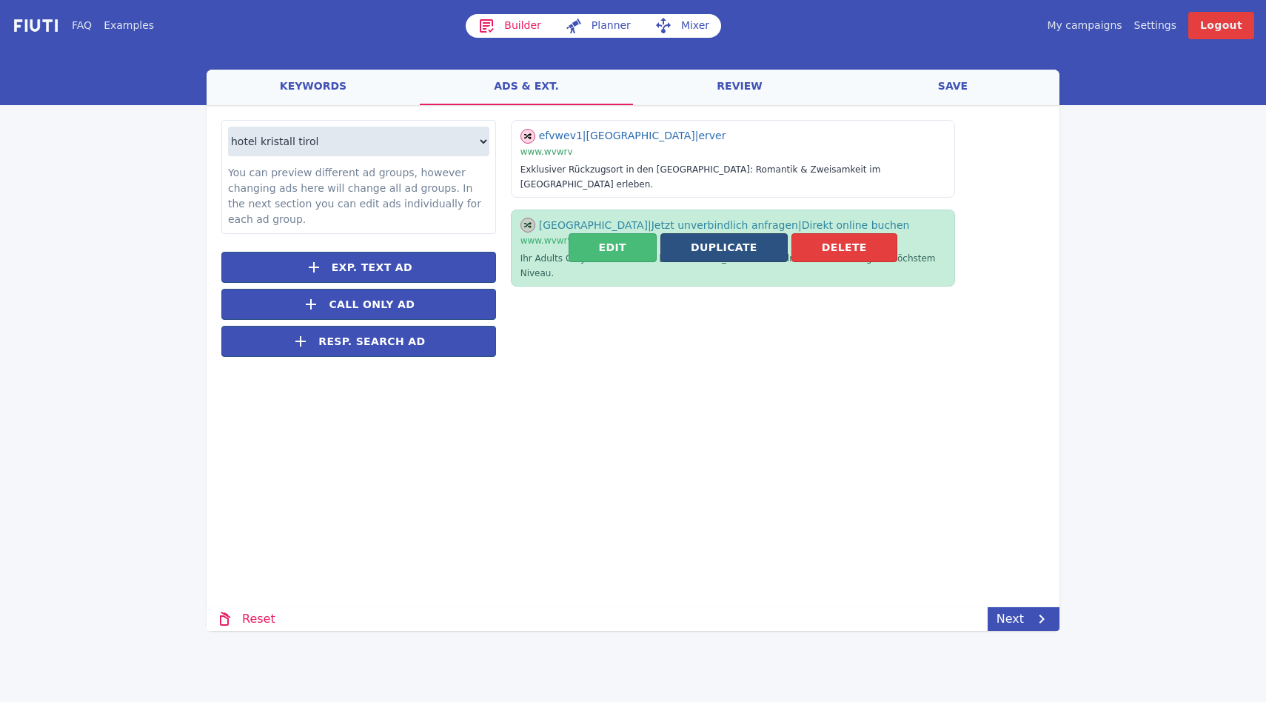
click at [714, 233] on button "Duplicate" at bounding box center [723, 247] width 127 height 29
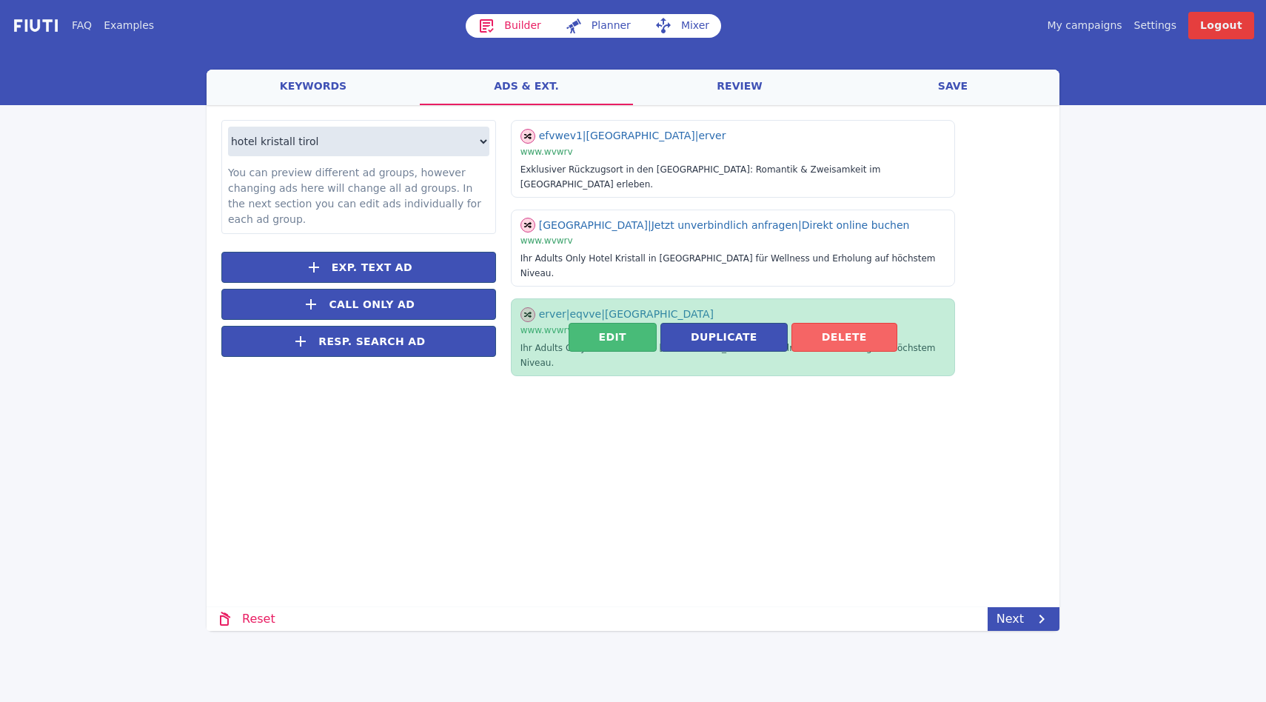
click at [864, 323] on button "Delete" at bounding box center [844, 337] width 106 height 29
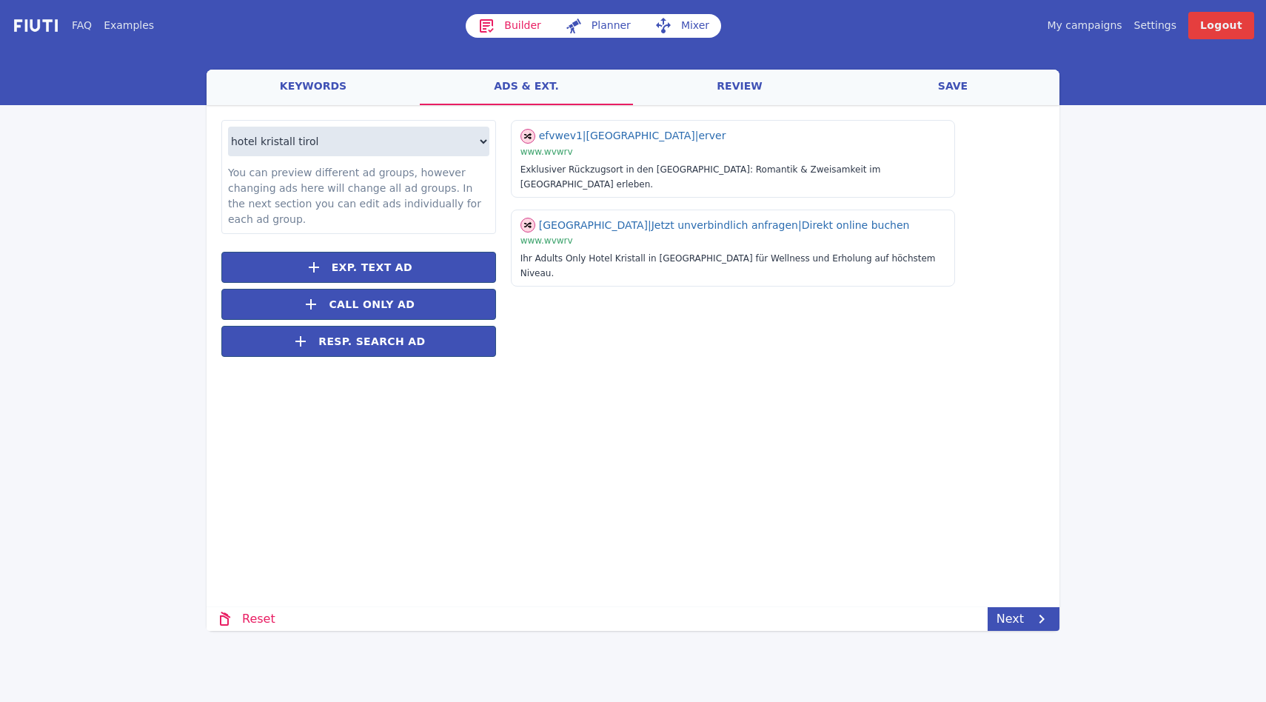
click at [770, 448] on div "Loading... Loading hotel kristall leutasch hotel kristall tirol You can preview…" at bounding box center [632, 315] width 853 height 421
click at [1000, 613] on link "Next" at bounding box center [1023, 619] width 72 height 24
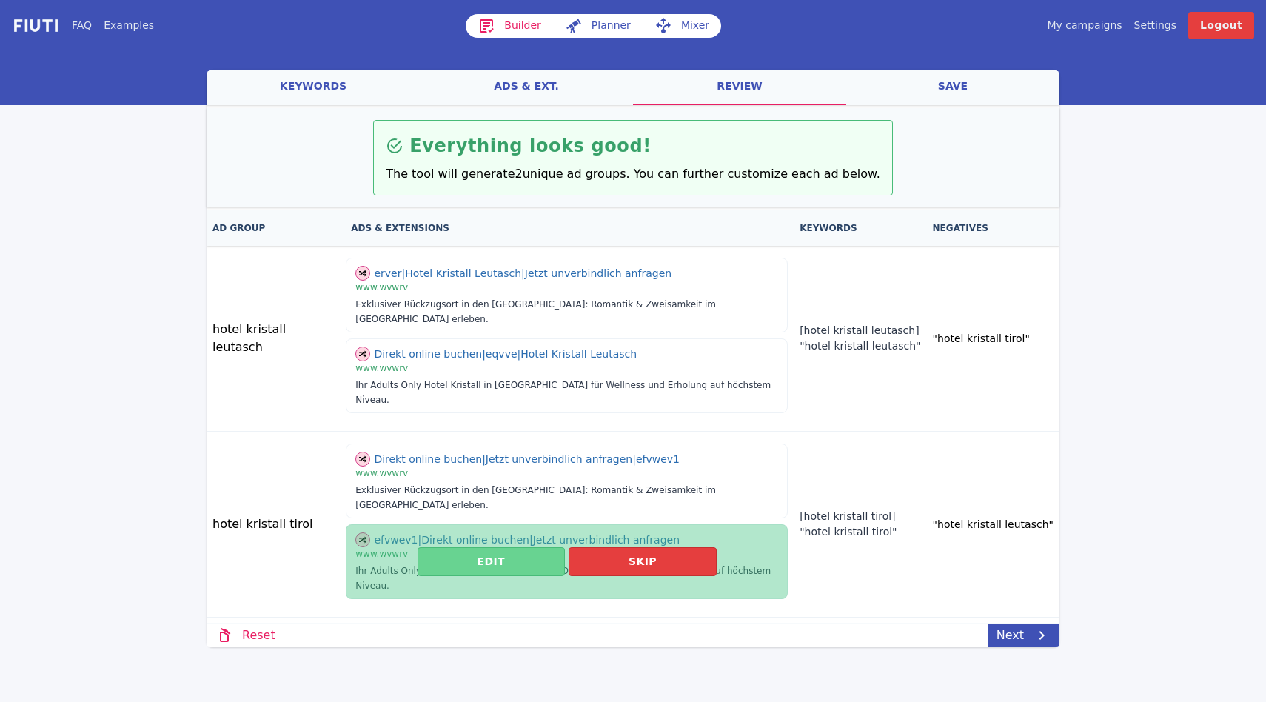
click at [483, 547] on button "Edit" at bounding box center [490, 561] width 147 height 29
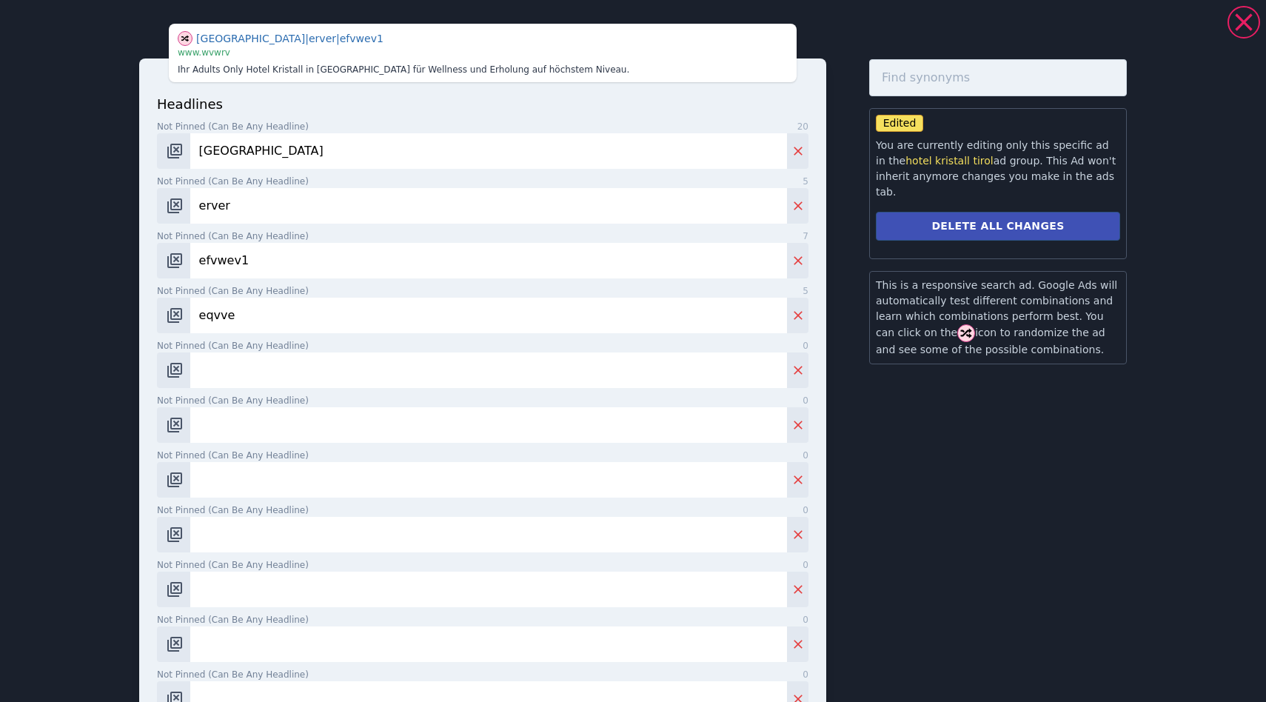
click at [288, 154] on input "[GEOGRAPHIC_DATA]" at bounding box center [488, 151] width 596 height 36
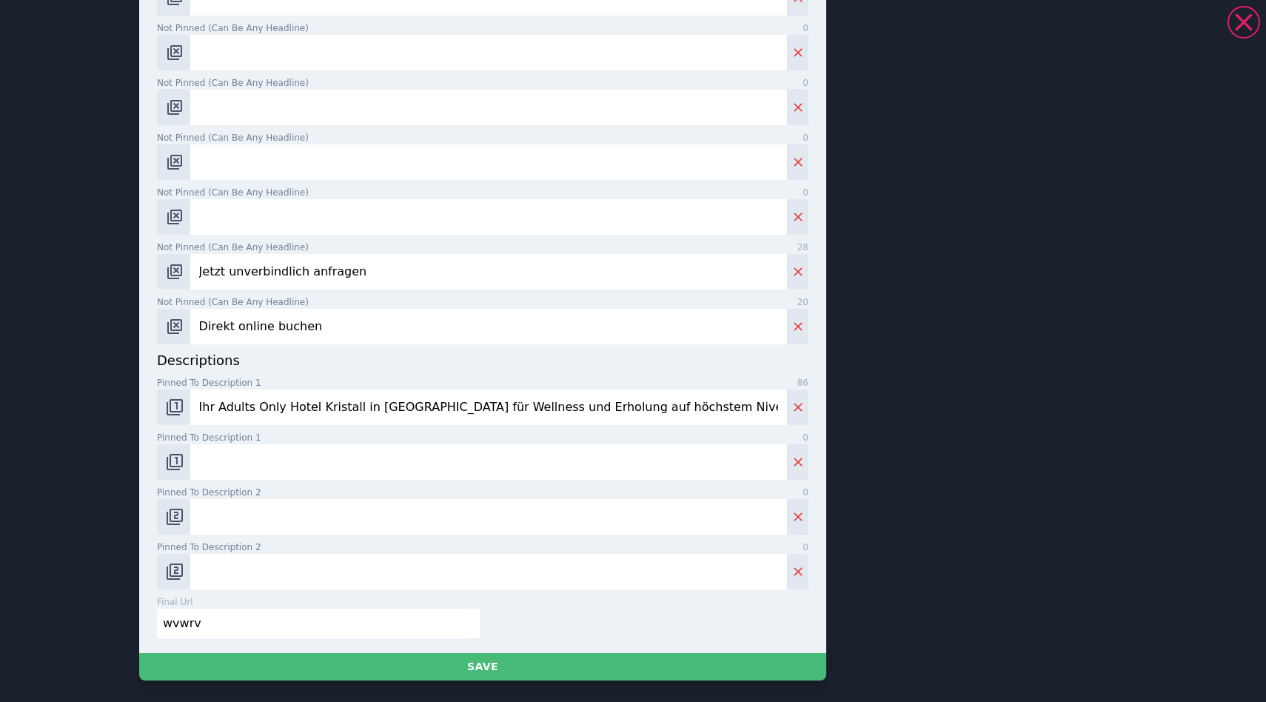
scroll to position [594, 0]
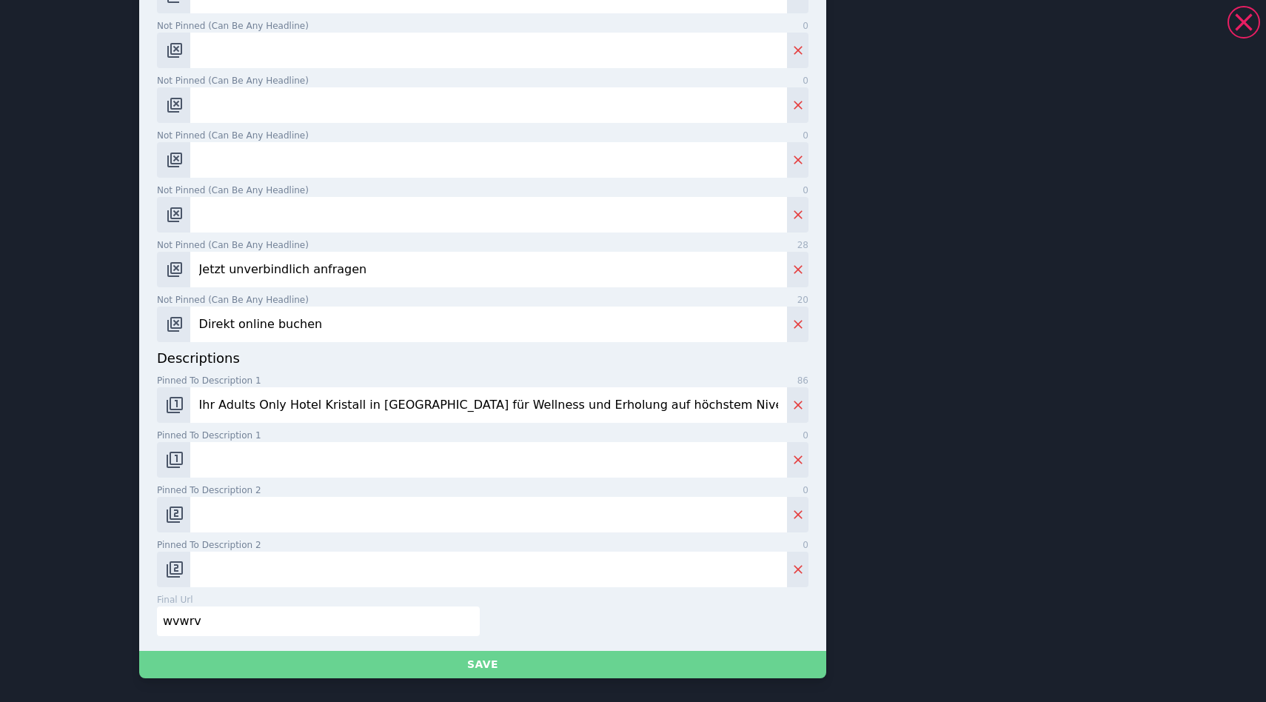
type input "teste1234"
click at [480, 668] on button "Save" at bounding box center [482, 664] width 687 height 27
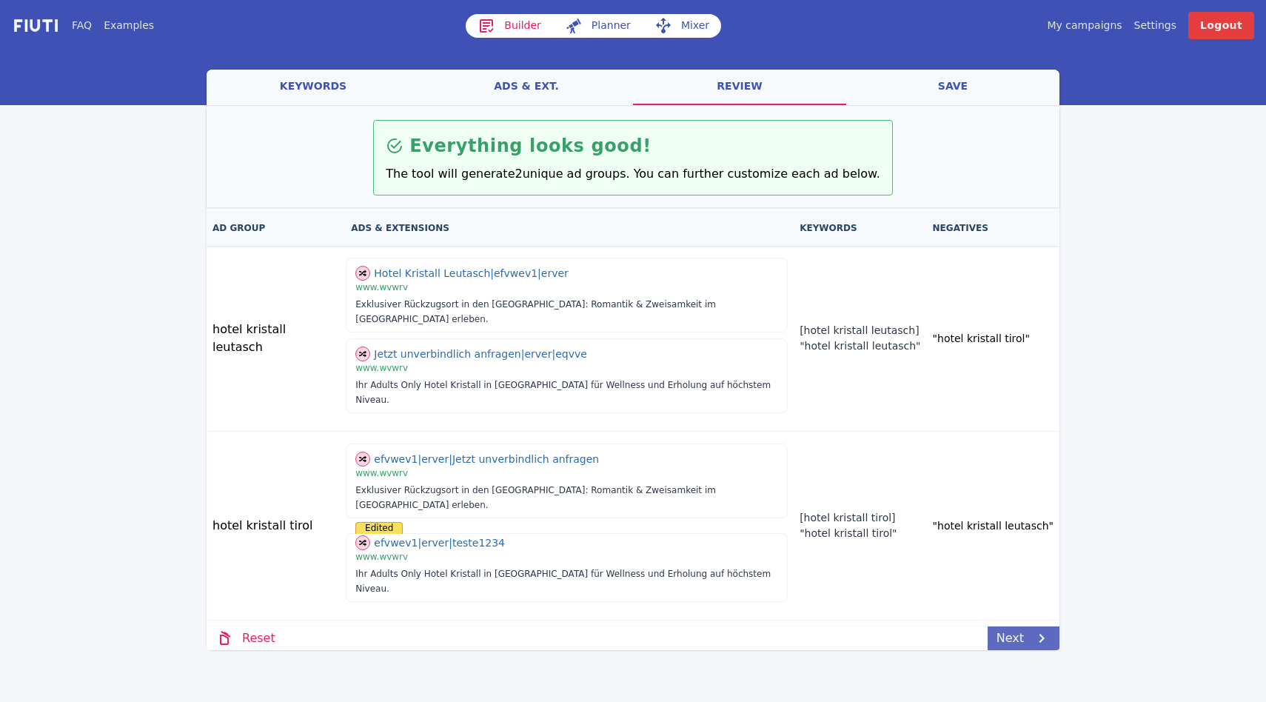
click at [1012, 626] on link "Next" at bounding box center [1023, 638] width 72 height 24
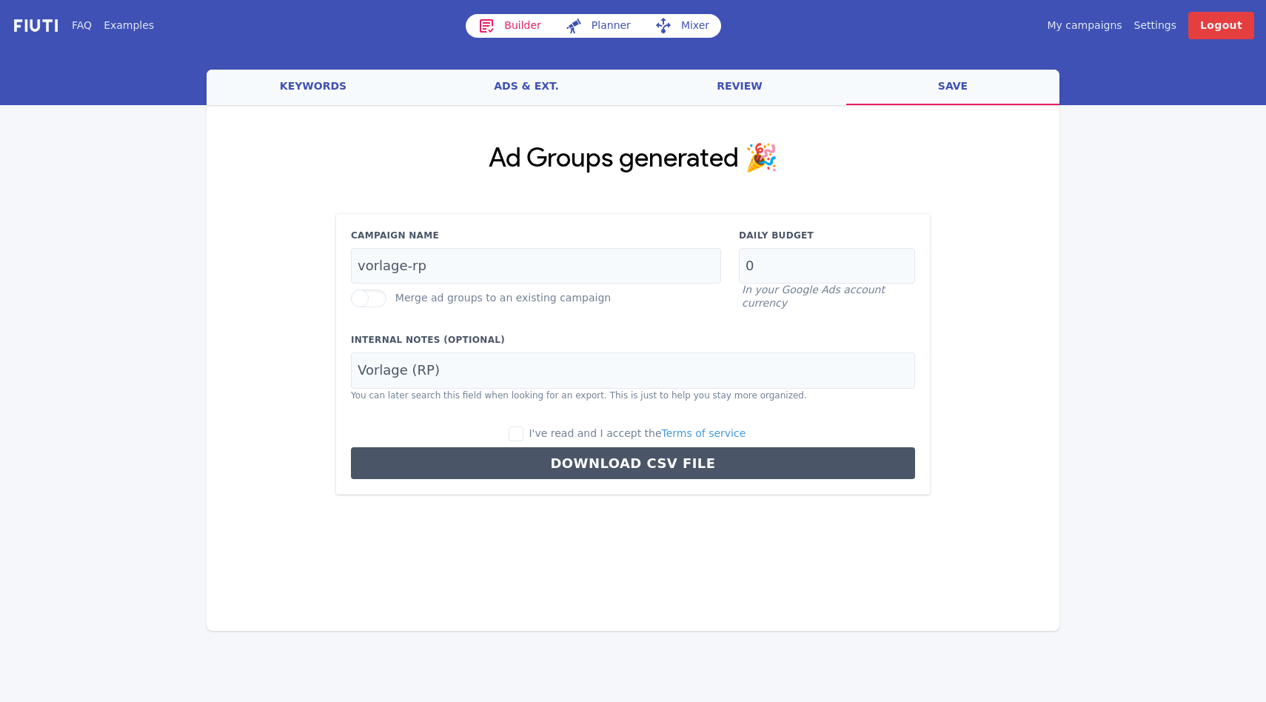
click at [731, 91] on link "review" at bounding box center [739, 88] width 213 height 36
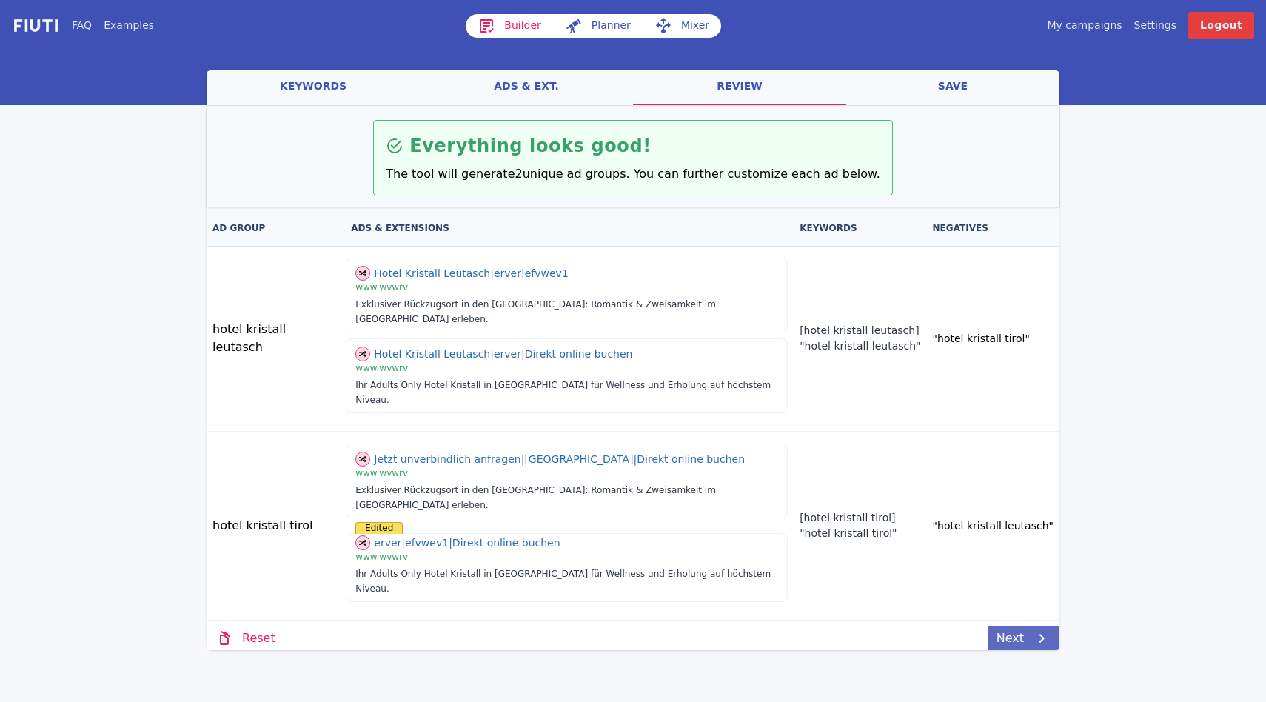
click at [1016, 626] on link "Next" at bounding box center [1023, 638] width 72 height 24
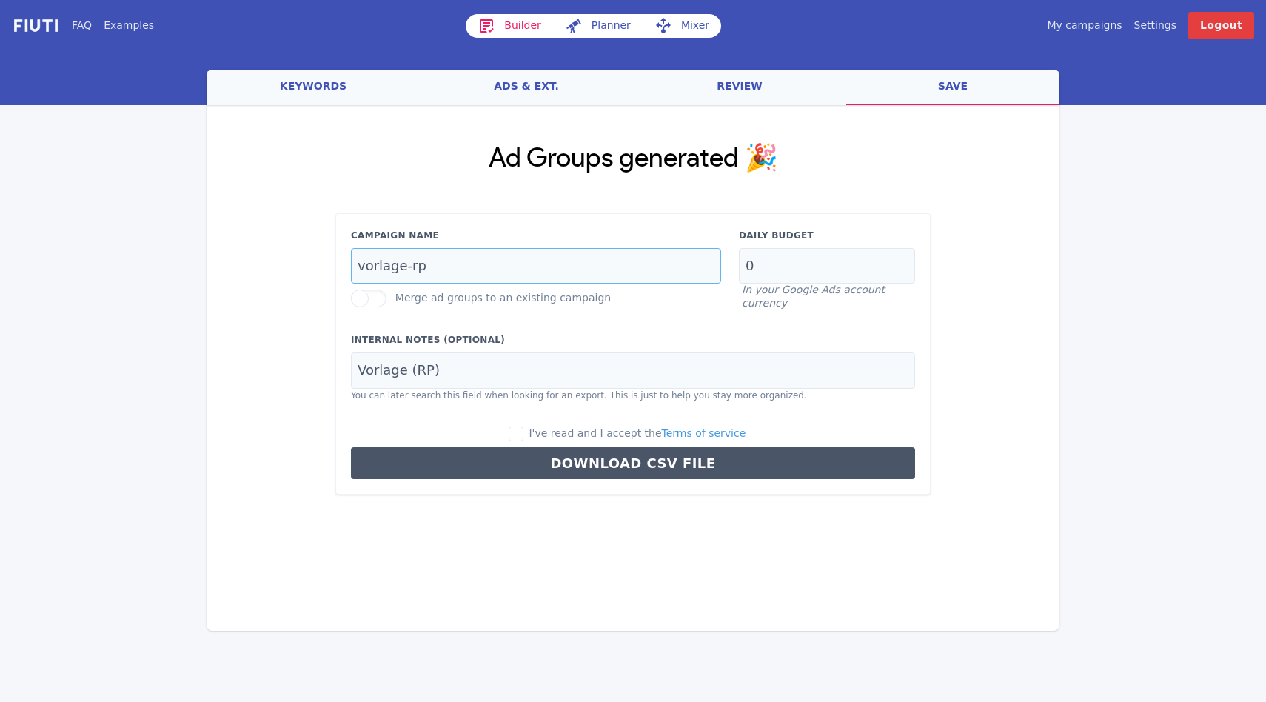
click at [451, 280] on input "vorlage-rp" at bounding box center [536, 266] width 370 height 36
click at [371, 267] on input "vorlage-rp" at bounding box center [536, 266] width 370 height 36
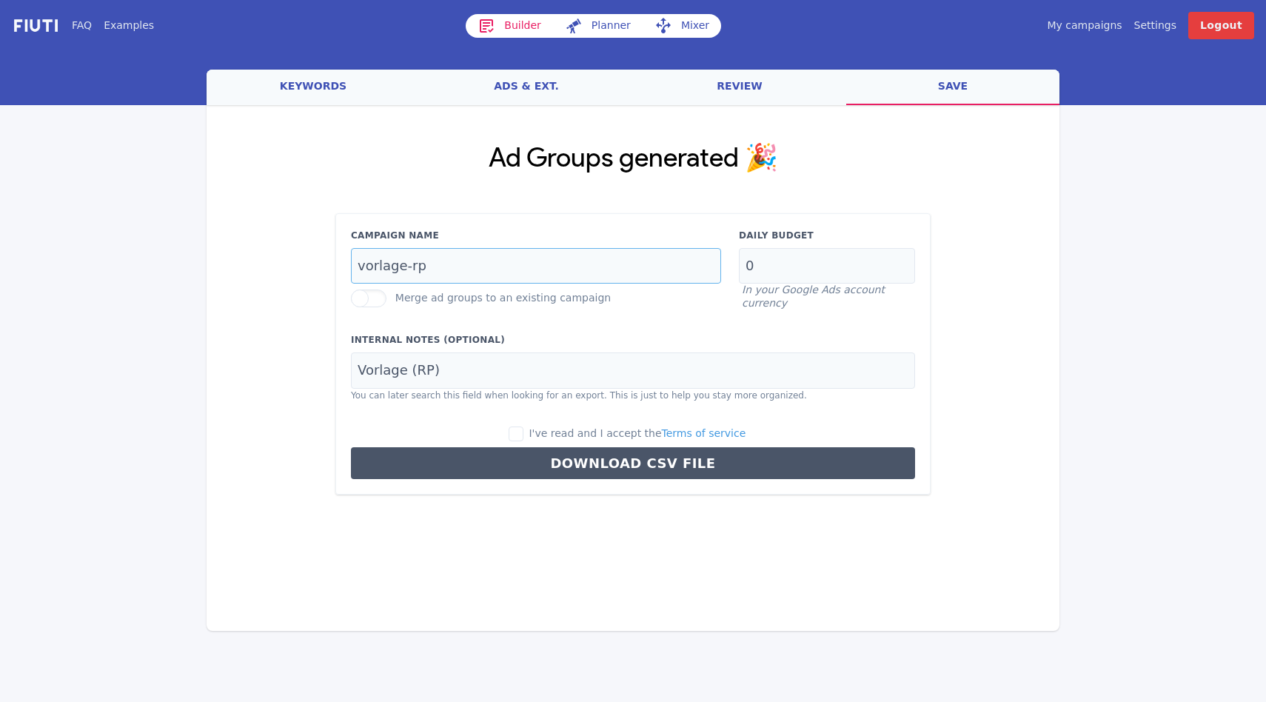
click at [371, 267] on input "vorlage-rp" at bounding box center [536, 266] width 370 height 36
paste input "brand-dach-de"
type input "brand-dach-de"
click at [770, 259] on input "0" at bounding box center [827, 266] width 176 height 36
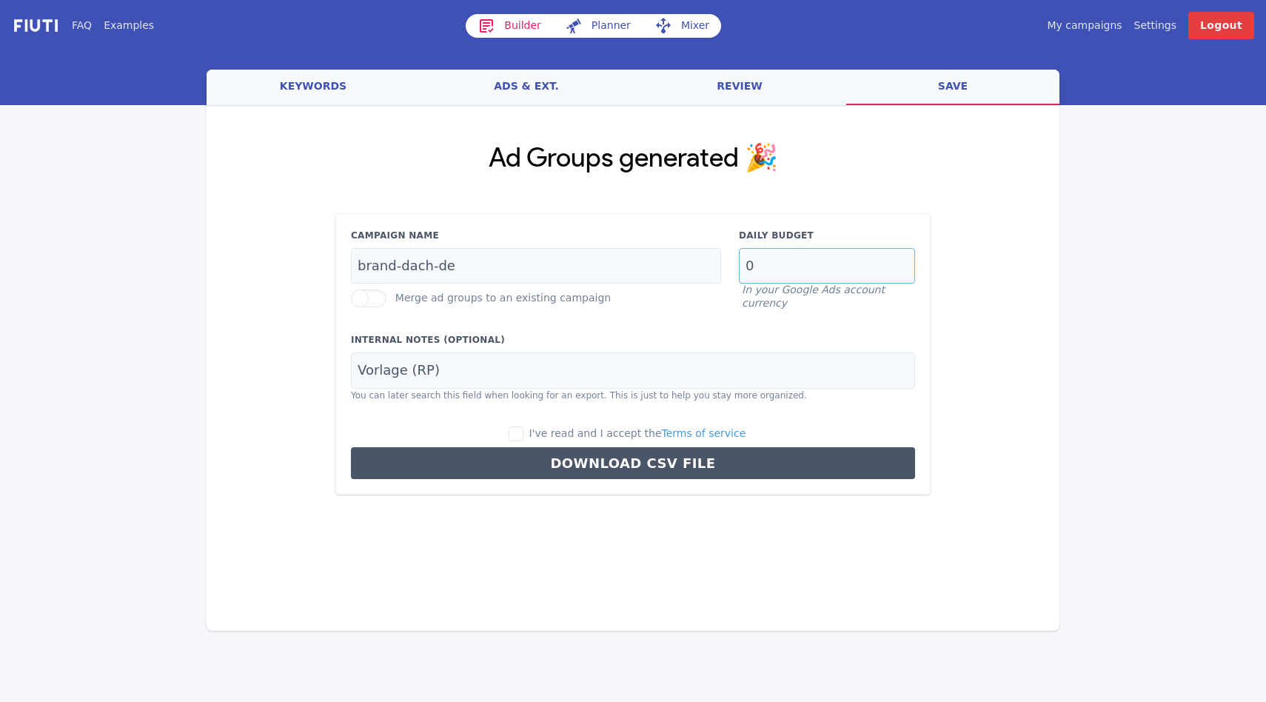
click at [770, 259] on input "0" at bounding box center [827, 266] width 176 height 36
type input "5"
click at [444, 374] on input "Vorlage (RP)" at bounding box center [633, 370] width 564 height 36
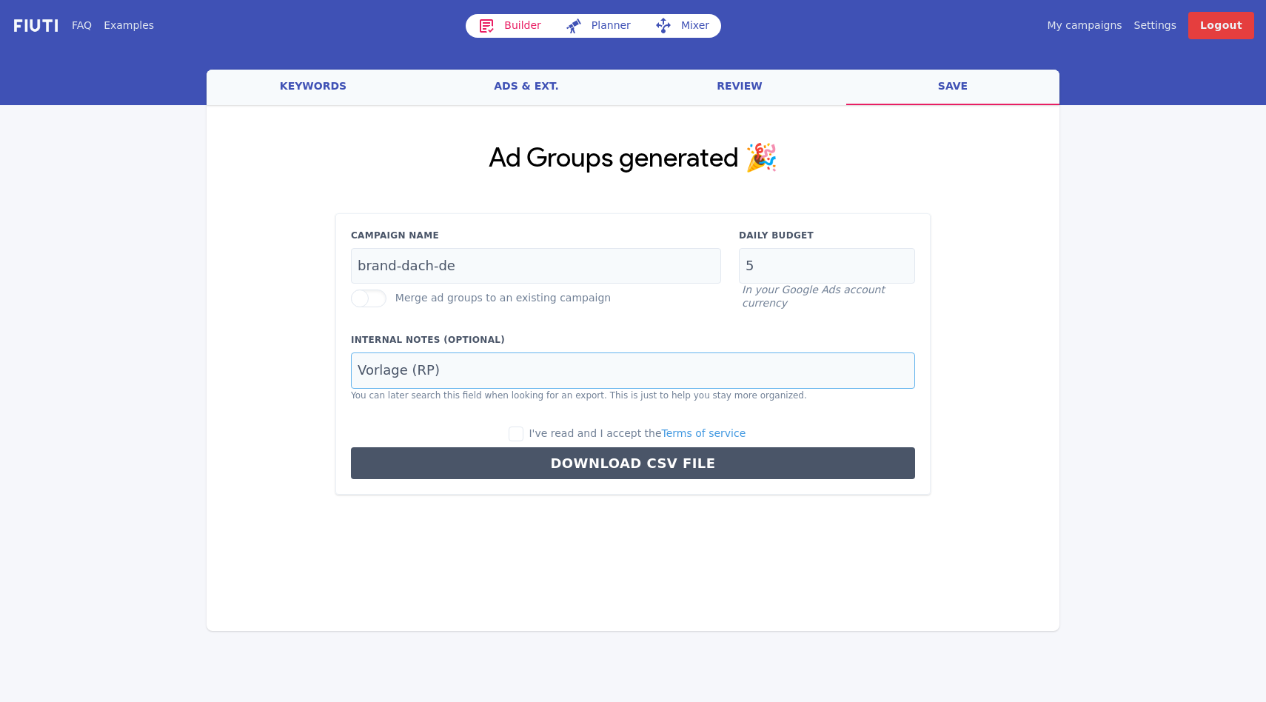
click at [444, 374] on input "Vorlage (RP)" at bounding box center [633, 370] width 564 height 36
type input "Hotel Kristall"
click at [522, 435] on input "I've read and I accept the Terms of service" at bounding box center [515, 433] width 15 height 15
checkbox input "true"
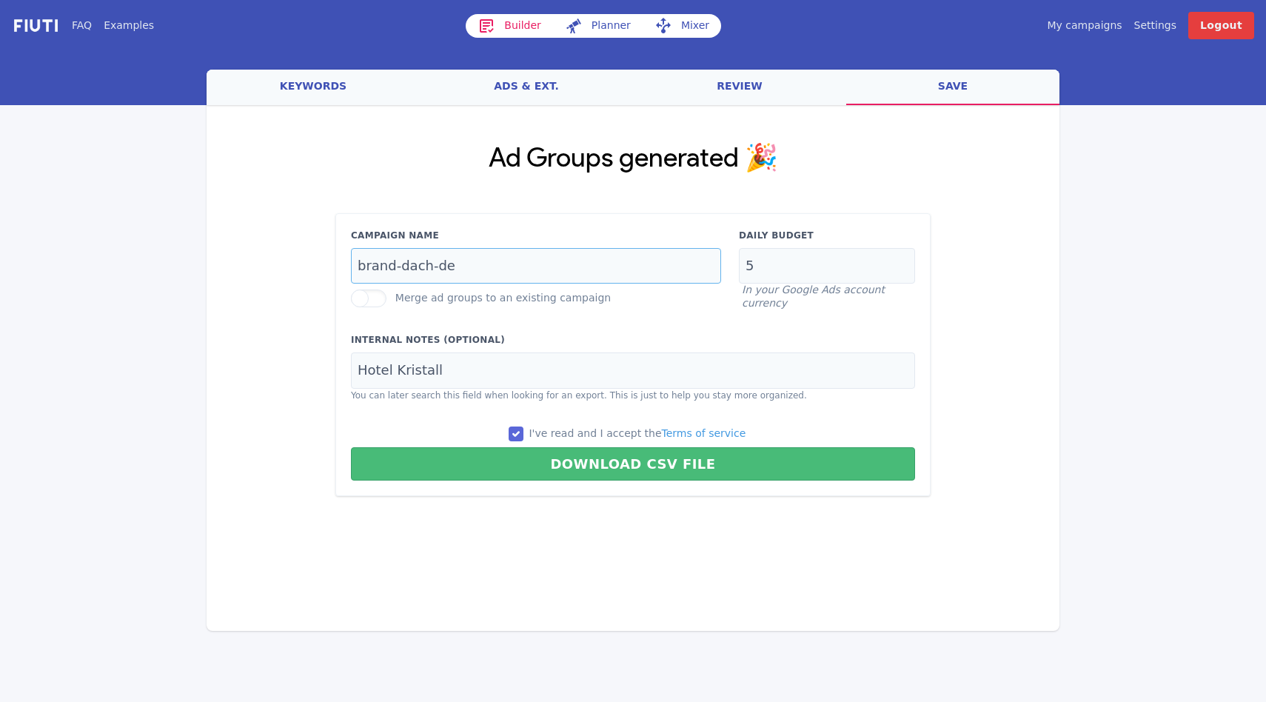
click at [488, 272] on input "brand-dach-de" at bounding box center [536, 266] width 370 height 36
type input "brand-dach-de (test)"
click at [605, 514] on div "Ad Groups generated 🎉 Campaign Name brand-dach-de (test) Merge ad groups to an …" at bounding box center [632, 319] width 853 height 429
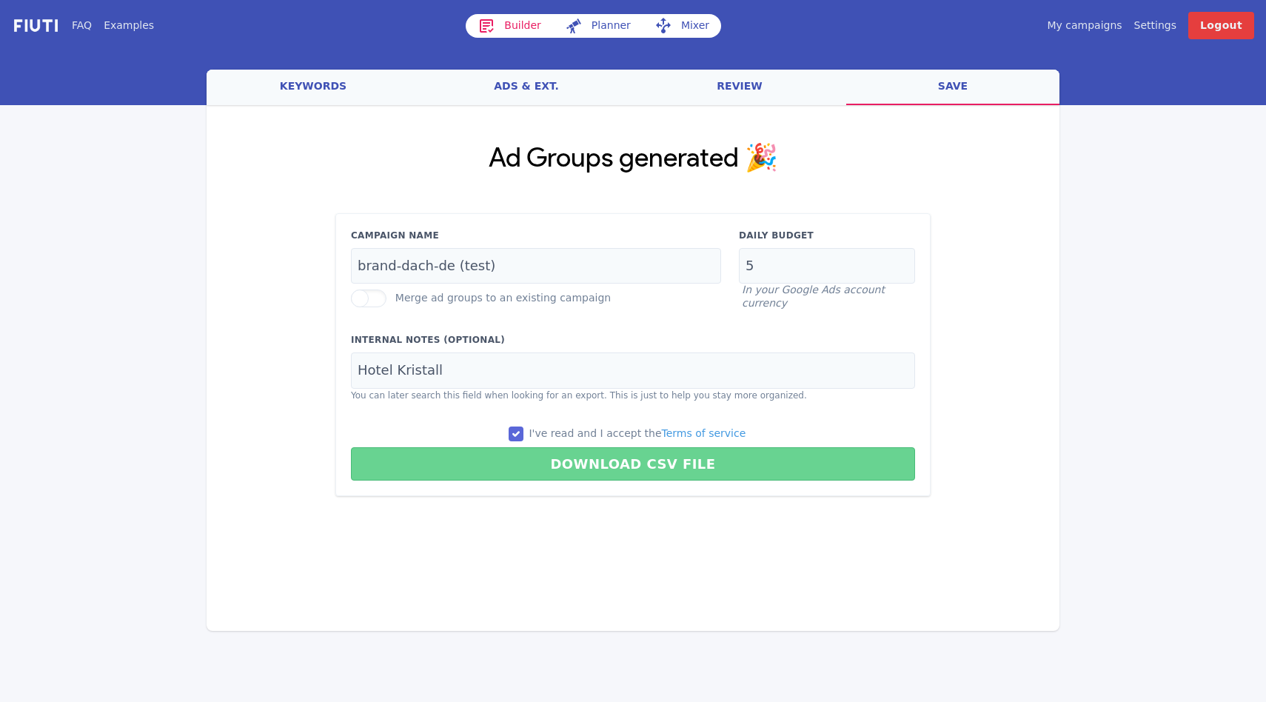
click at [582, 466] on button "Download CSV File" at bounding box center [633, 463] width 564 height 33
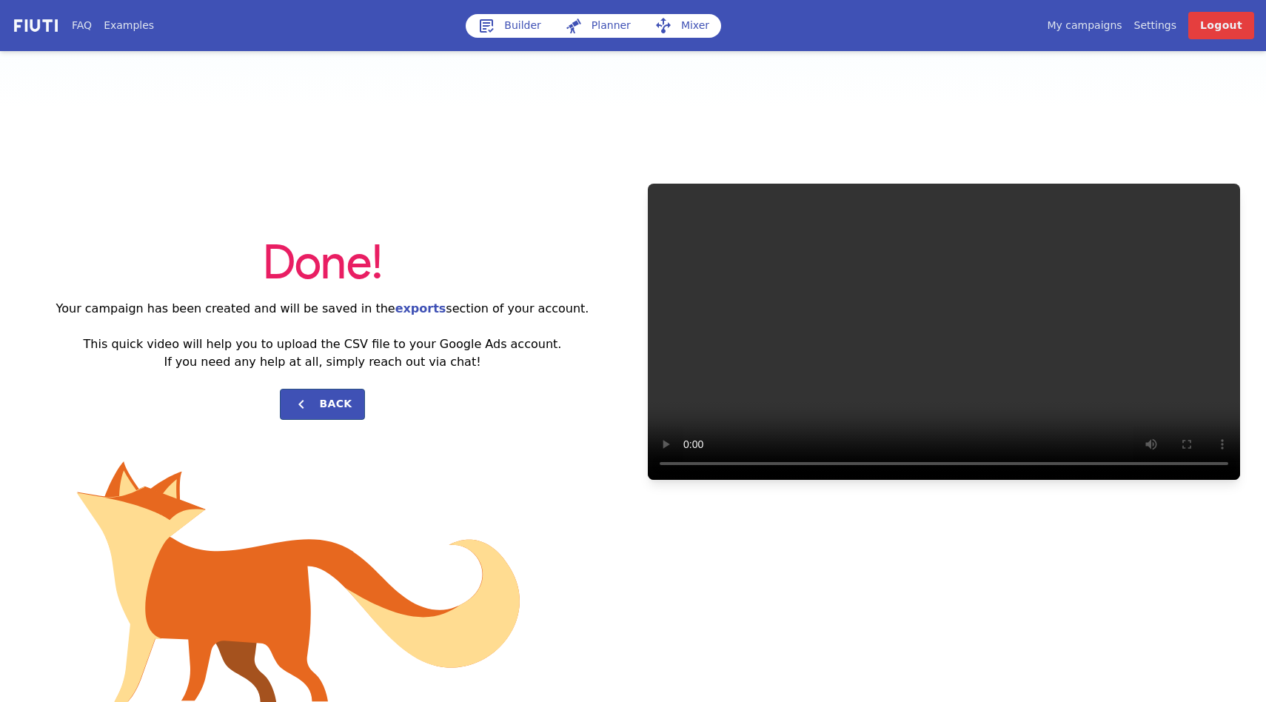
click at [1092, 27] on link "My campaigns" at bounding box center [1083, 26] width 75 height 16
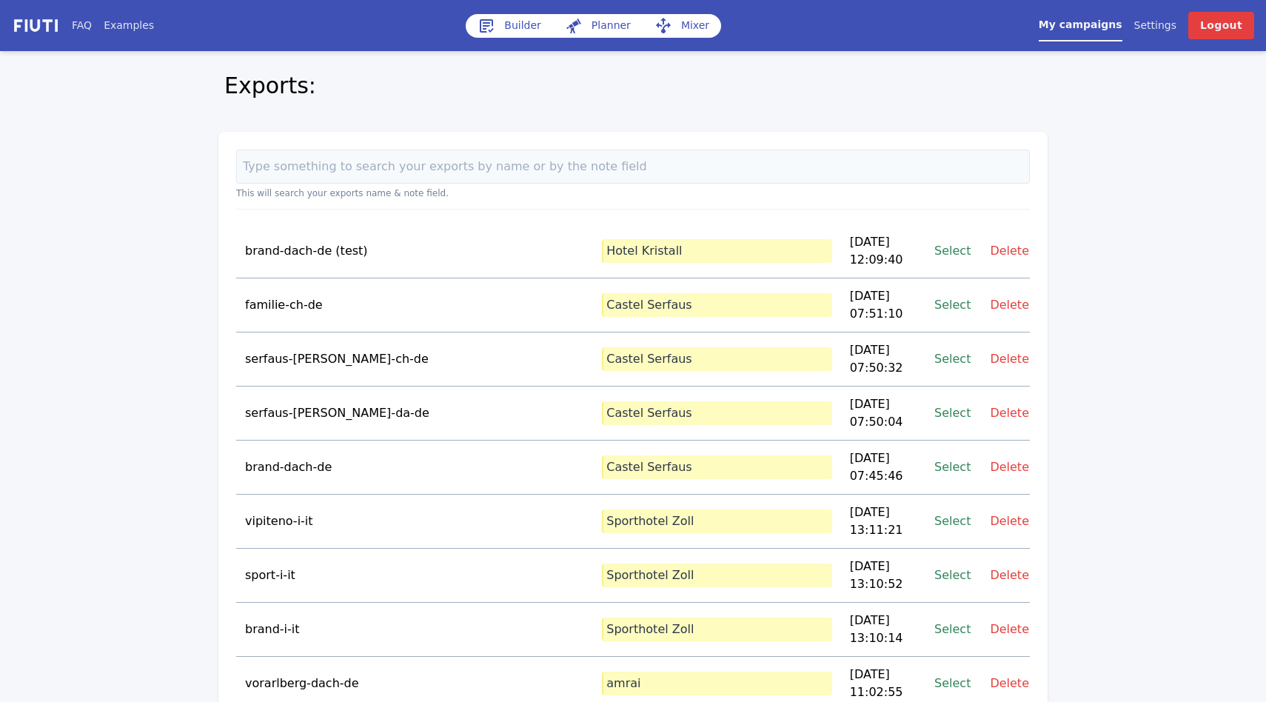
click at [941, 245] on link "Select" at bounding box center [952, 251] width 36 height 20
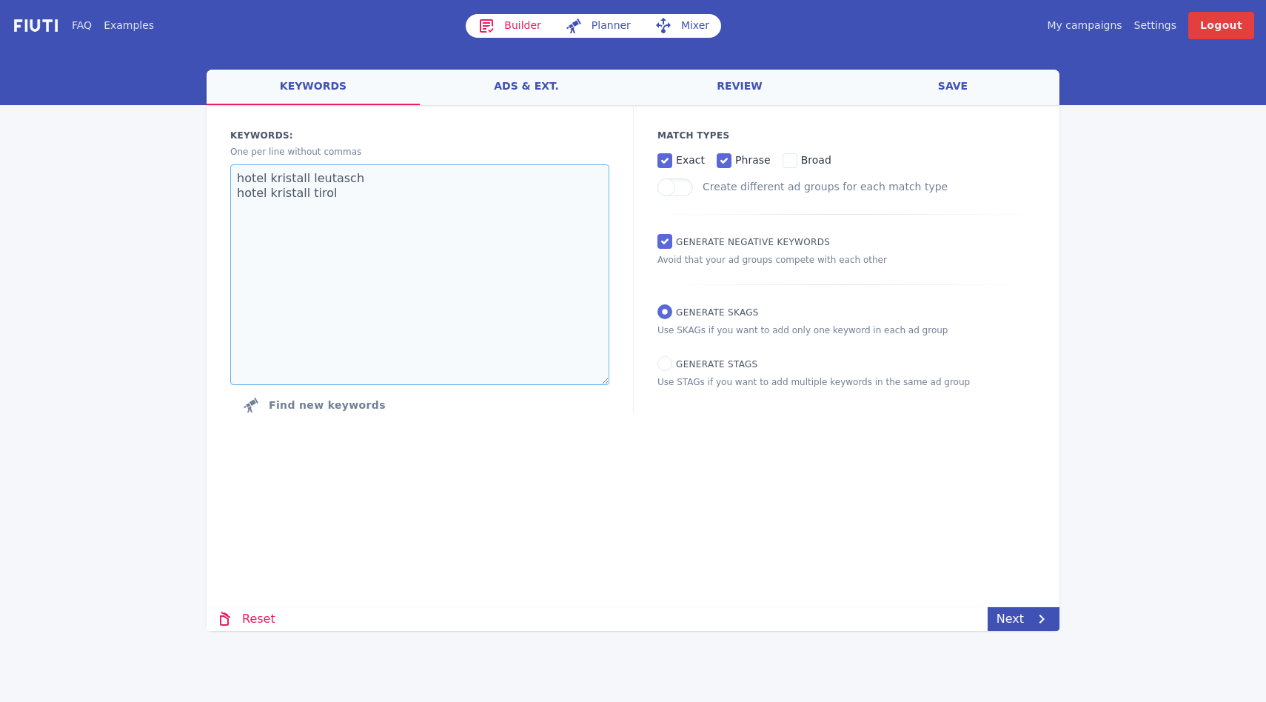
drag, startPoint x: 344, startPoint y: 201, endPoint x: 233, endPoint y: 173, distance: 114.5
click at [233, 173] on textarea "hotel kristall leutasch hotel kristall tirol" at bounding box center [419, 274] width 379 height 221
paste textarea "leutasch 4 sterne hotel leutasch wellnesshotel leutasch"
type textarea "hotel leutasch 4 sterne hotel leutasch wellnesshotel leutasch"
click at [1015, 621] on link "Next" at bounding box center [1023, 619] width 72 height 24
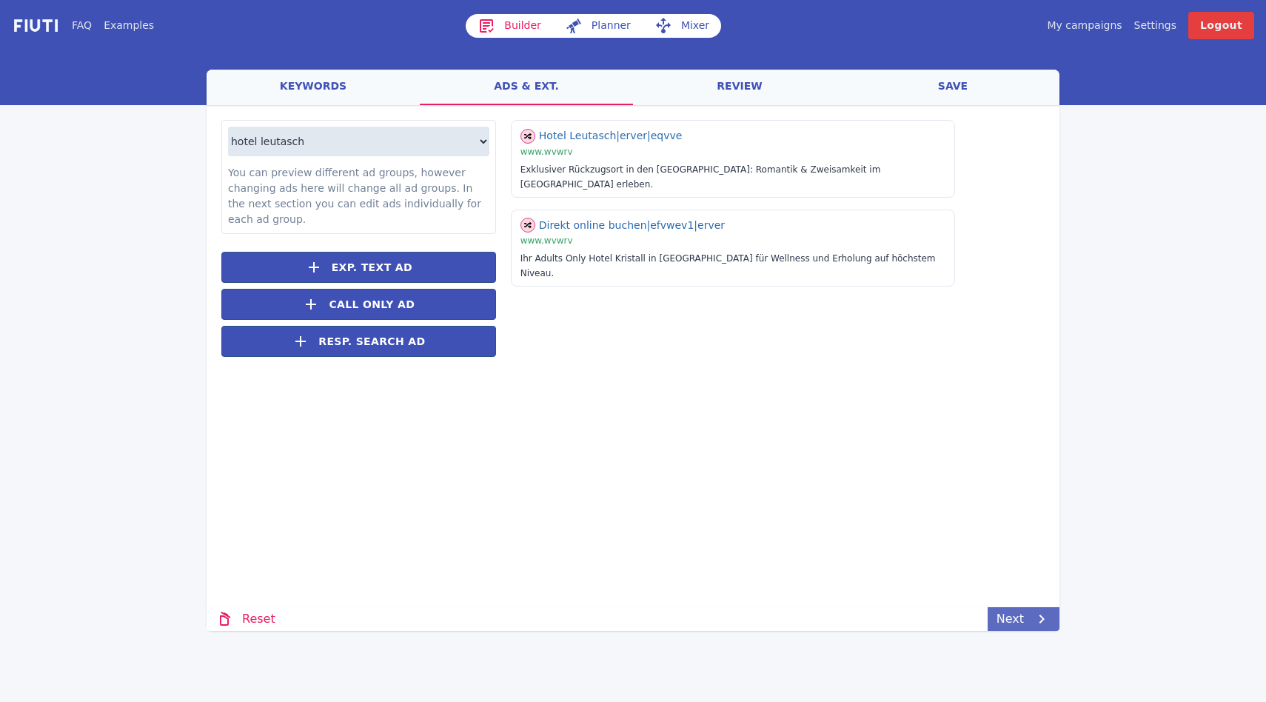
click at [1009, 622] on link "Next" at bounding box center [1023, 619] width 72 height 24
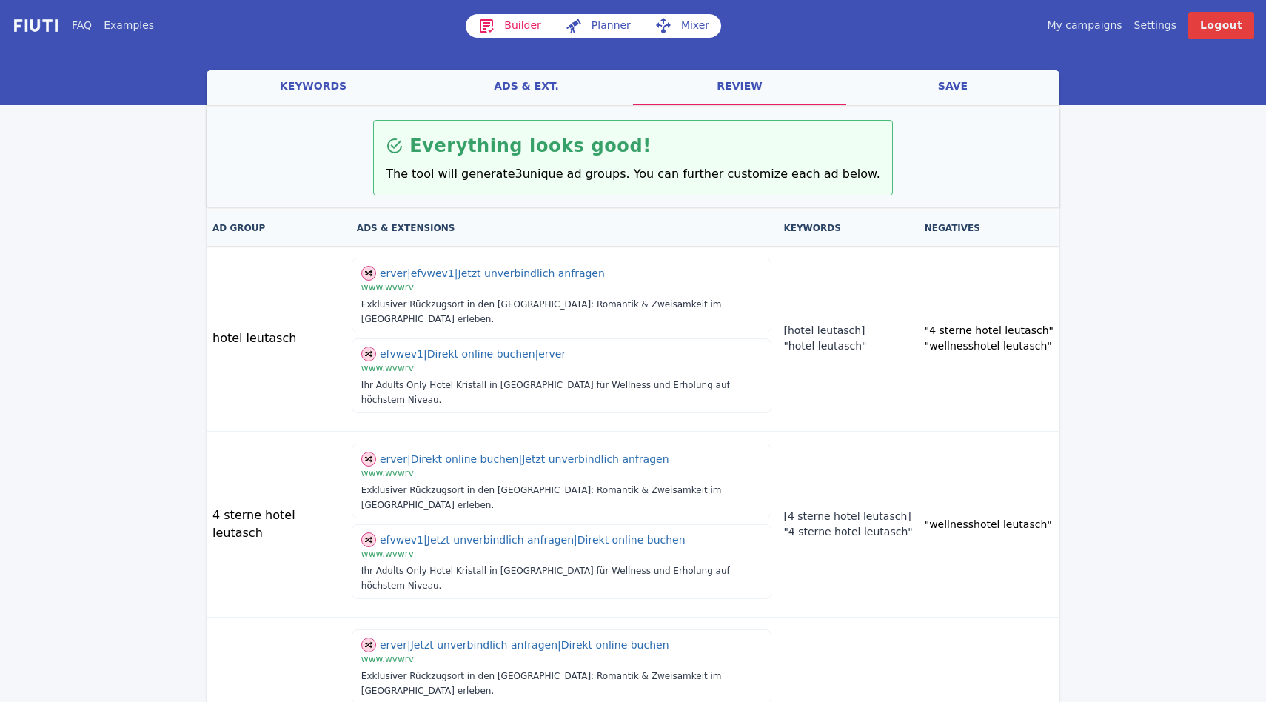
scroll to position [54, 0]
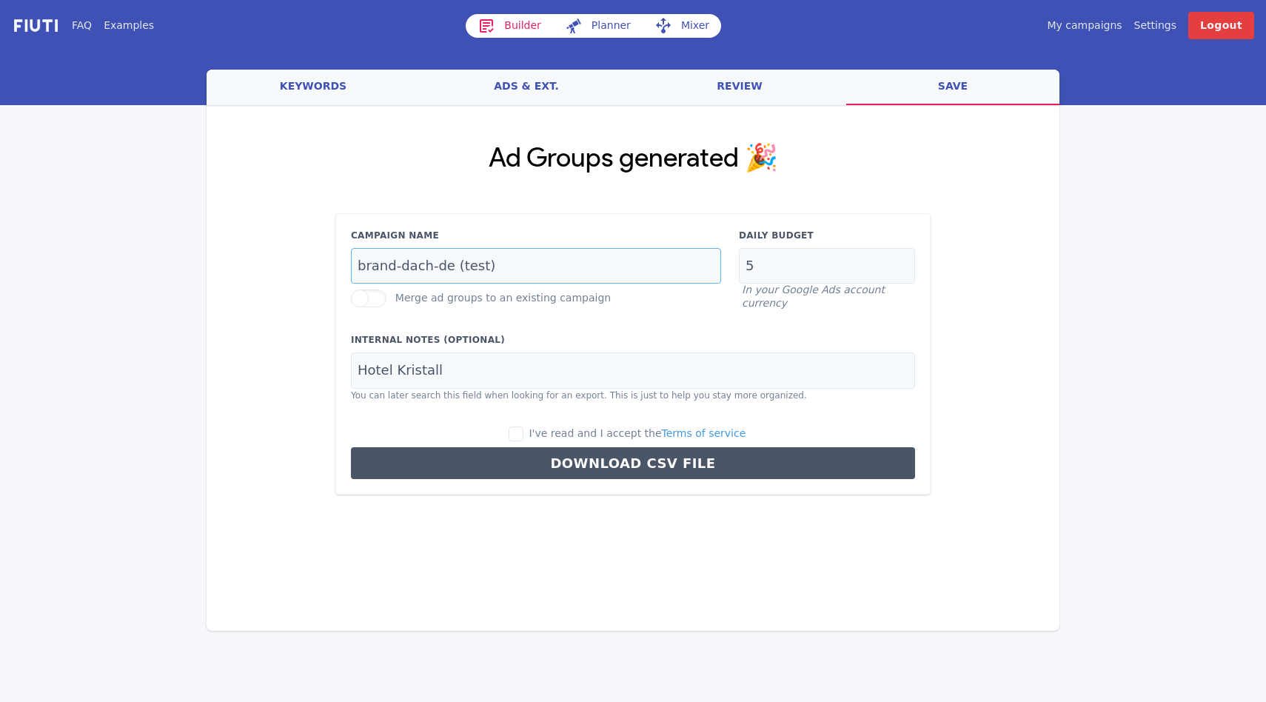
click at [406, 257] on input "brand-dach-de (test)" at bounding box center [536, 266] width 370 height 36
drag, startPoint x: 764, startPoint y: 266, endPoint x: 742, endPoint y: 257, distance: 23.2
click at [743, 257] on input "5" at bounding box center [827, 266] width 176 height 36
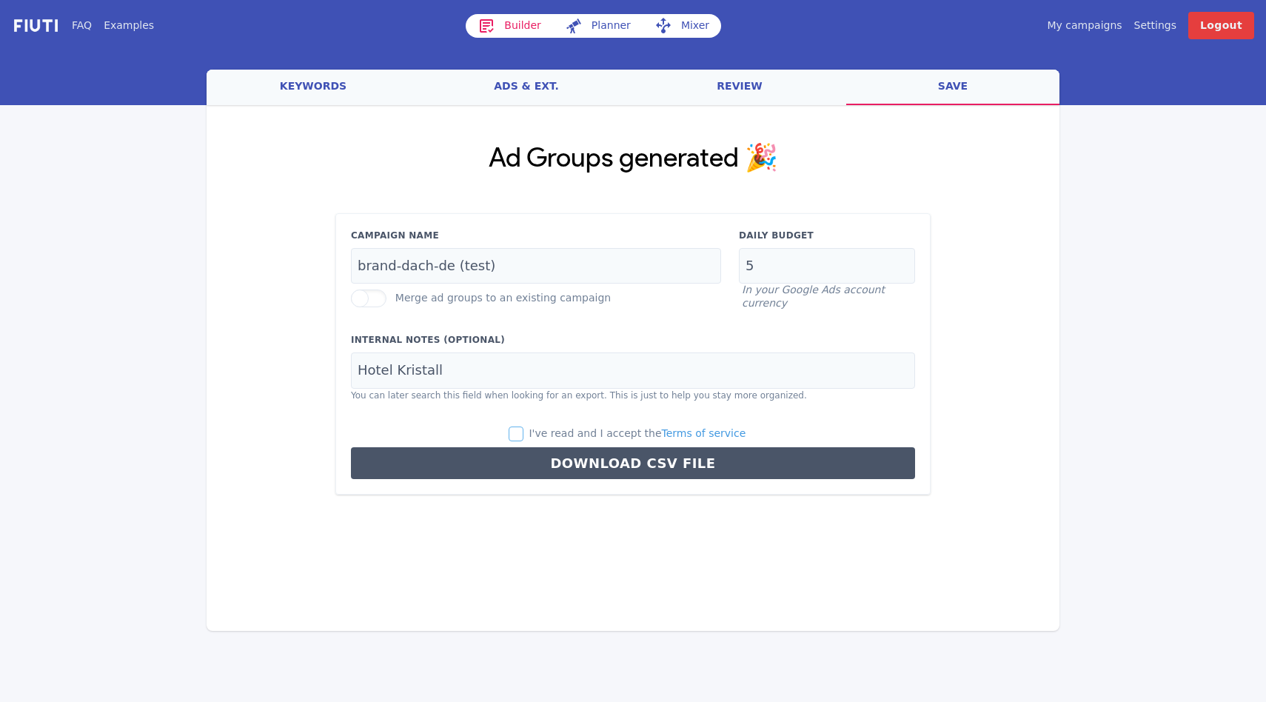
click at [519, 430] on input "I've read and I accept the Terms of service" at bounding box center [515, 433] width 15 height 15
checkbox input "true"
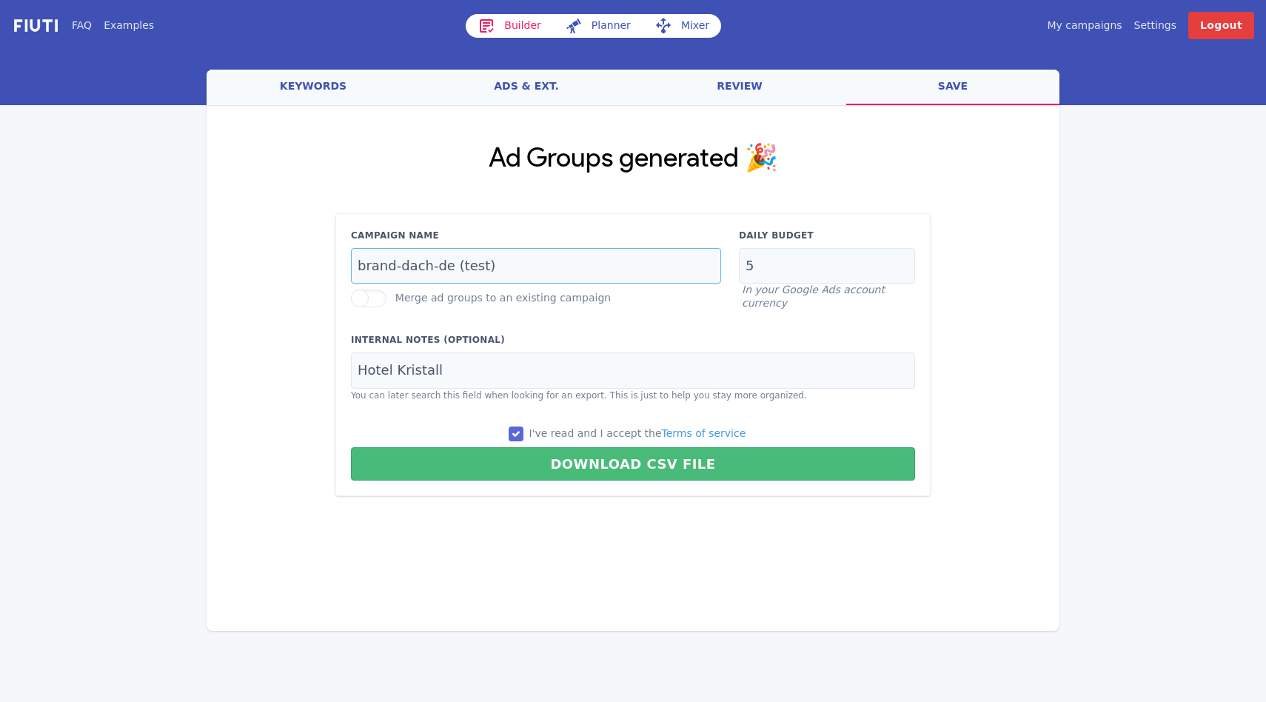
click at [417, 261] on input "brand-dach-de (test)" at bounding box center [536, 266] width 370 height 36
click at [782, 269] on input "5" at bounding box center [827, 266] width 176 height 36
drag, startPoint x: 782, startPoint y: 269, endPoint x: 747, endPoint y: 259, distance: 35.4
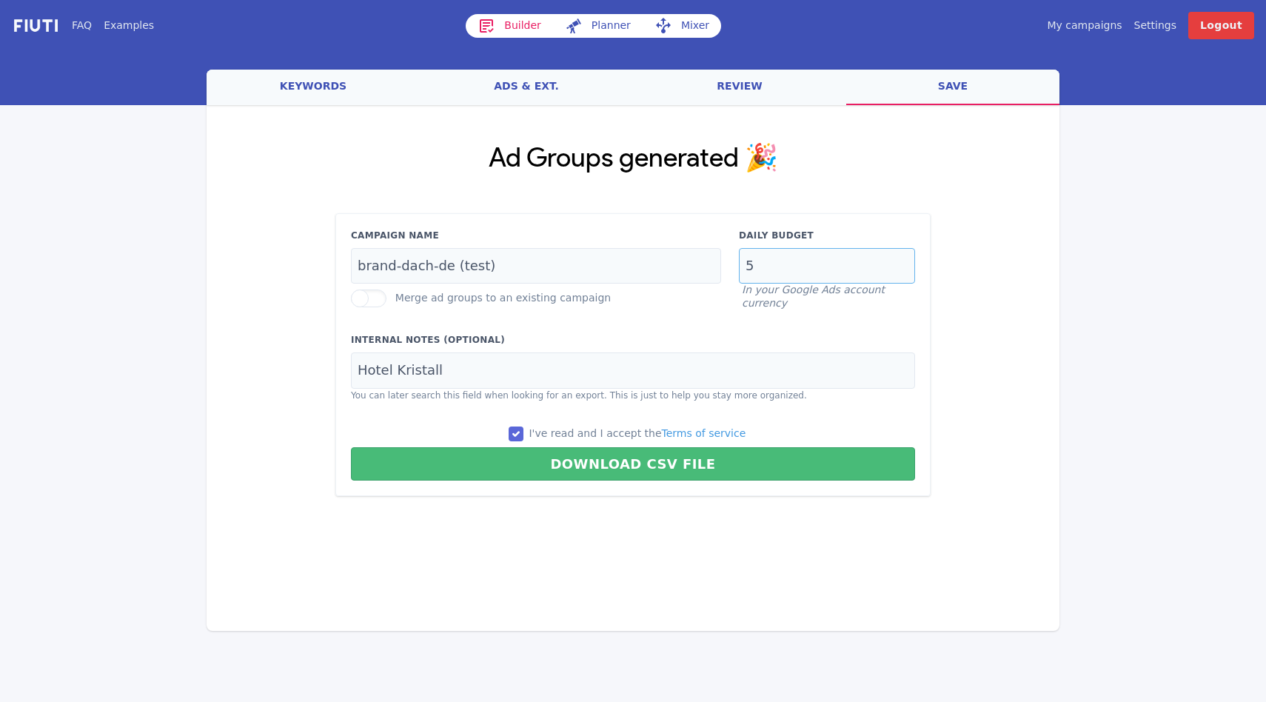
click at [747, 260] on input "5" at bounding box center [827, 266] width 176 height 36
